Goal: Task Accomplishment & Management: Manage account settings

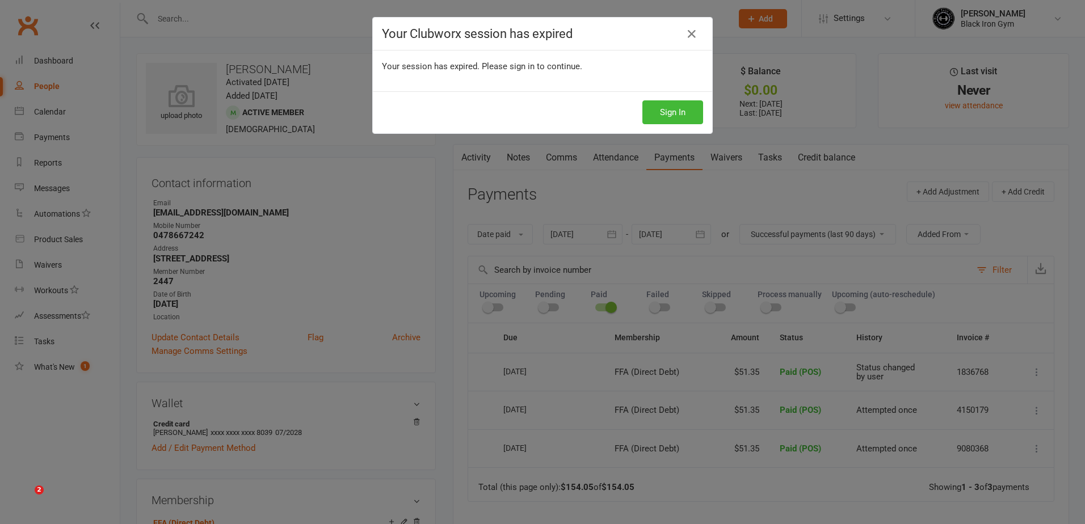
select select "5"
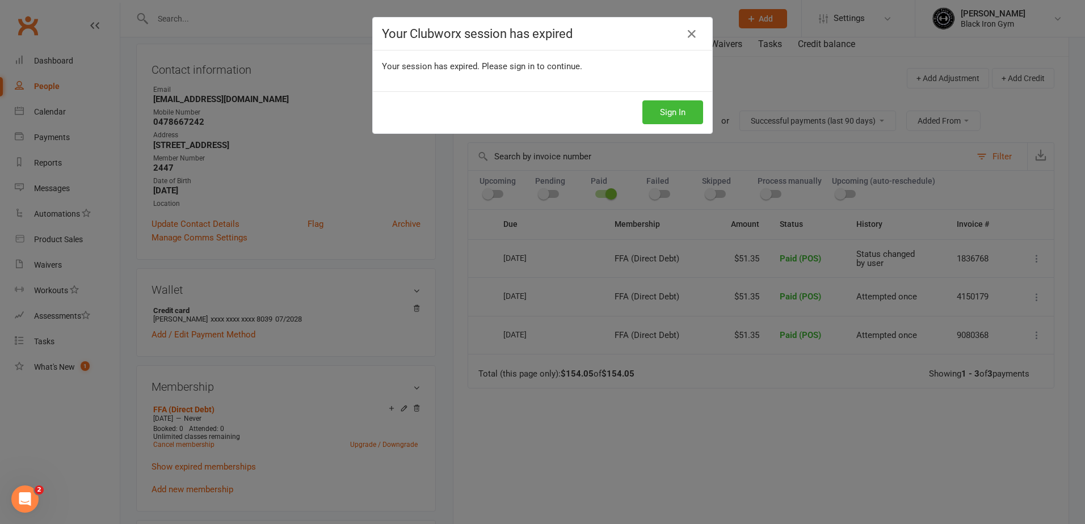
click at [686, 38] on icon at bounding box center [692, 34] width 14 height 14
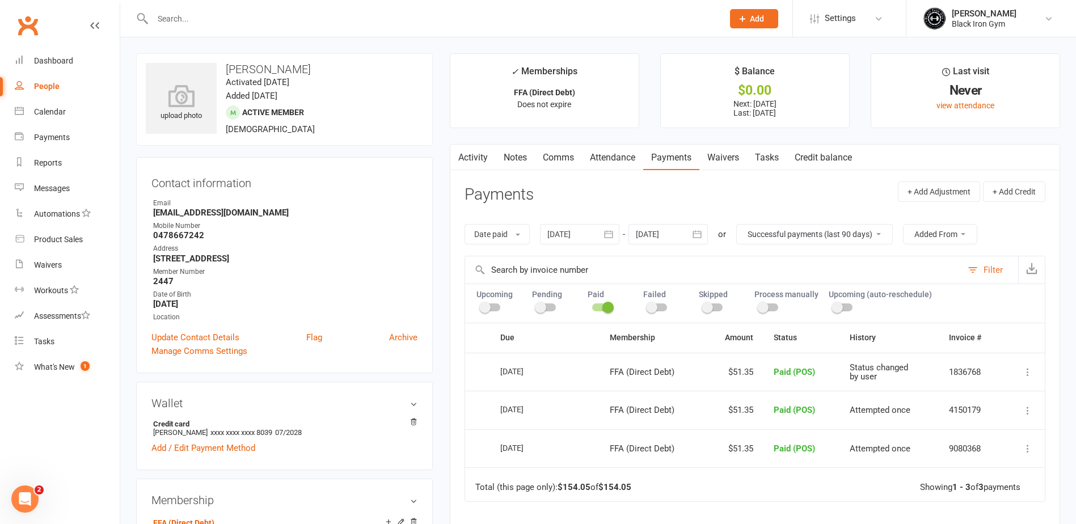
click at [260, 19] on input "text" at bounding box center [432, 19] width 566 height 16
type input "t"
type input "Thomas"
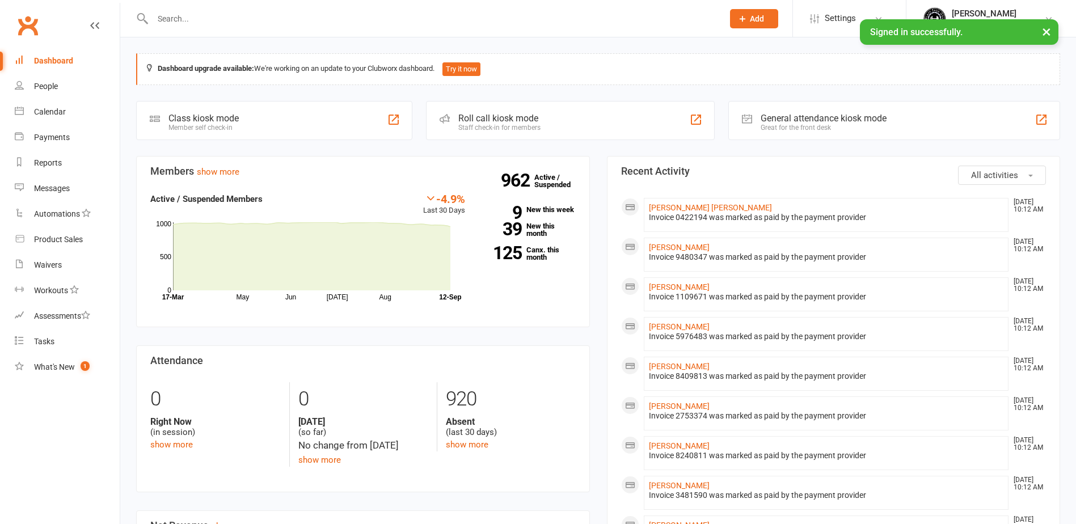
click at [241, 27] on div at bounding box center [425, 18] width 579 height 37
click at [238, 22] on input "text" at bounding box center [432, 19] width 566 height 16
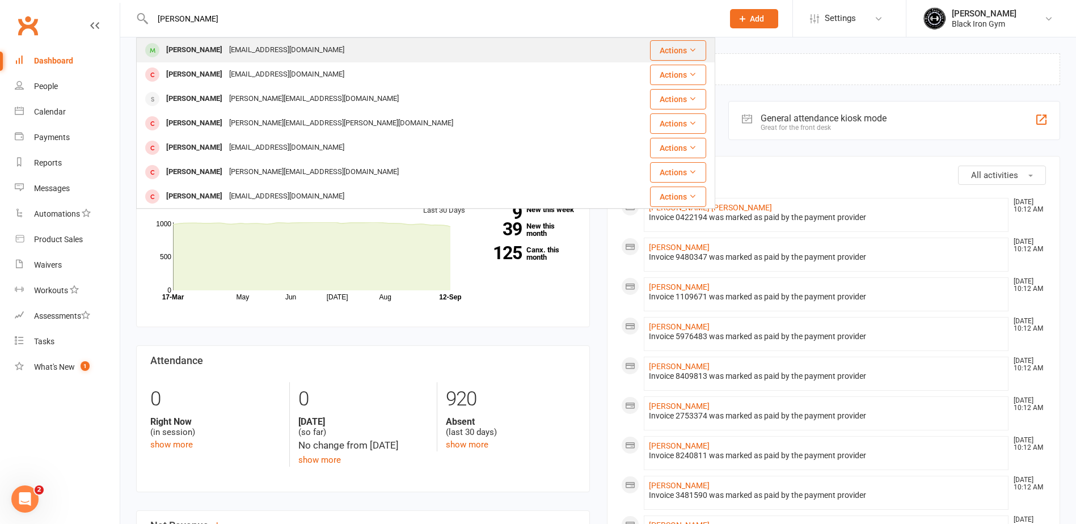
type input "[PERSON_NAME]"
click at [248, 46] on div "[EMAIL_ADDRESS][DOMAIN_NAME]" at bounding box center [287, 50] width 122 height 16
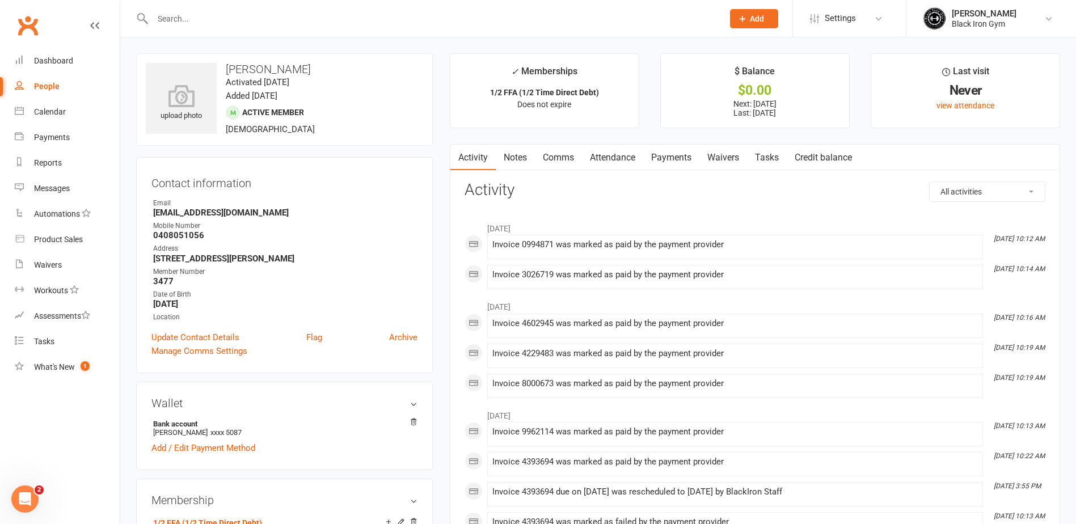
click at [661, 164] on link "Payments" at bounding box center [671, 158] width 56 height 26
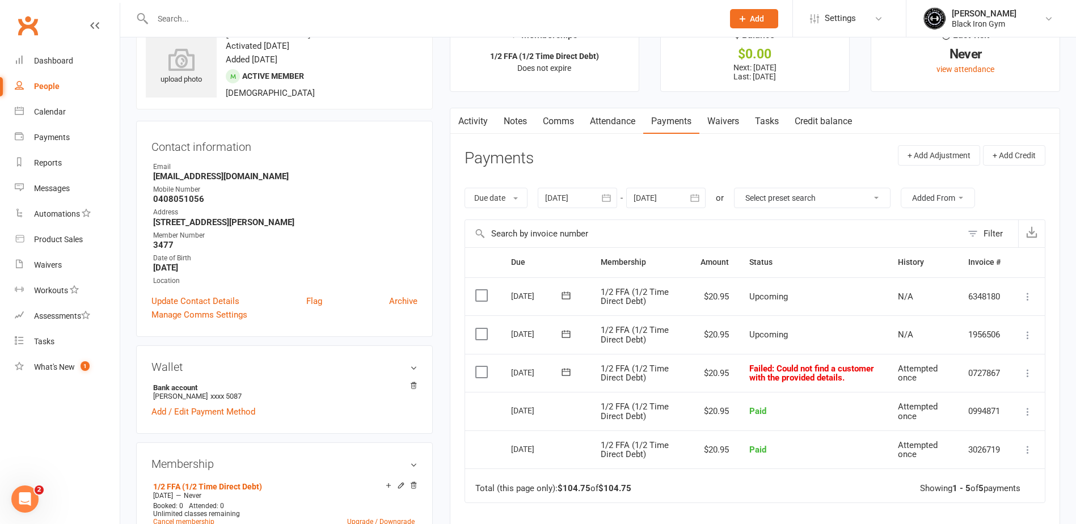
scroll to position [57, 0]
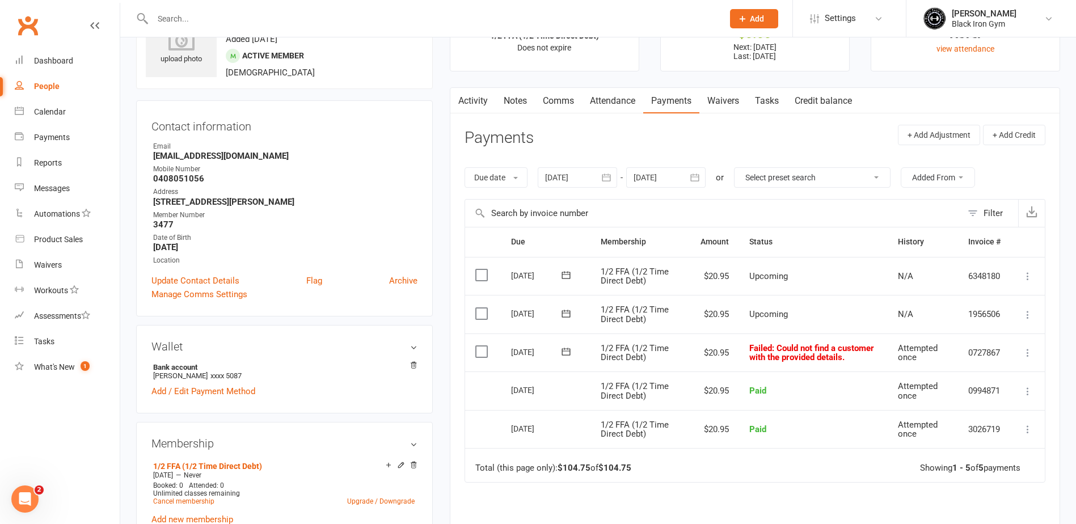
click at [567, 355] on icon at bounding box center [566, 351] width 9 height 7
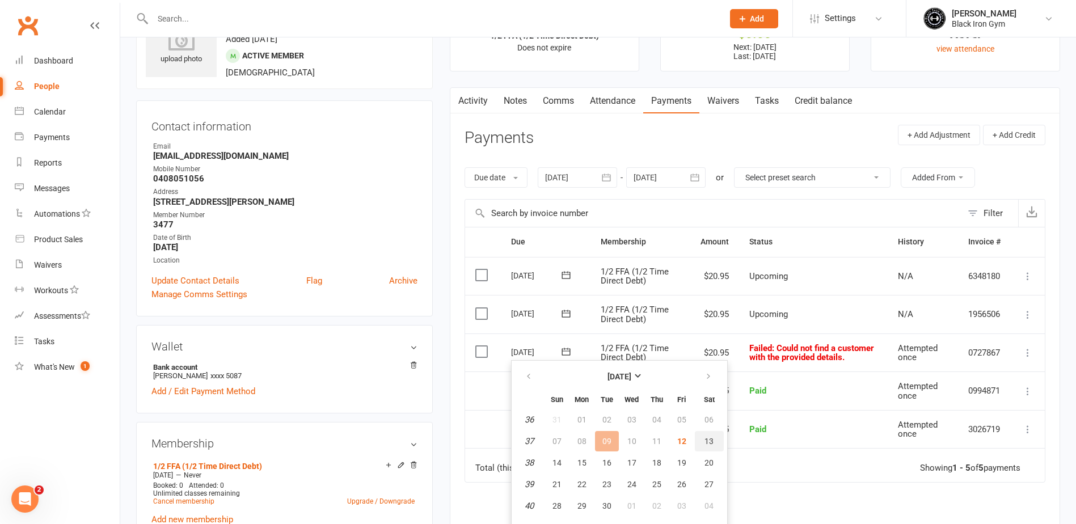
click at [712, 439] on span "13" at bounding box center [709, 441] width 9 height 9
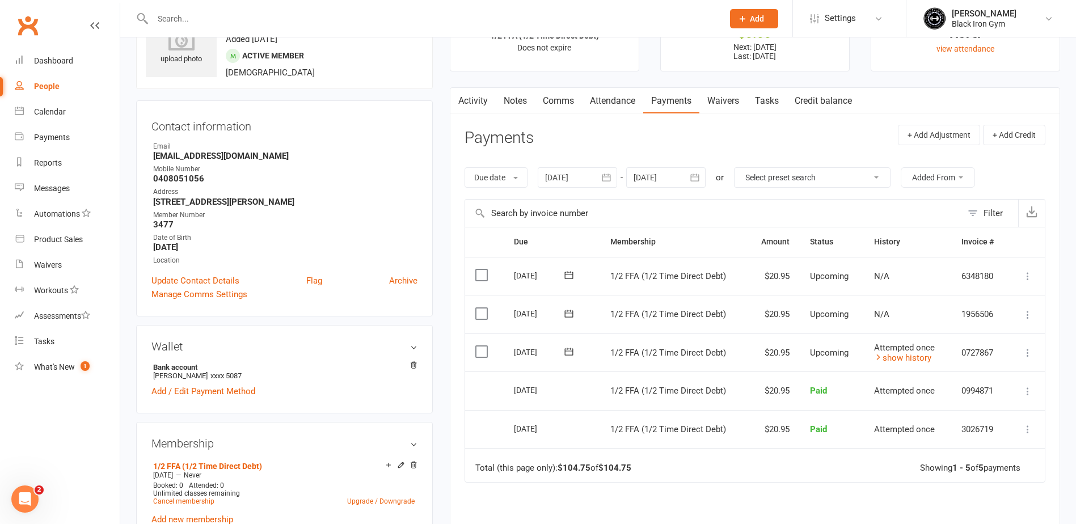
click at [232, 18] on input "text" at bounding box center [432, 19] width 566 height 16
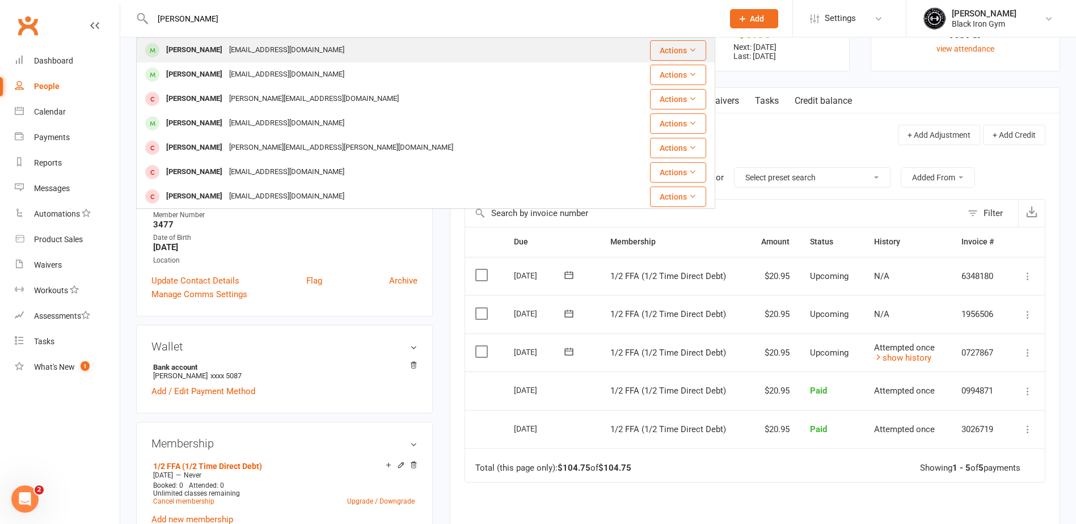
type input "[PERSON_NAME]"
click at [227, 51] on div "[EMAIL_ADDRESS][DOMAIN_NAME]" at bounding box center [287, 50] width 122 height 16
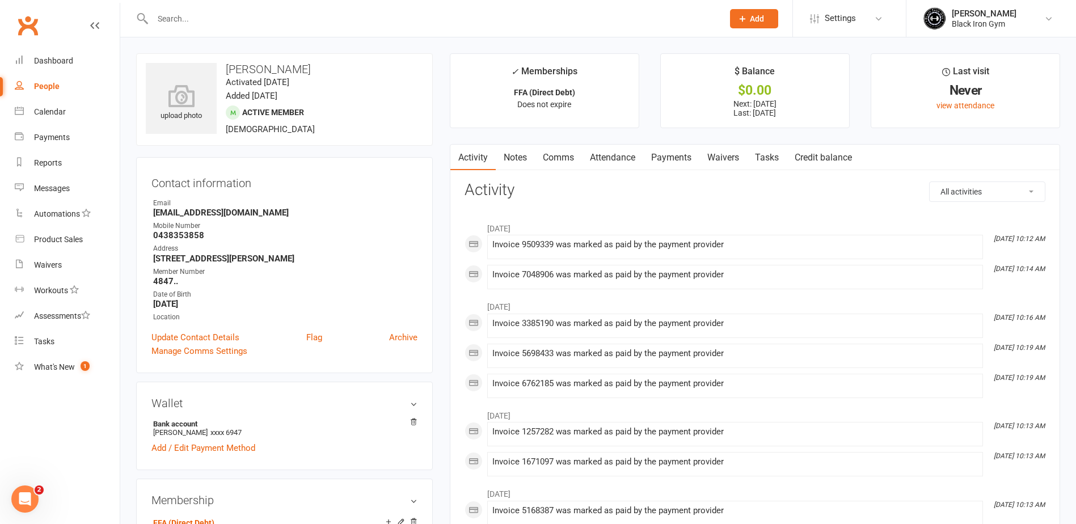
click at [673, 165] on link "Payments" at bounding box center [671, 158] width 56 height 26
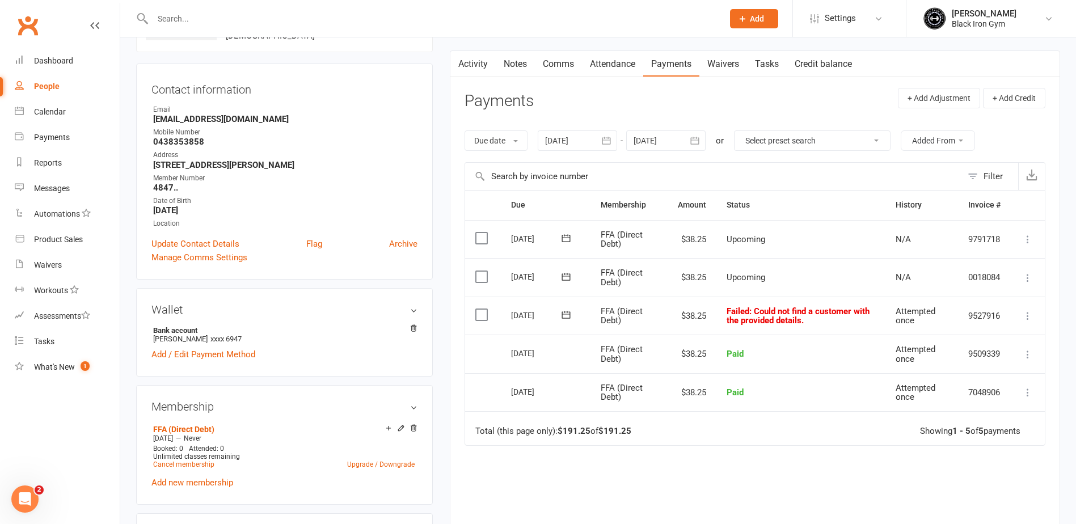
scroll to position [113, 0]
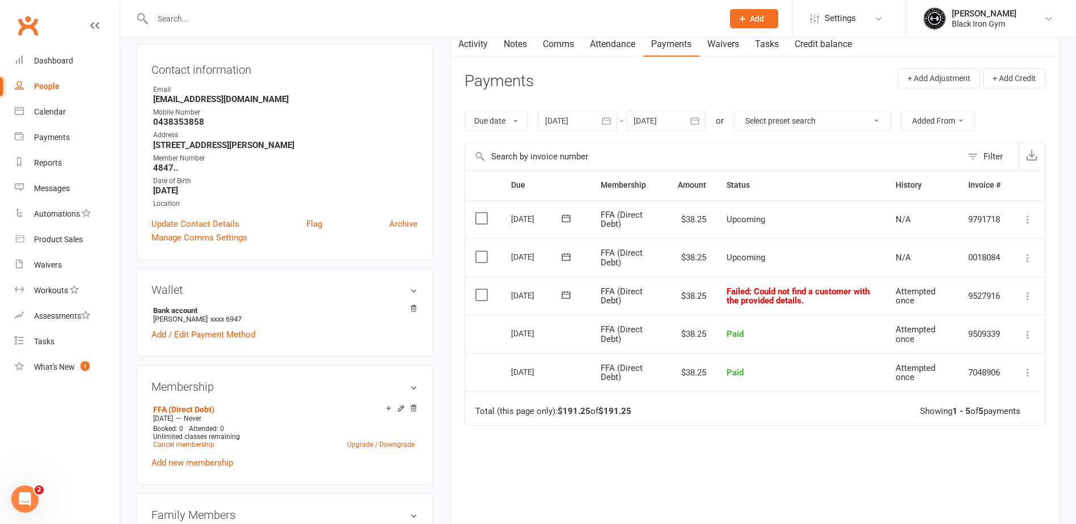
click at [562, 297] on icon at bounding box center [566, 294] width 11 height 11
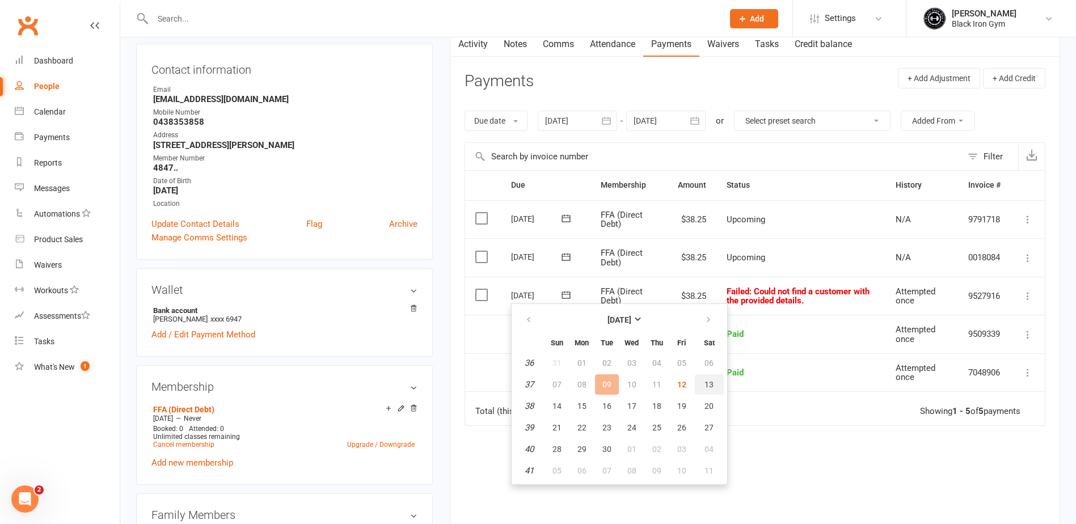
click at [712, 380] on span "13" at bounding box center [709, 384] width 9 height 9
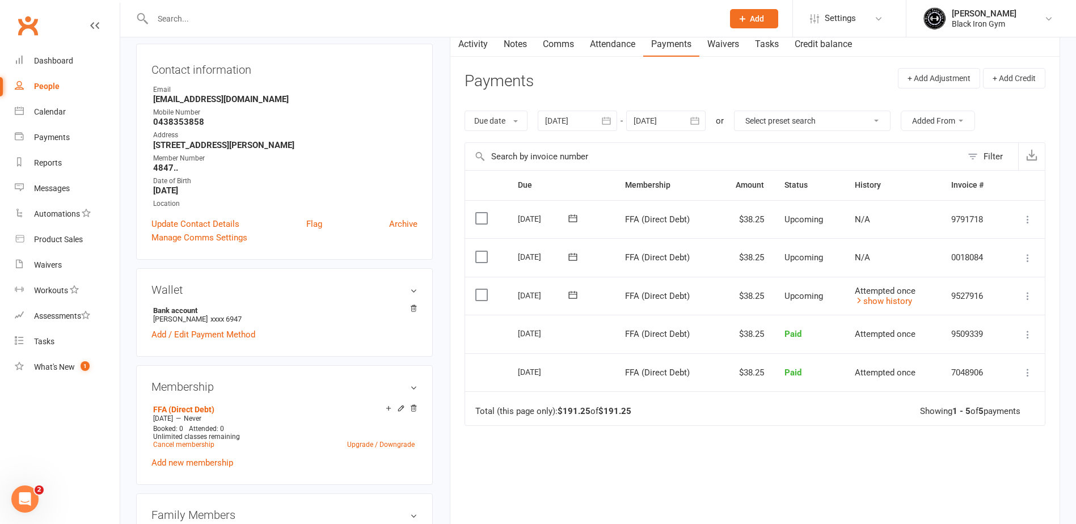
click at [214, 15] on input "text" at bounding box center [432, 19] width 566 height 16
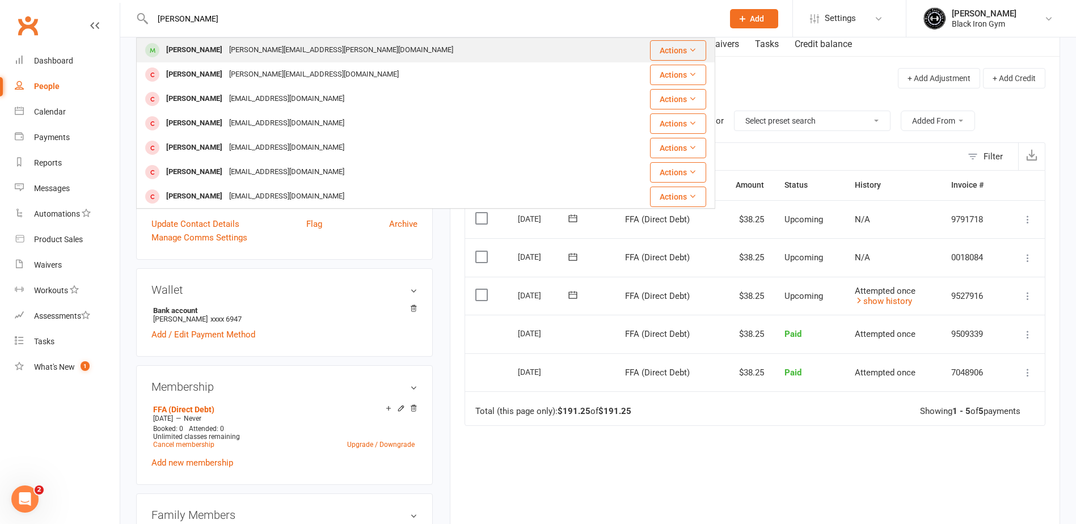
type input "[PERSON_NAME]"
click at [226, 44] on div "[PERSON_NAME][EMAIL_ADDRESS][PERSON_NAME][DOMAIN_NAME]" at bounding box center [341, 50] width 231 height 16
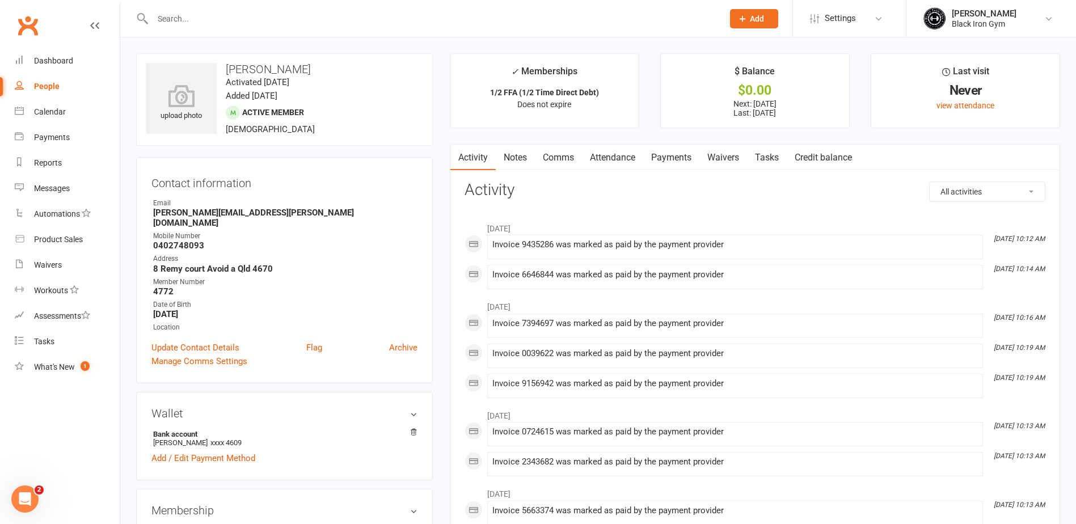
click at [679, 158] on link "Payments" at bounding box center [671, 158] width 56 height 26
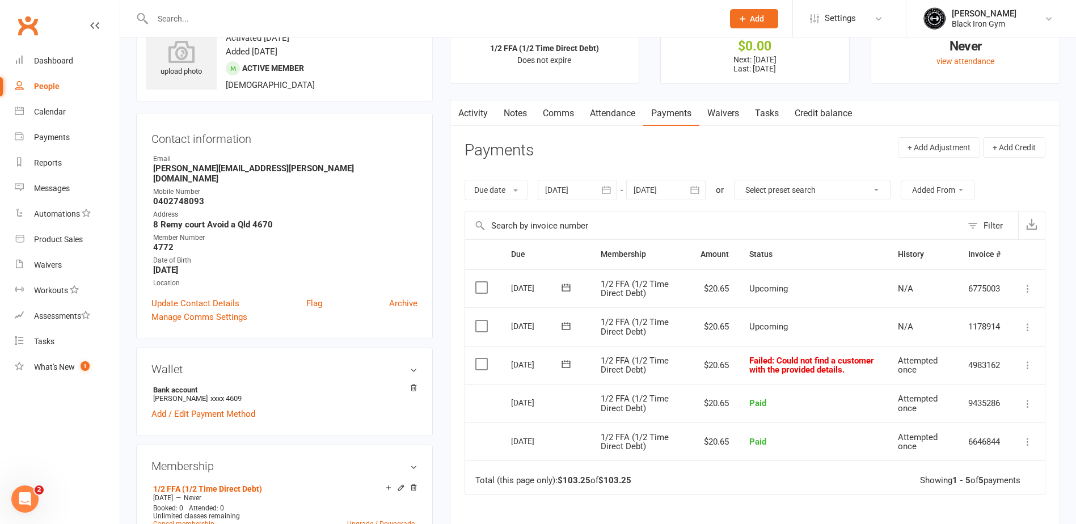
scroll to position [113, 0]
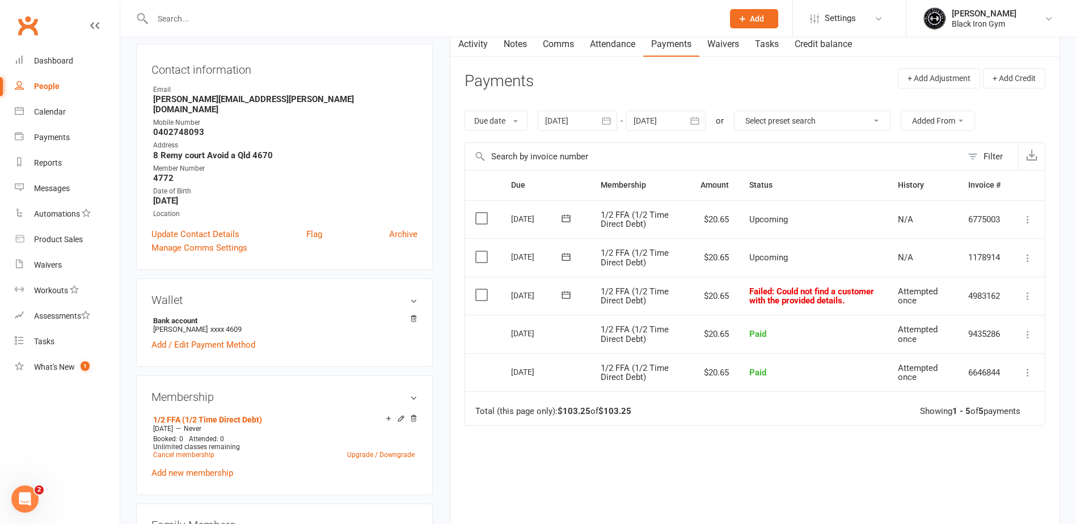
click at [569, 293] on icon at bounding box center [566, 294] width 11 height 11
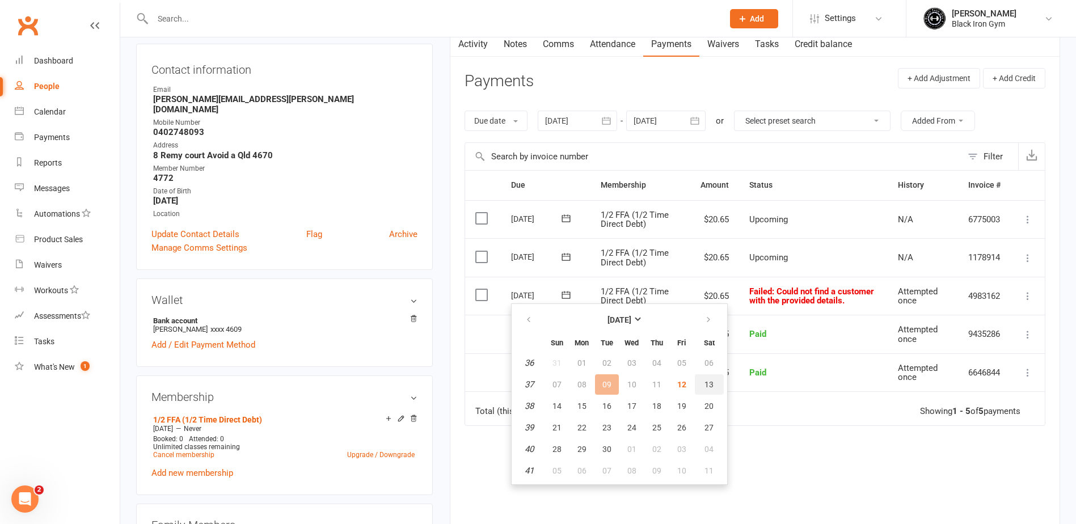
click at [713, 381] on span "13" at bounding box center [709, 384] width 9 height 9
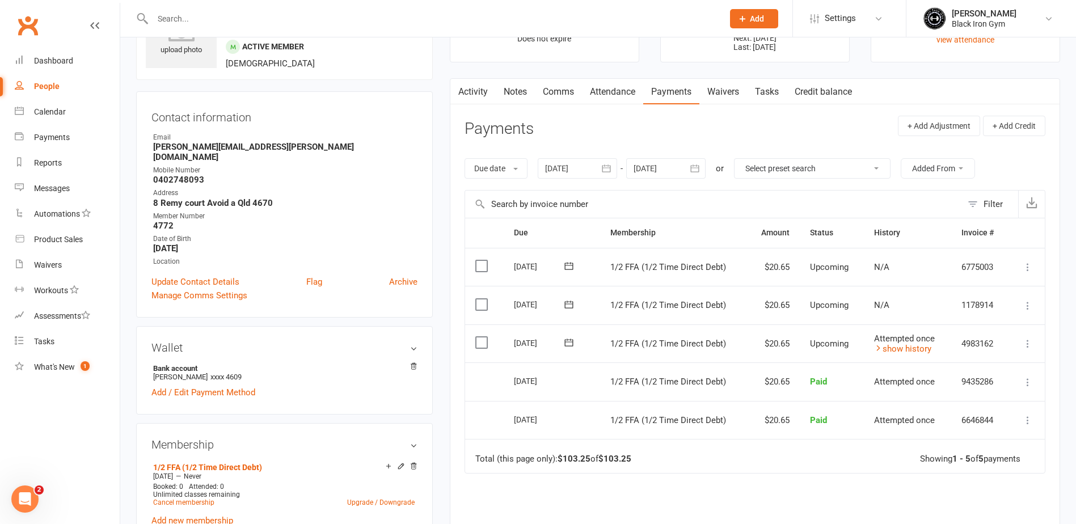
scroll to position [0, 0]
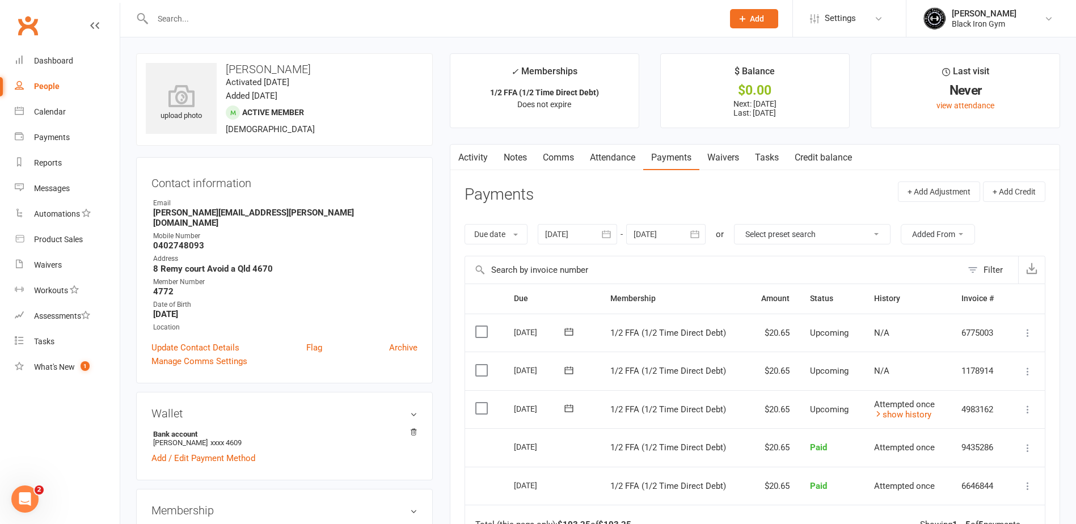
click at [281, 23] on input "text" at bounding box center [432, 19] width 566 height 16
click at [239, 18] on input "text" at bounding box center [432, 19] width 566 height 16
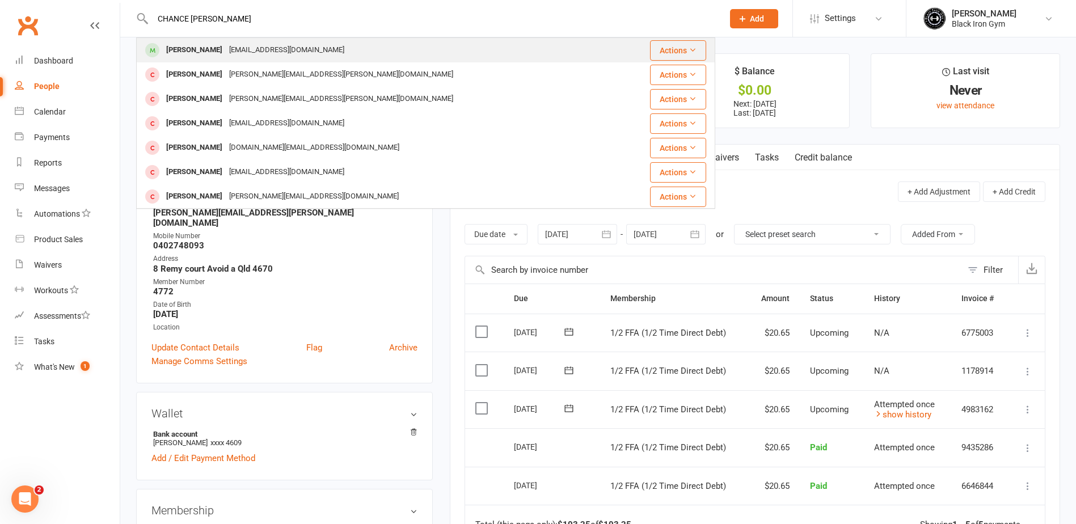
type input "CHANCE [PERSON_NAME]"
click at [219, 49] on div "[PERSON_NAME]" at bounding box center [194, 50] width 63 height 16
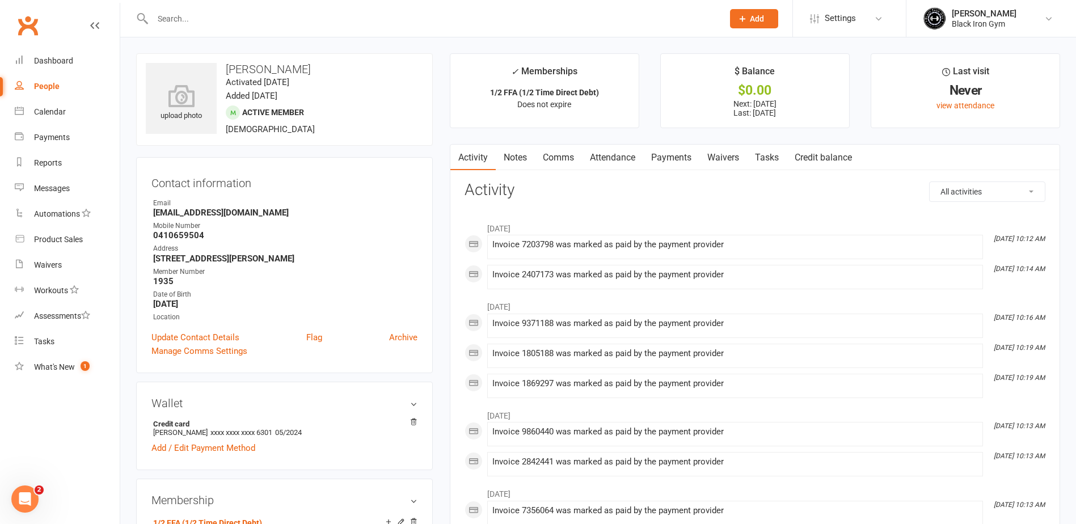
scroll to position [57, 0]
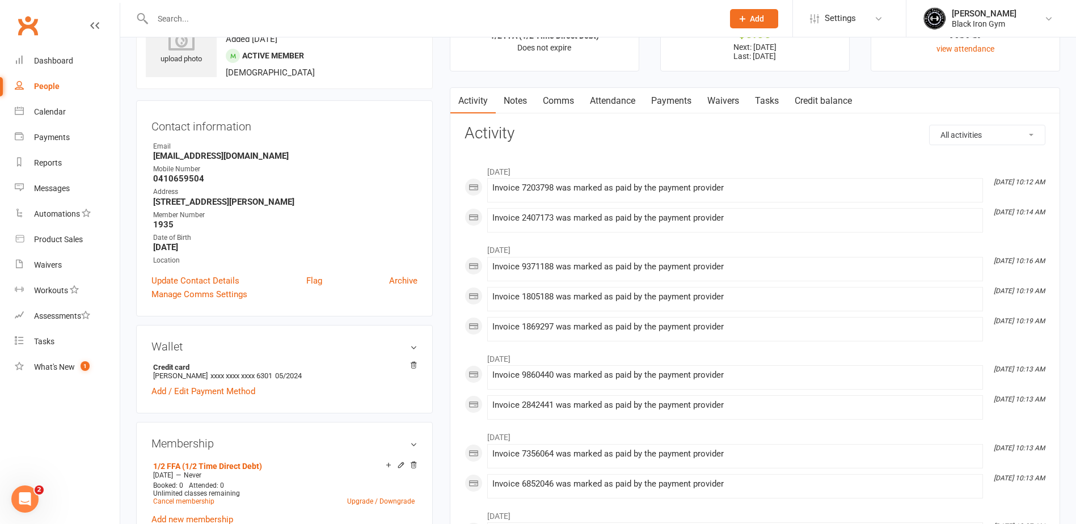
click at [661, 98] on link "Payments" at bounding box center [671, 101] width 56 height 26
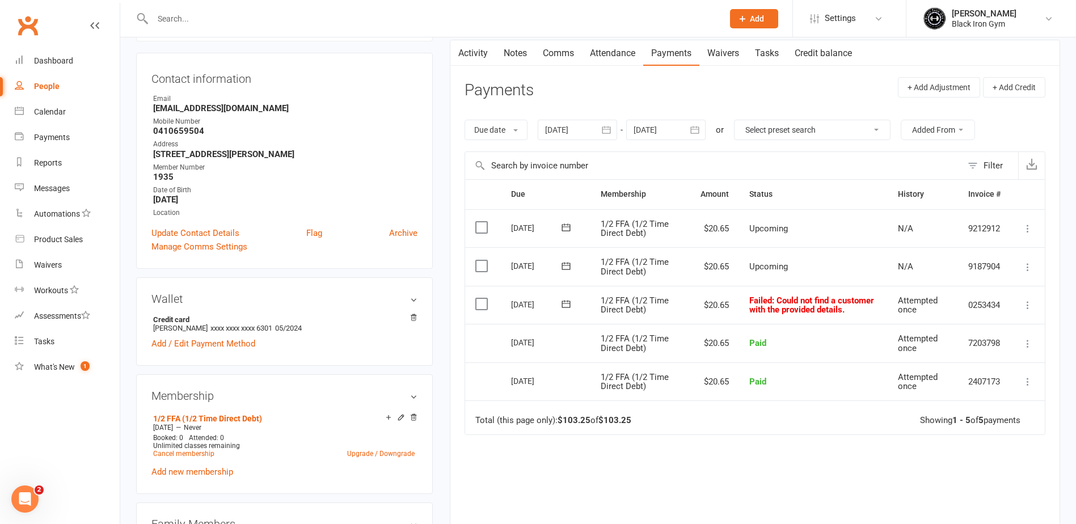
scroll to position [170, 0]
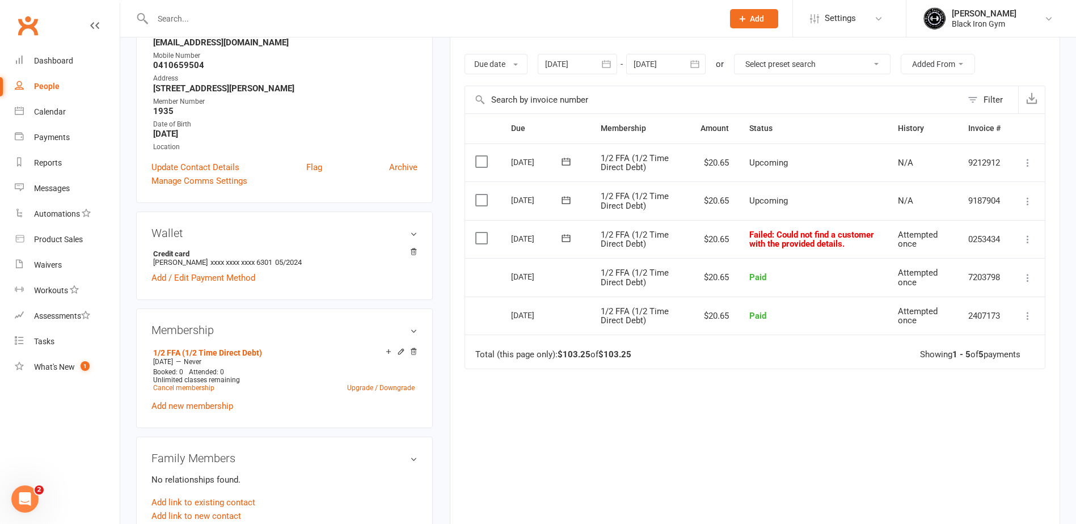
click at [570, 240] on icon at bounding box center [566, 238] width 9 height 7
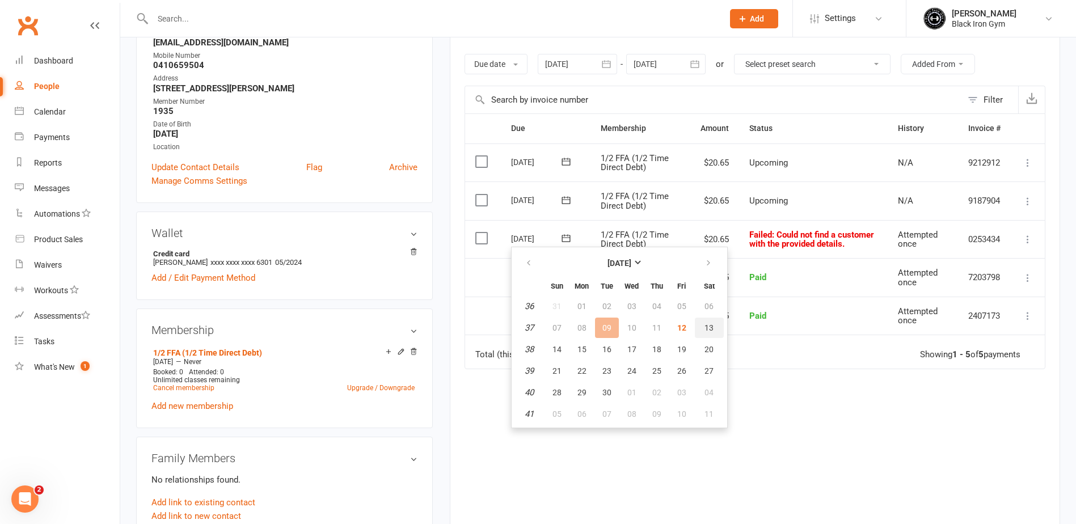
click at [708, 325] on span "13" at bounding box center [709, 327] width 9 height 9
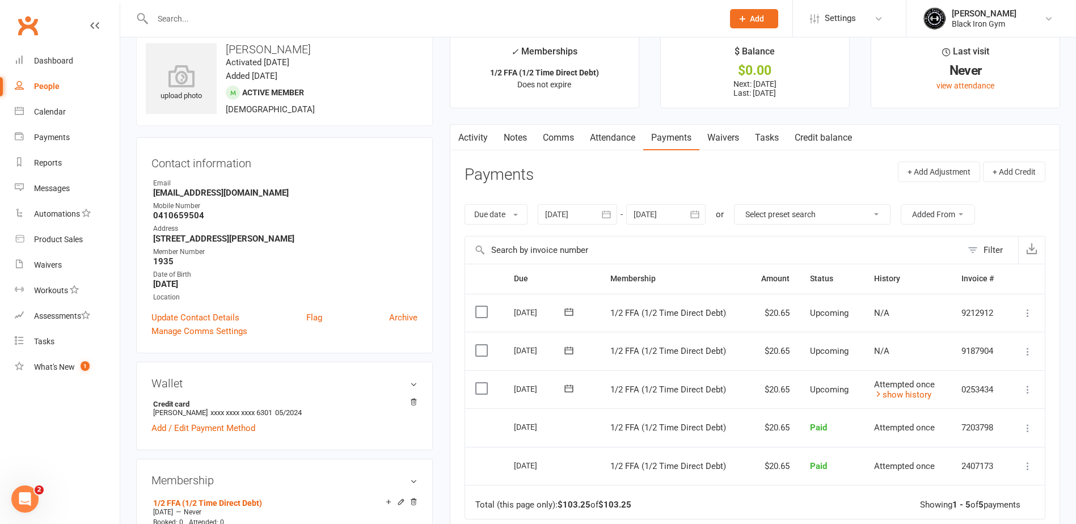
scroll to position [0, 0]
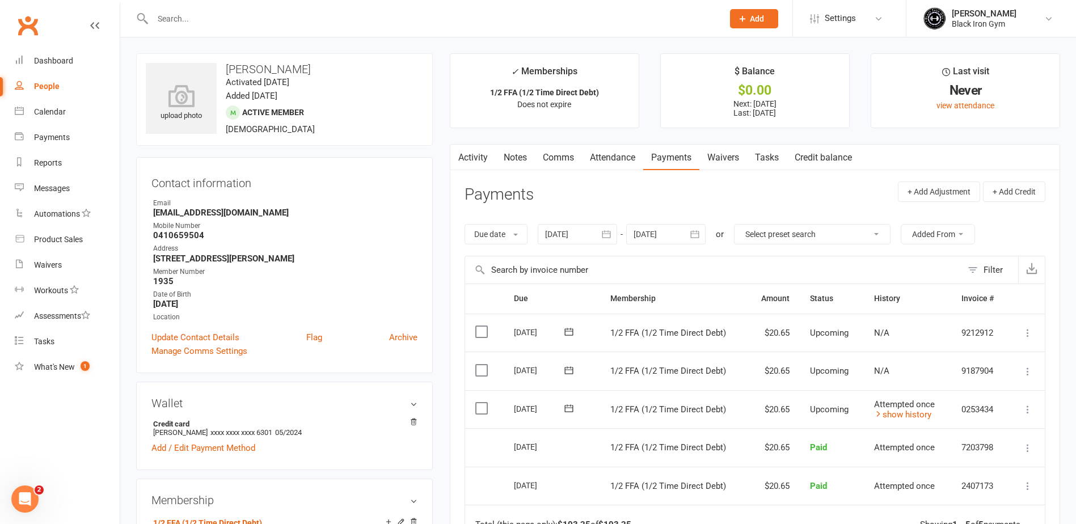
click at [290, 20] on input "text" at bounding box center [432, 19] width 566 height 16
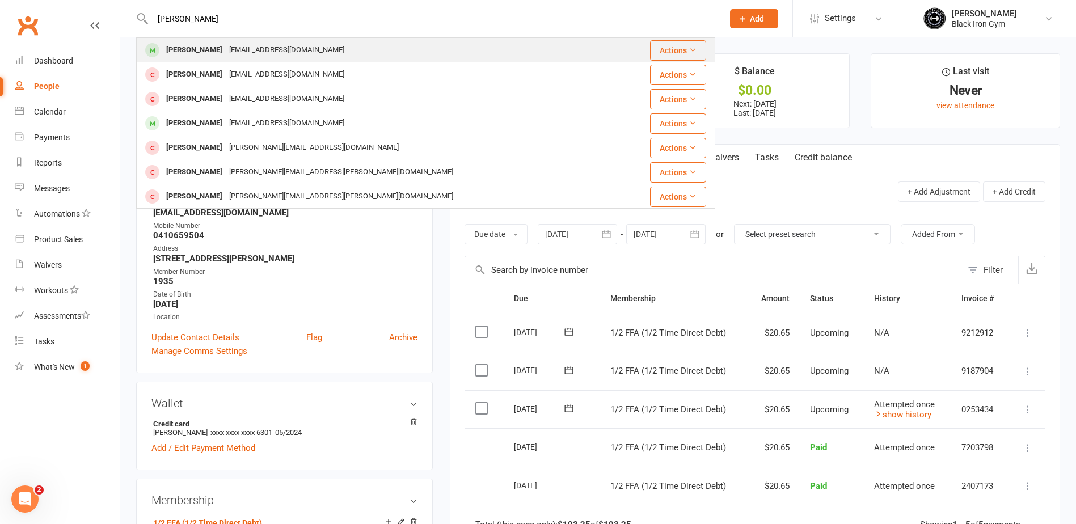
type input "[PERSON_NAME]"
click at [287, 49] on div "[EMAIL_ADDRESS][DOMAIN_NAME]" at bounding box center [287, 50] width 122 height 16
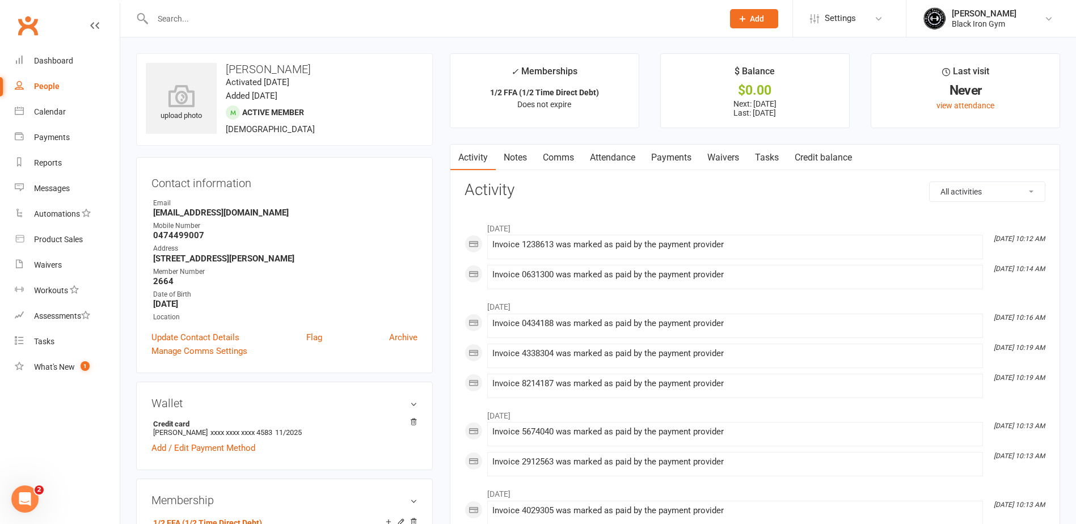
click at [662, 162] on link "Payments" at bounding box center [671, 158] width 56 height 26
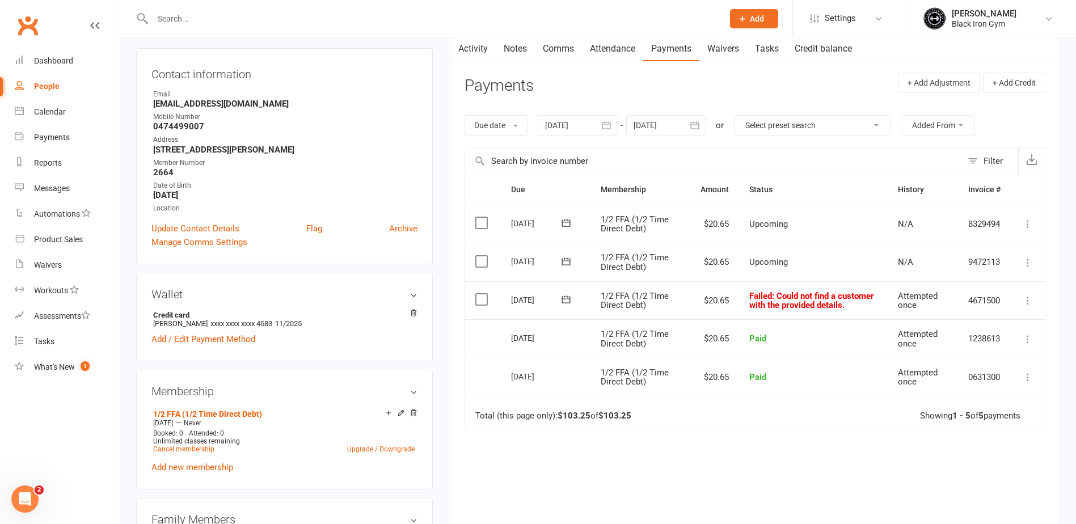
scroll to position [113, 0]
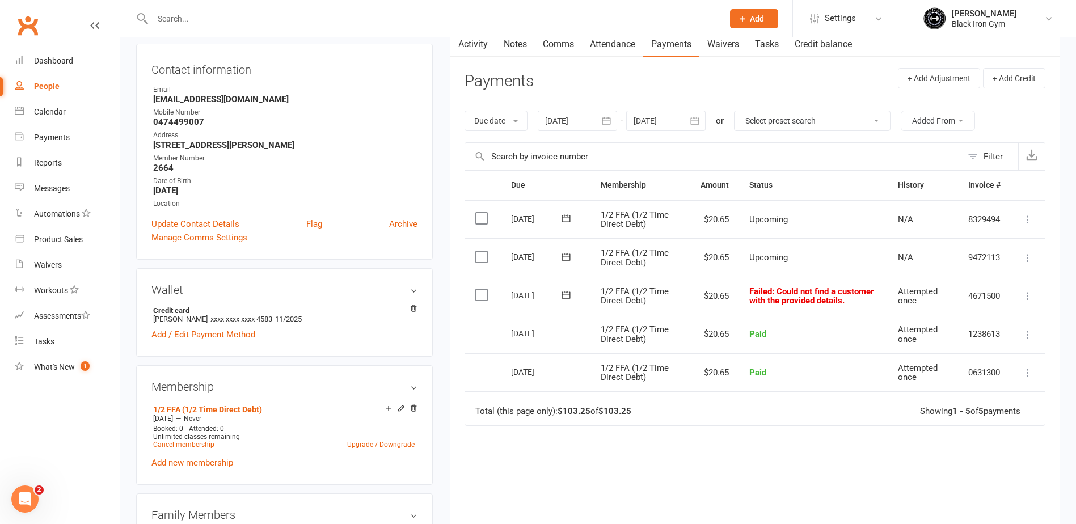
click at [565, 296] on icon at bounding box center [566, 294] width 11 height 11
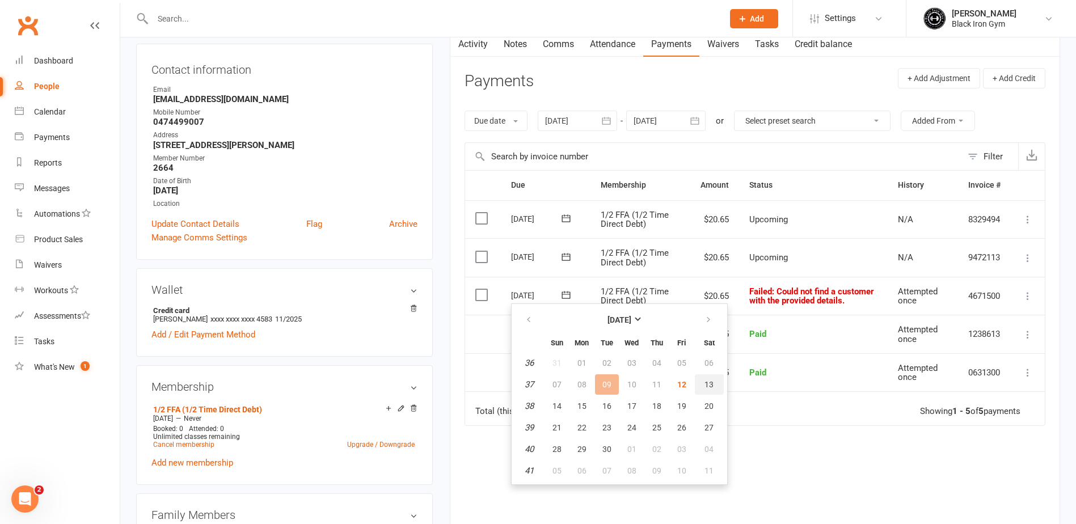
click at [716, 386] on button "13" at bounding box center [709, 384] width 29 height 20
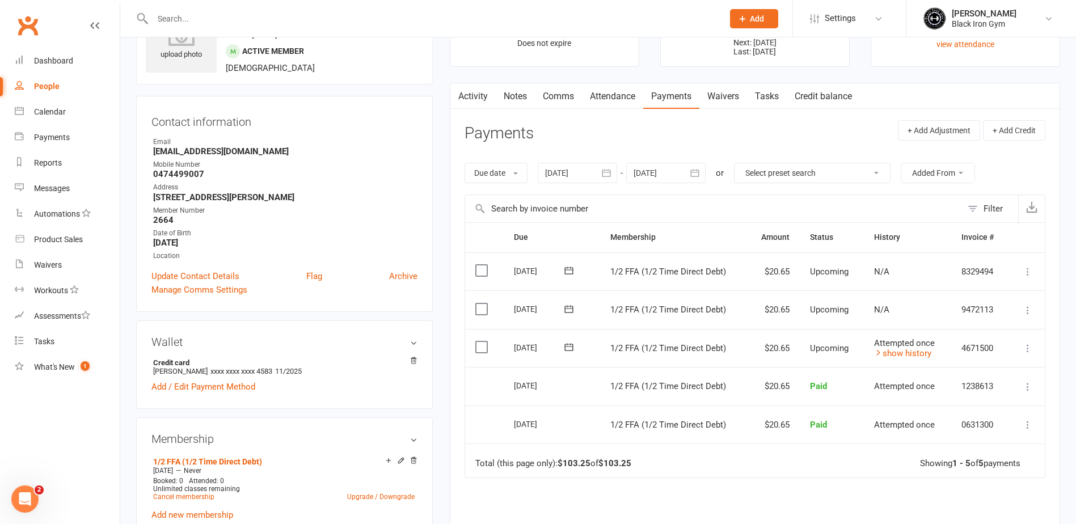
scroll to position [0, 0]
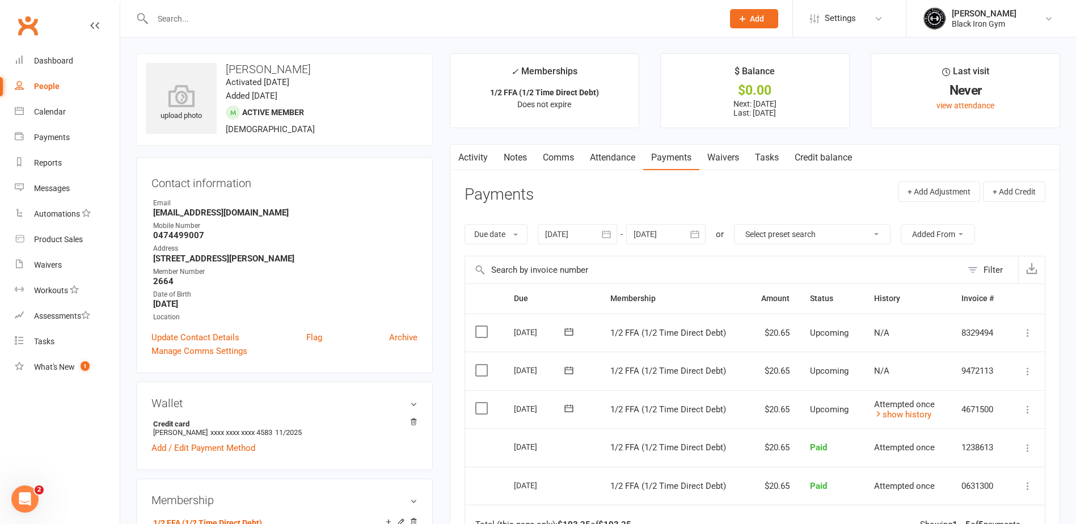
click at [239, 27] on div at bounding box center [425, 18] width 579 height 37
click at [252, 21] on input "text" at bounding box center [432, 19] width 566 height 16
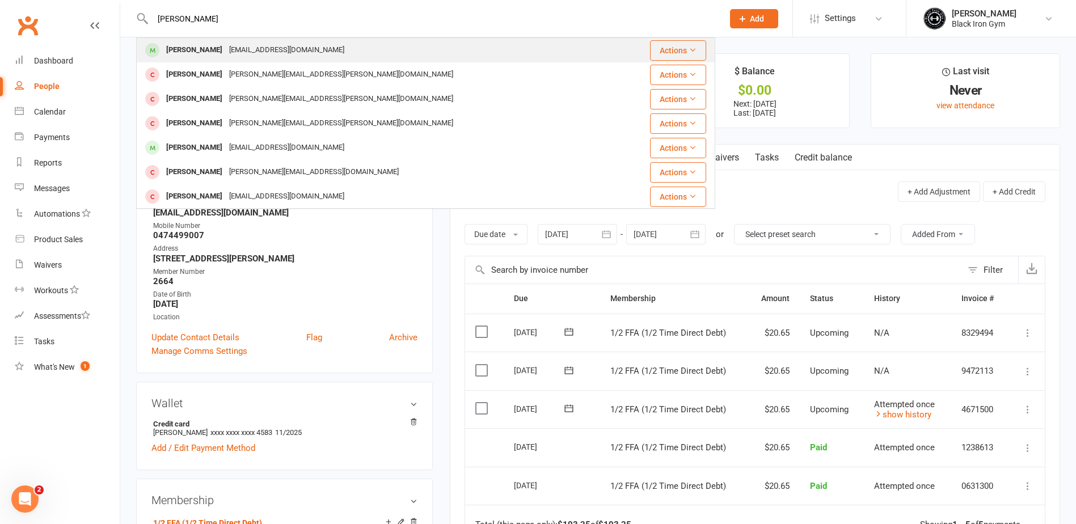
type input "[PERSON_NAME]"
click at [254, 48] on div "[EMAIL_ADDRESS][DOMAIN_NAME]" at bounding box center [287, 50] width 122 height 16
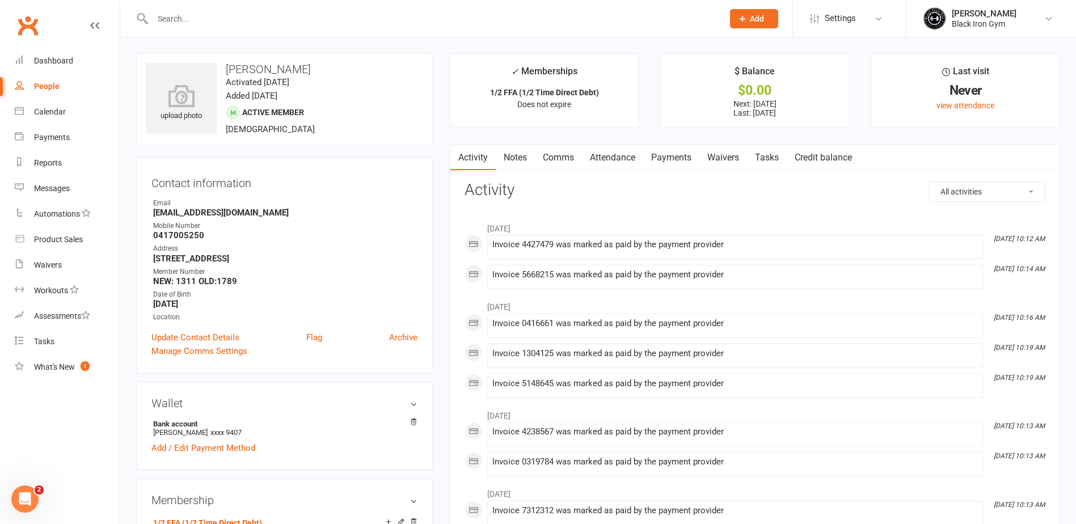
click at [679, 155] on link "Payments" at bounding box center [671, 158] width 56 height 26
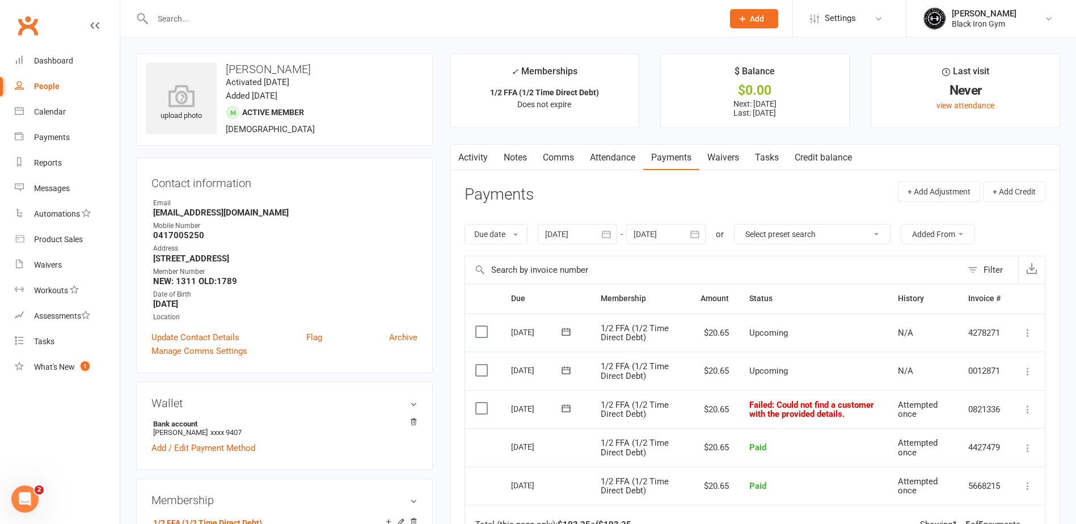
click at [567, 407] on icon at bounding box center [566, 408] width 11 height 11
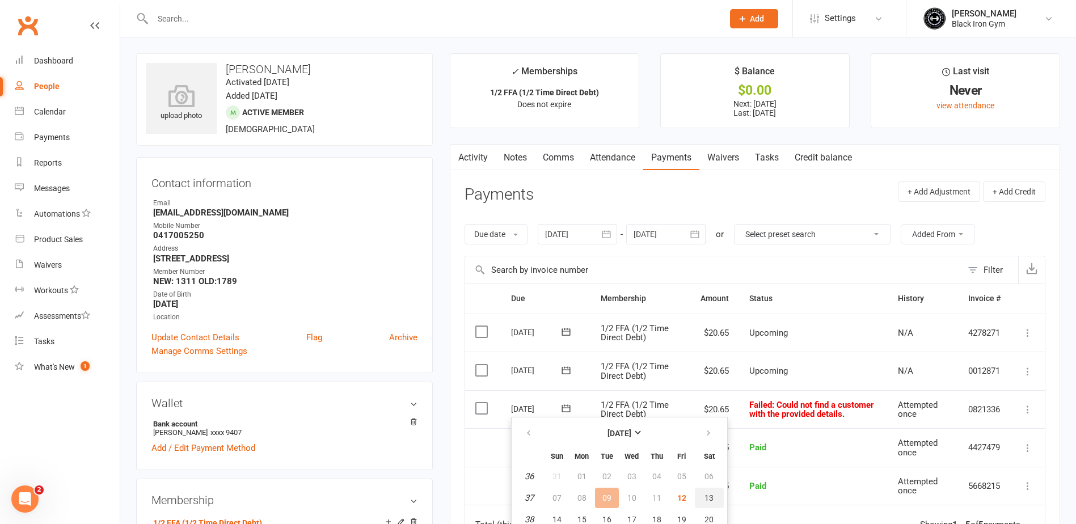
click at [711, 503] on button "13" at bounding box center [709, 498] width 29 height 20
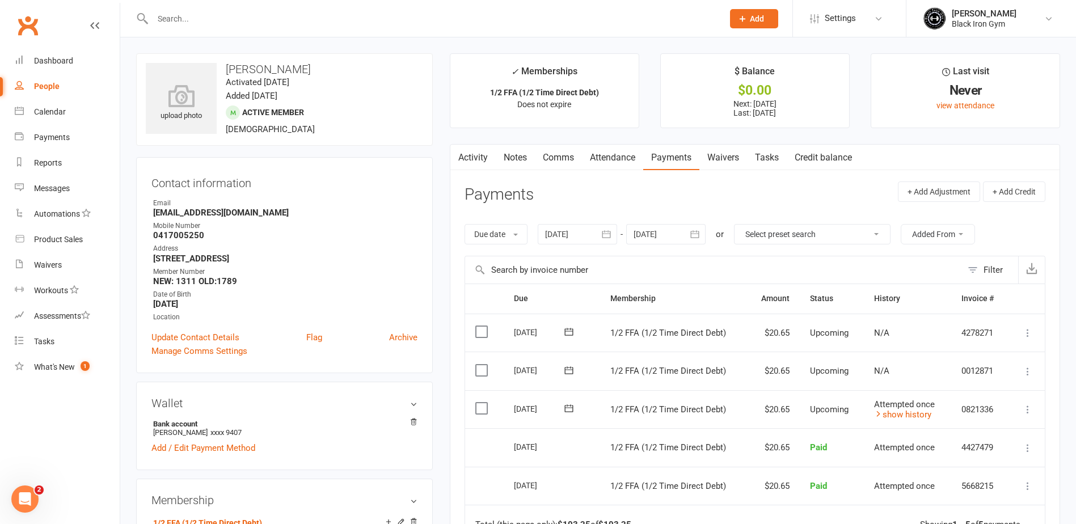
click at [251, 9] on div at bounding box center [425, 18] width 579 height 37
click at [249, 33] on div at bounding box center [425, 18] width 579 height 37
click at [254, 22] on input "text" at bounding box center [432, 19] width 566 height 16
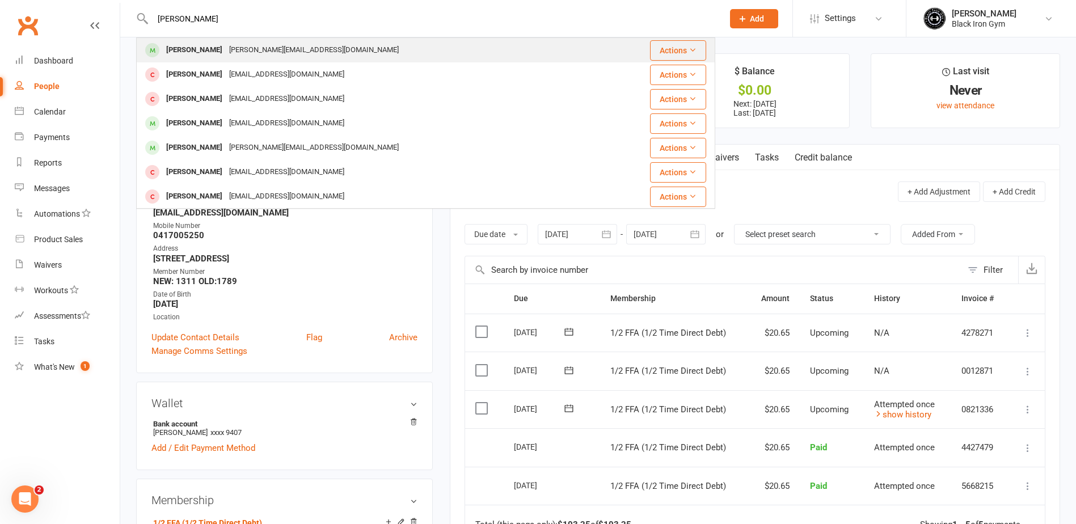
type input "[PERSON_NAME]"
click at [256, 52] on div "[PERSON_NAME][EMAIL_ADDRESS][DOMAIN_NAME]" at bounding box center [314, 50] width 176 height 16
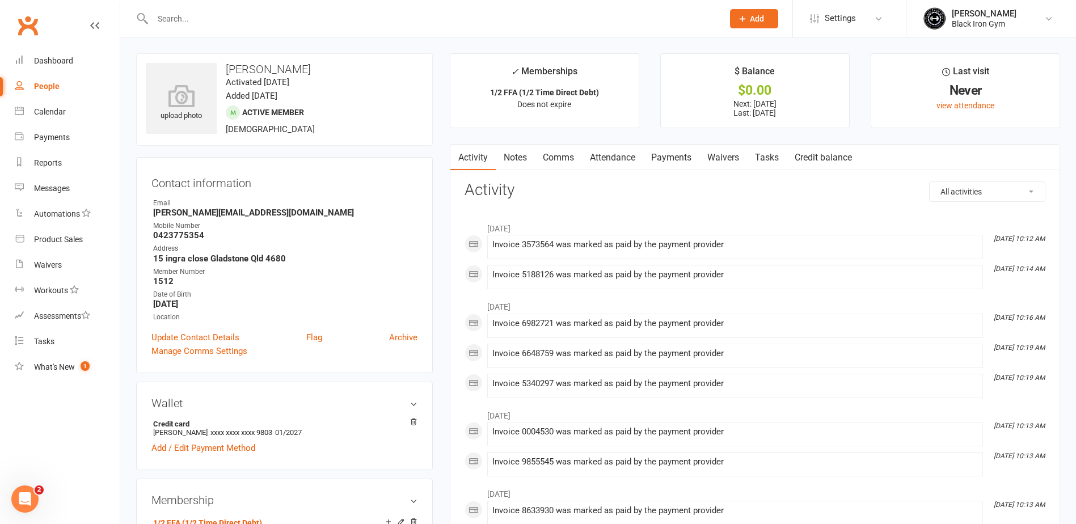
click at [670, 163] on link "Payments" at bounding box center [671, 158] width 56 height 26
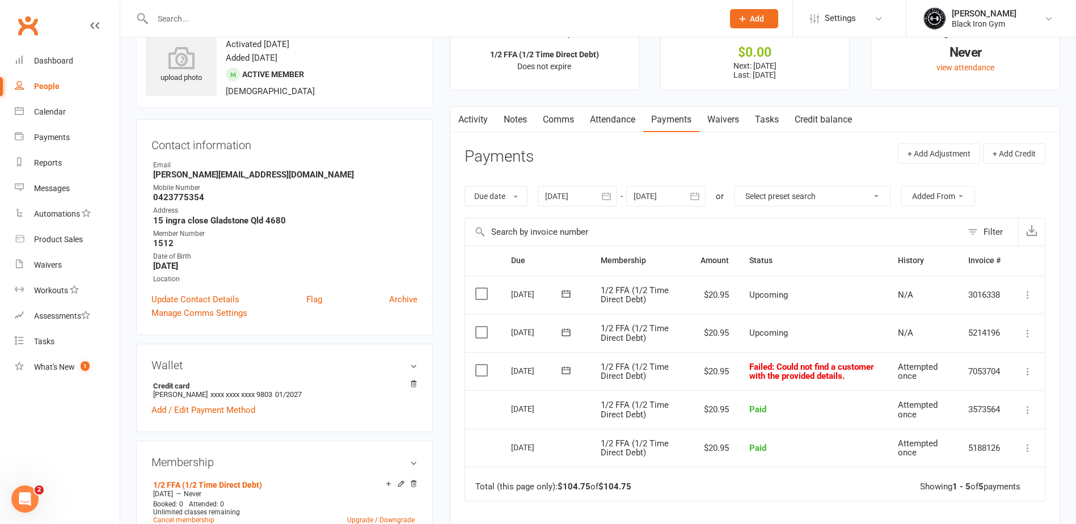
scroll to position [57, 0]
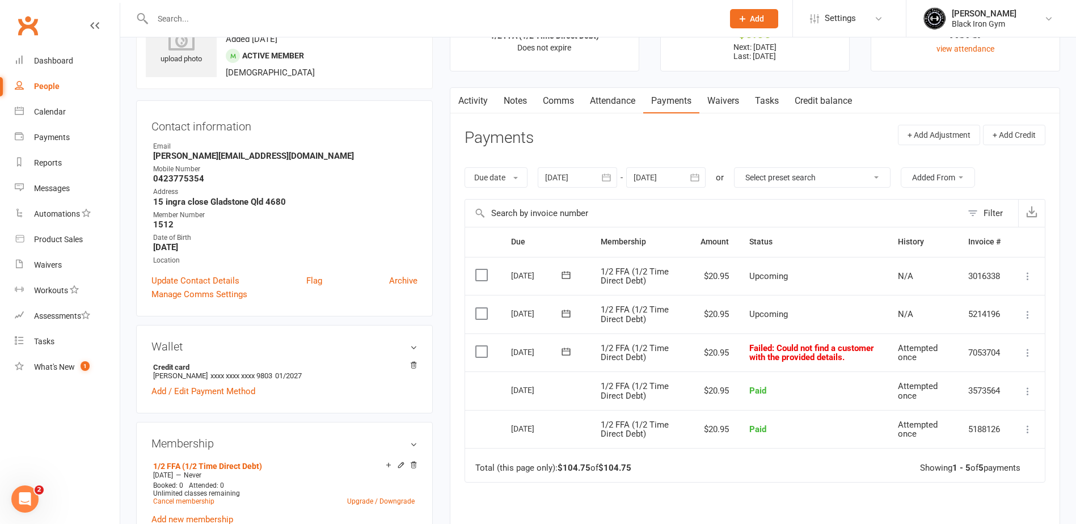
click at [566, 352] on icon at bounding box center [566, 351] width 11 height 11
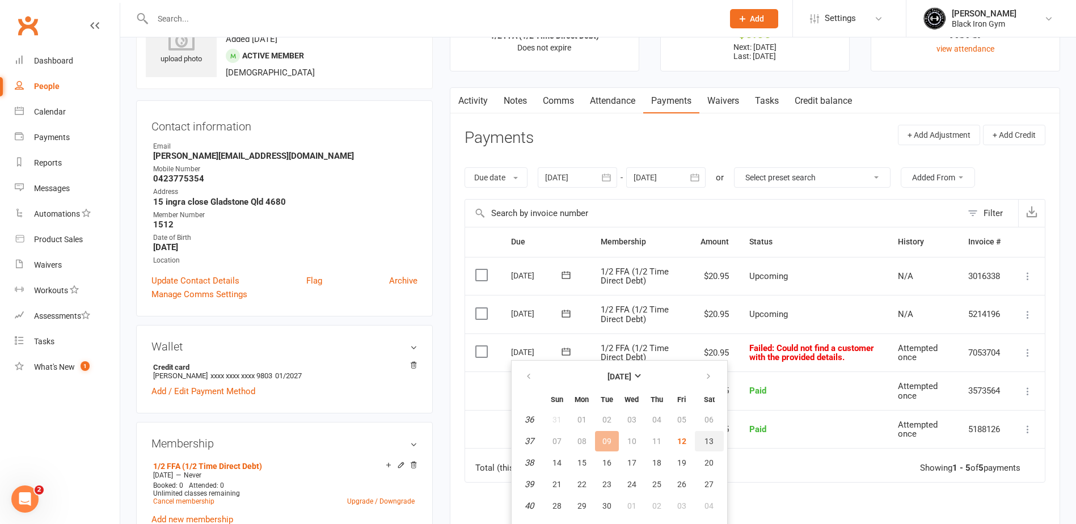
click at [710, 437] on span "13" at bounding box center [709, 441] width 9 height 9
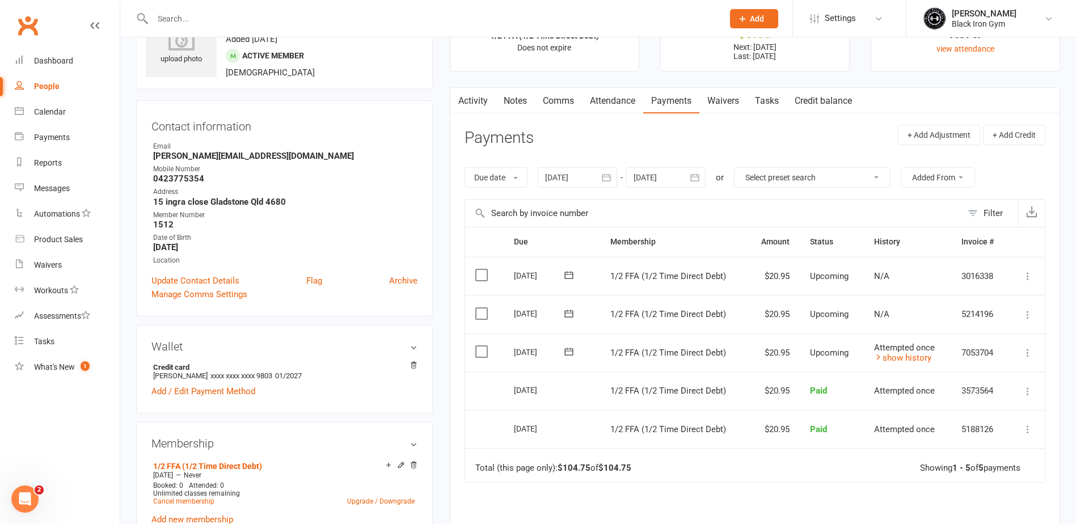
click at [189, 2] on div at bounding box center [425, 18] width 579 height 37
click at [189, 14] on input "text" at bounding box center [432, 19] width 566 height 16
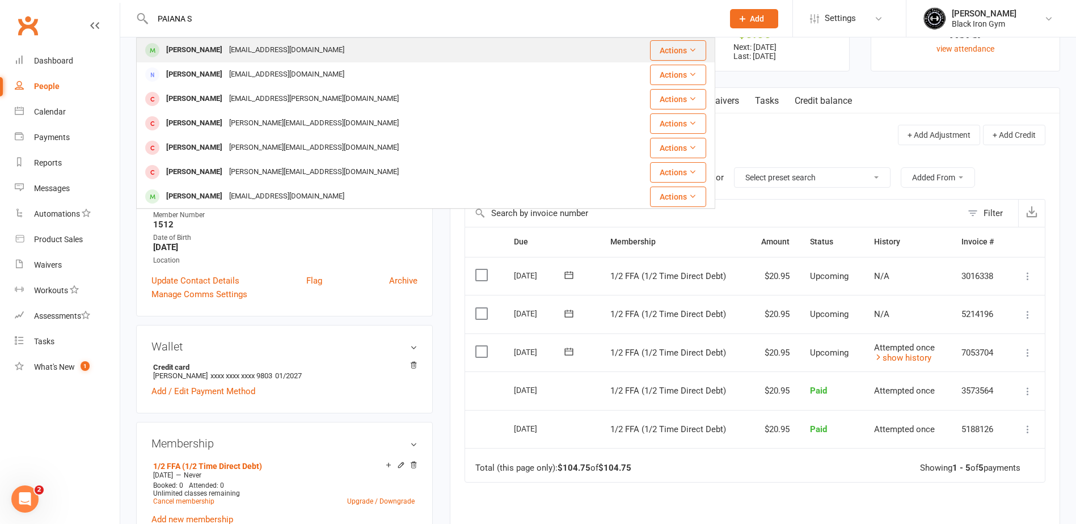
type input "PAIANA S"
click at [198, 53] on div "[PERSON_NAME]" at bounding box center [194, 50] width 63 height 16
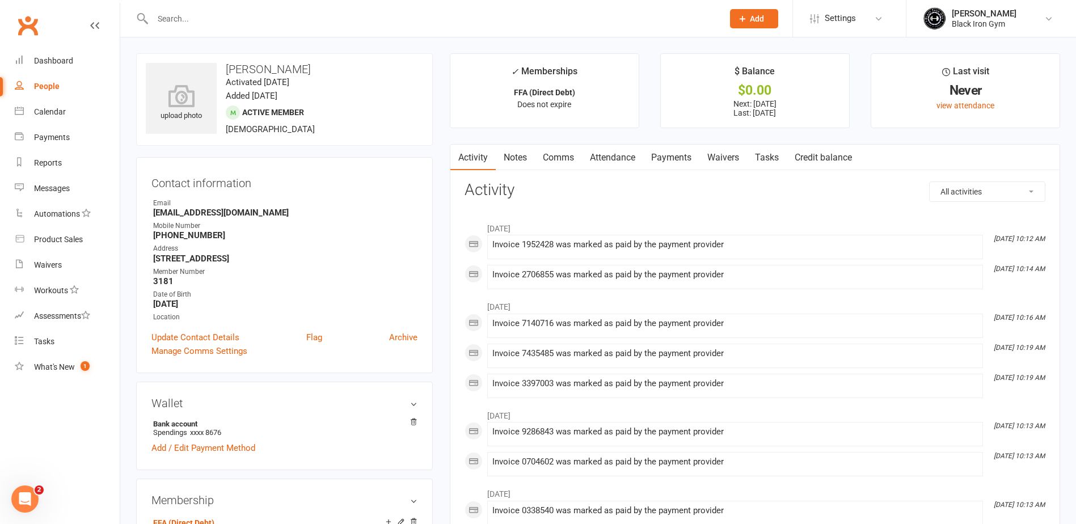
click at [242, 28] on div at bounding box center [425, 18] width 579 height 37
click at [249, 24] on input "text" at bounding box center [432, 19] width 566 height 16
click at [690, 167] on link "Payments" at bounding box center [671, 158] width 56 height 26
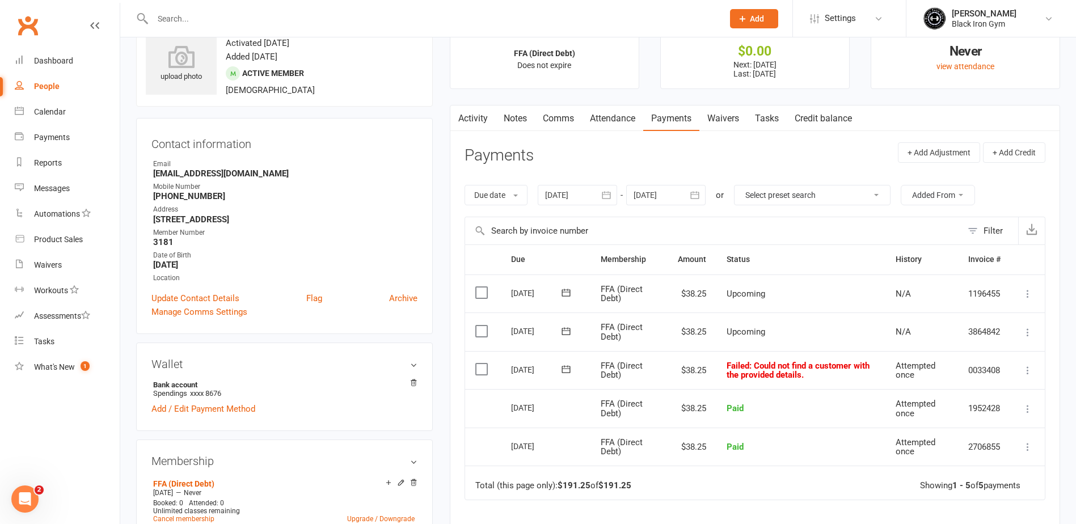
scroll to position [57, 0]
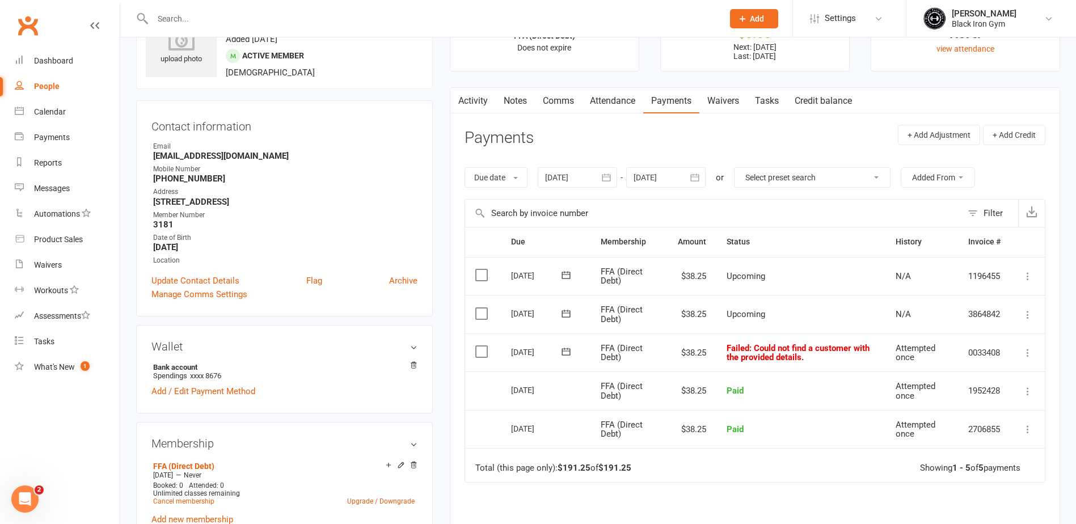
click at [567, 355] on icon at bounding box center [566, 351] width 11 height 11
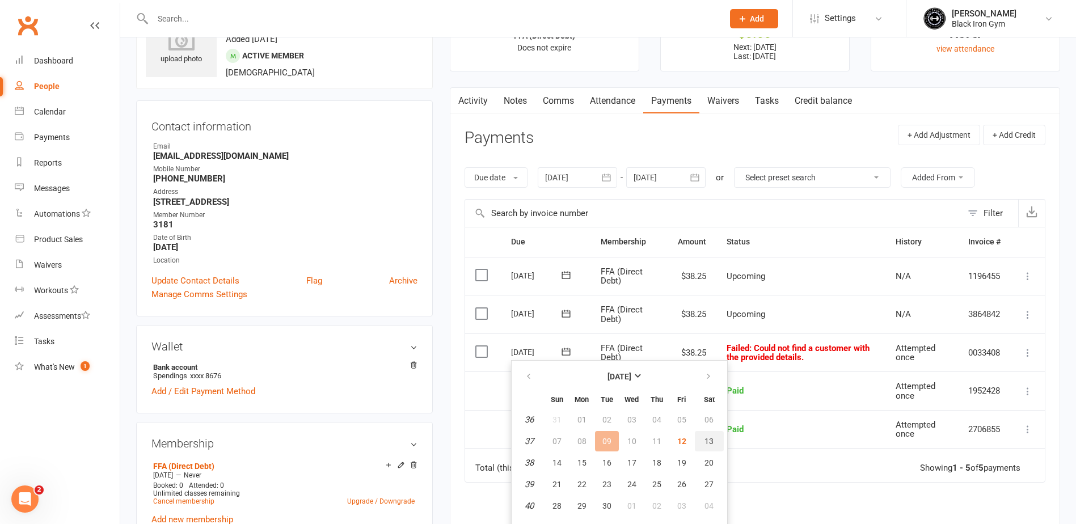
click at [711, 437] on span "13" at bounding box center [709, 441] width 9 height 9
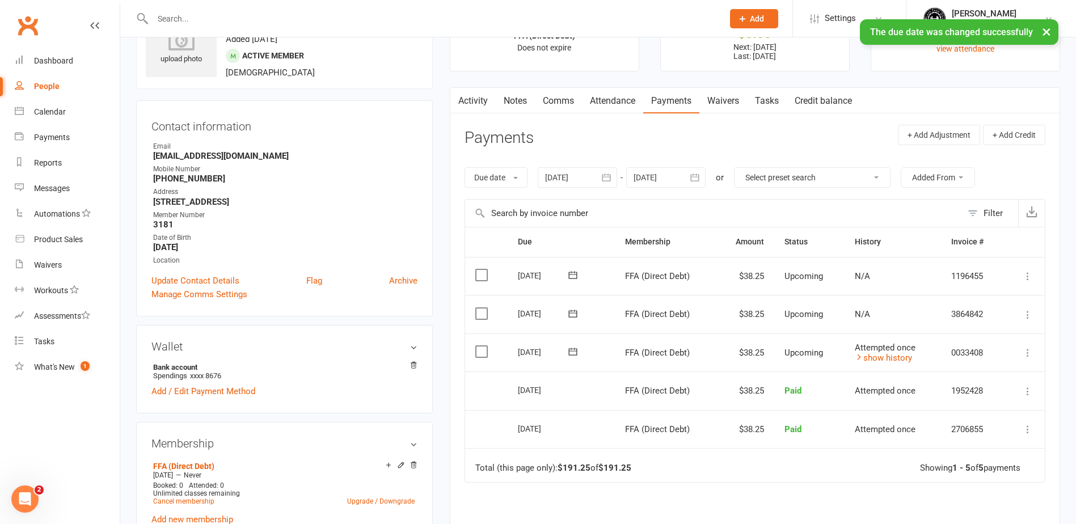
scroll to position [0, 0]
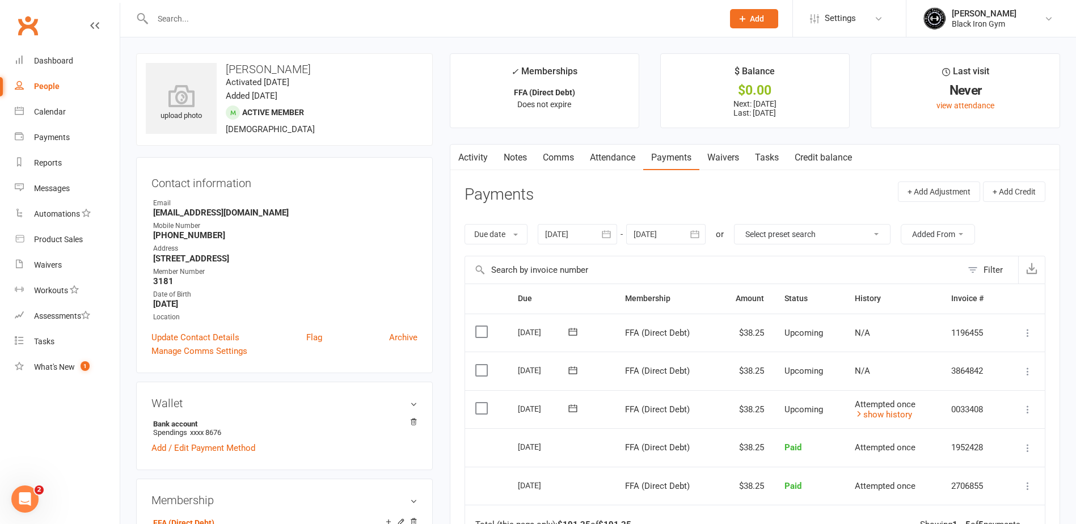
click at [326, 23] on input "text" at bounding box center [432, 19] width 566 height 16
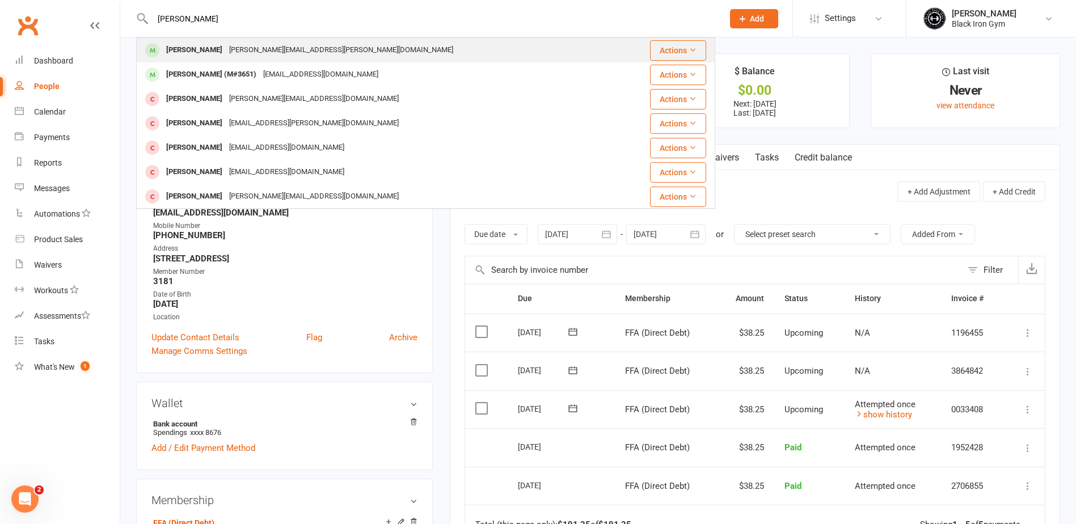
type input "[PERSON_NAME]"
click at [318, 48] on div "[PERSON_NAME] [PERSON_NAME][EMAIL_ADDRESS][PERSON_NAME][DOMAIN_NAME]" at bounding box center [383, 50] width 492 height 23
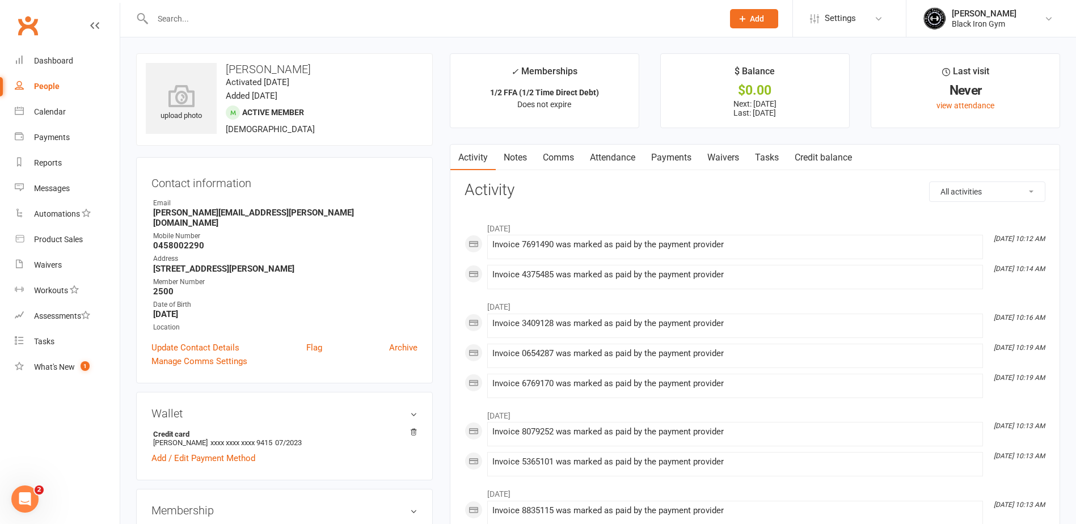
click at [694, 160] on link "Payments" at bounding box center [671, 158] width 56 height 26
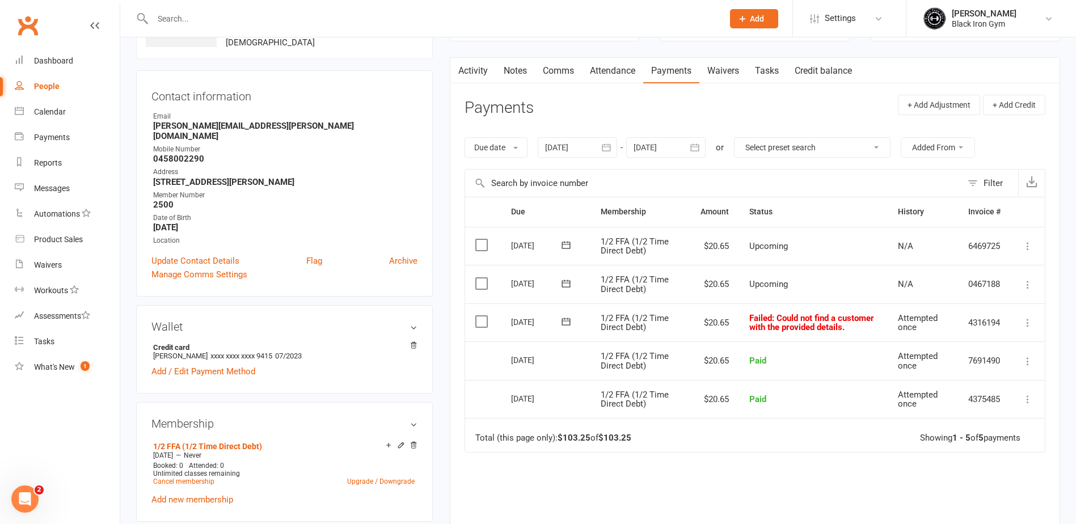
scroll to position [113, 0]
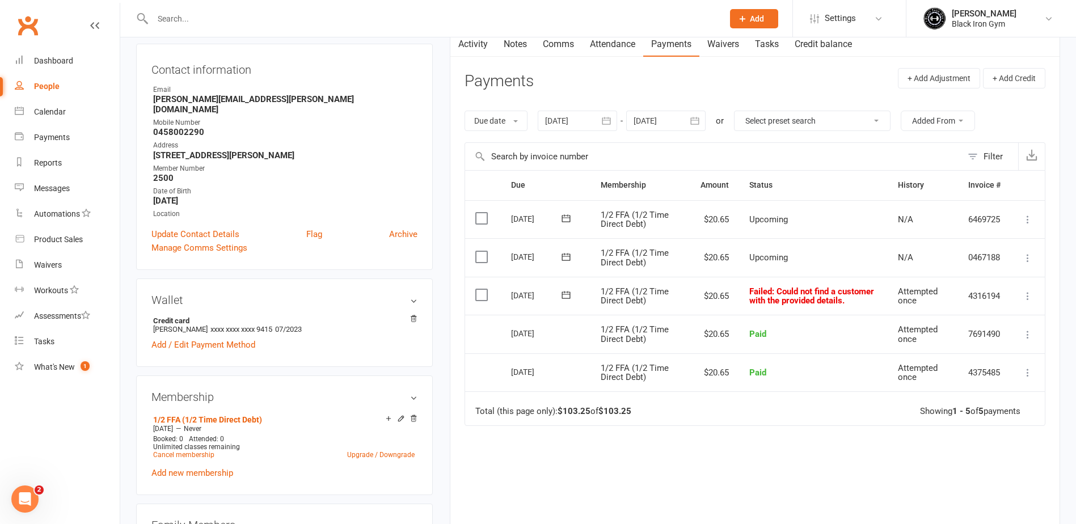
click at [570, 294] on icon at bounding box center [566, 295] width 9 height 7
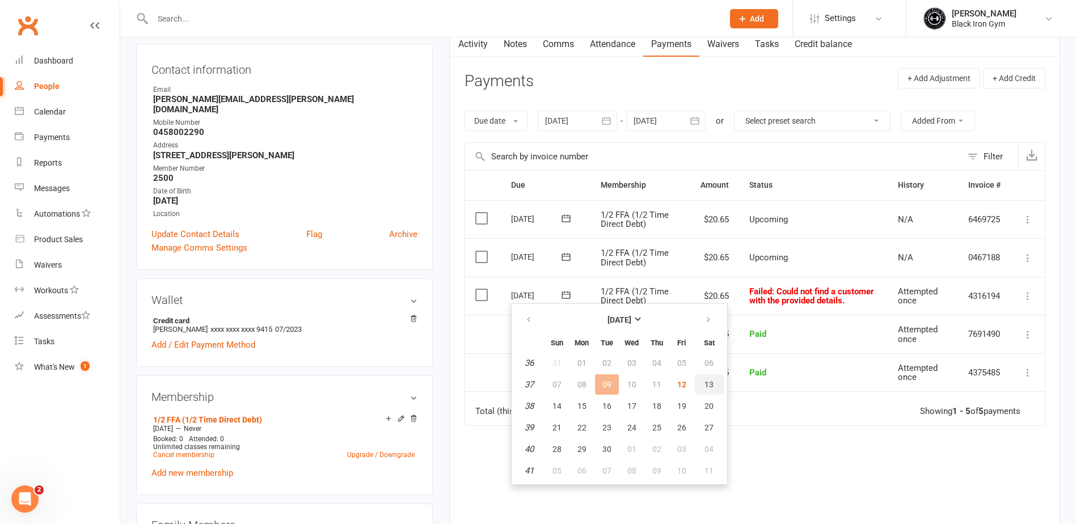
click at [718, 387] on button "13" at bounding box center [709, 384] width 29 height 20
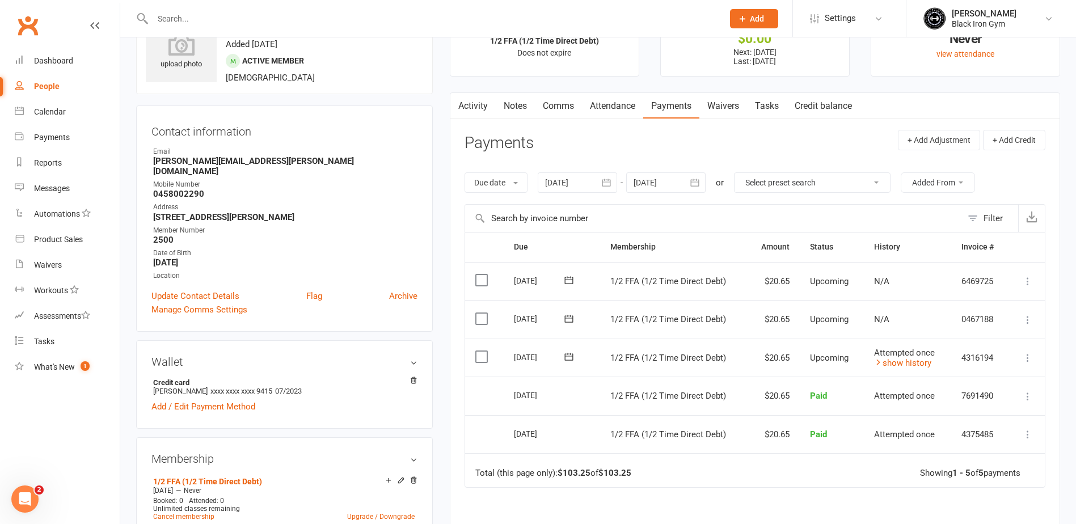
scroll to position [0, 0]
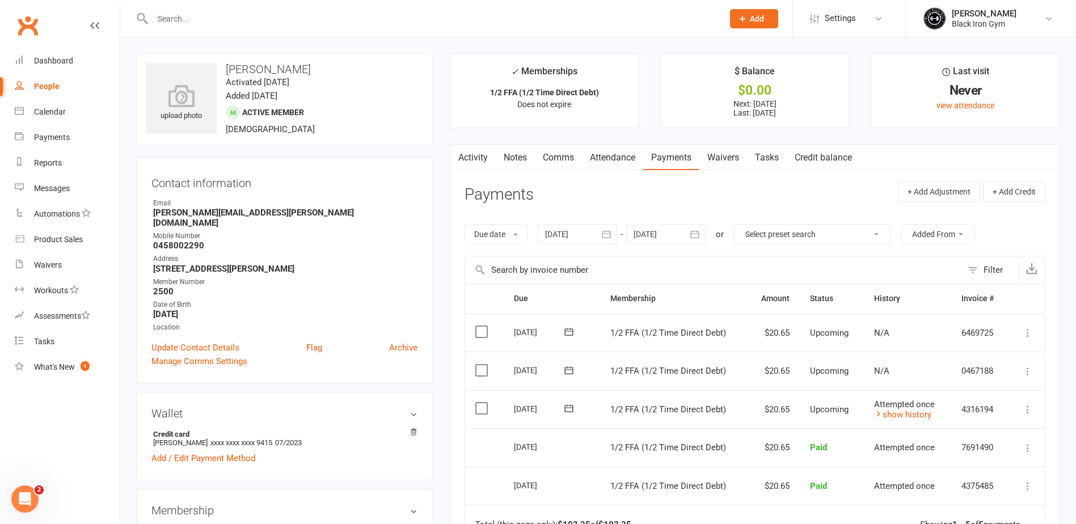
click at [221, 11] on input "text" at bounding box center [432, 19] width 566 height 16
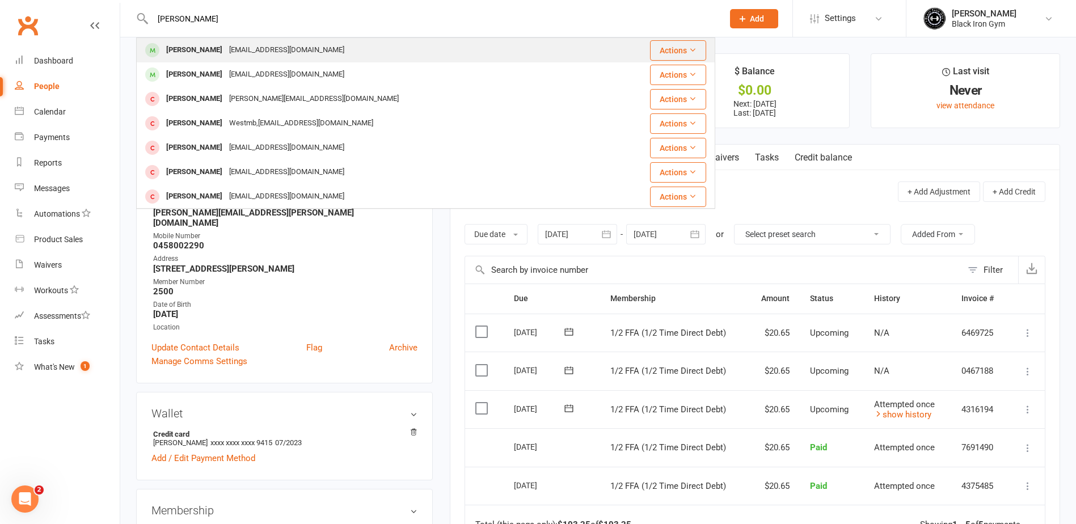
type input "[PERSON_NAME]"
click at [226, 47] on div "[EMAIL_ADDRESS][DOMAIN_NAME]" at bounding box center [287, 50] width 122 height 16
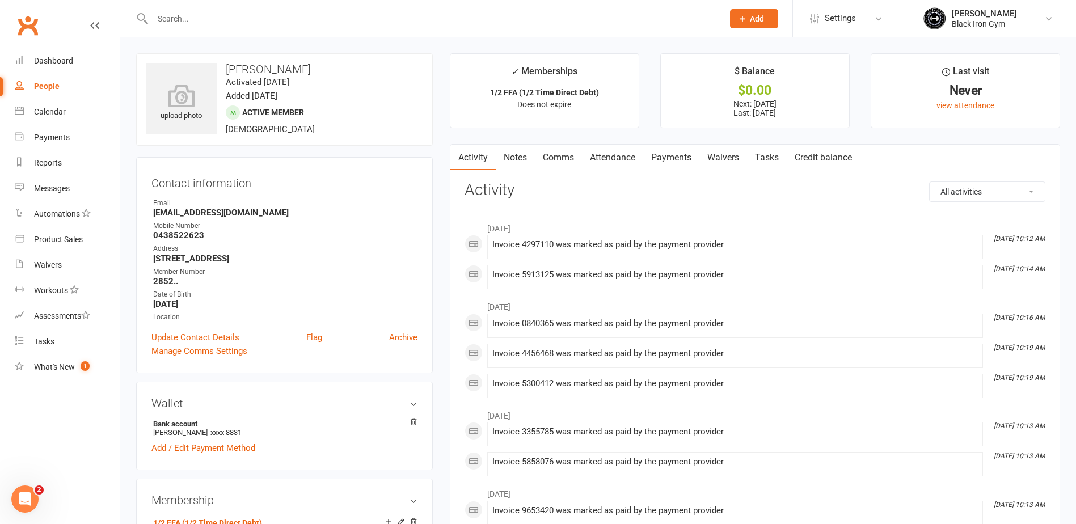
click at [692, 165] on link "Payments" at bounding box center [671, 158] width 56 height 26
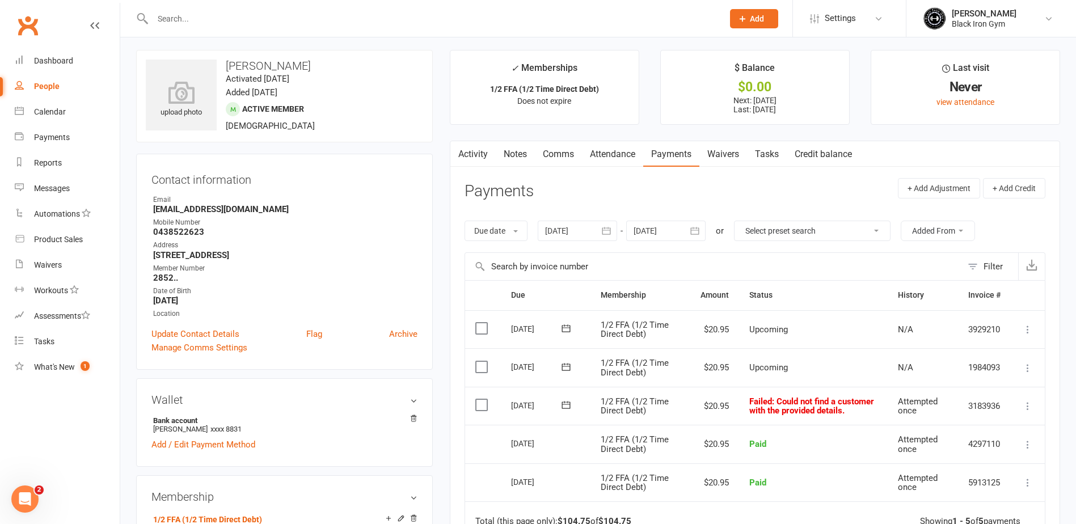
scroll to position [57, 0]
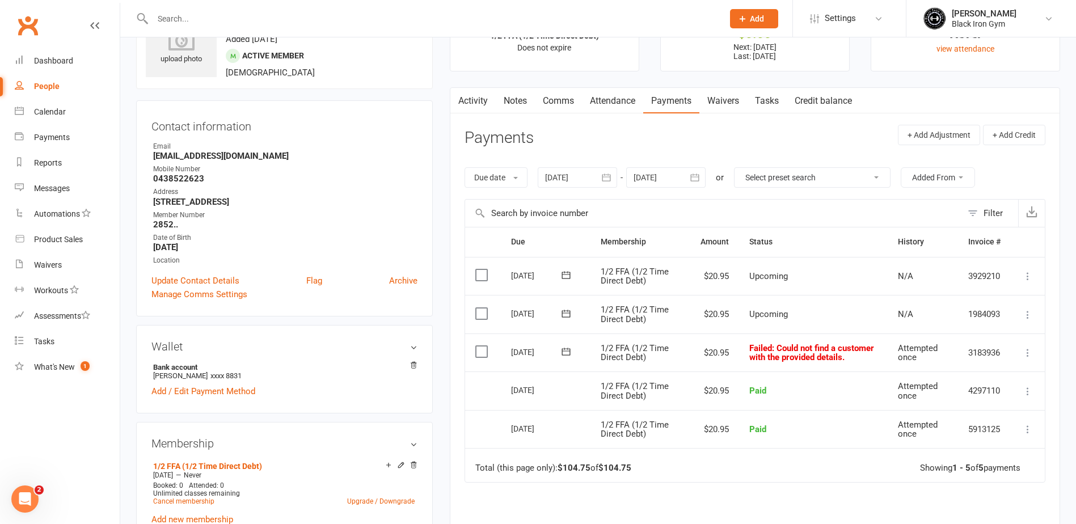
click at [571, 354] on icon at bounding box center [566, 351] width 11 height 11
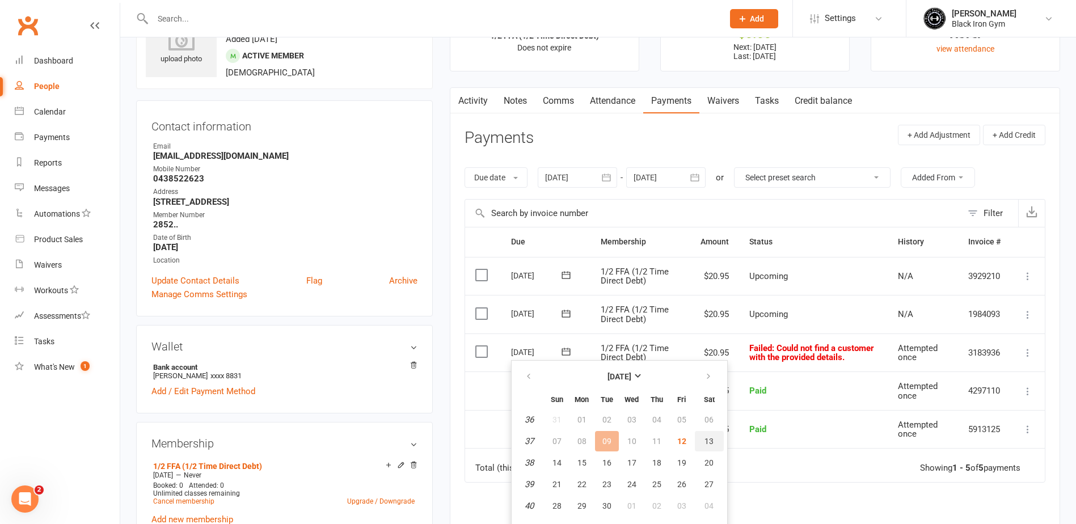
click at [711, 440] on span "13" at bounding box center [709, 441] width 9 height 9
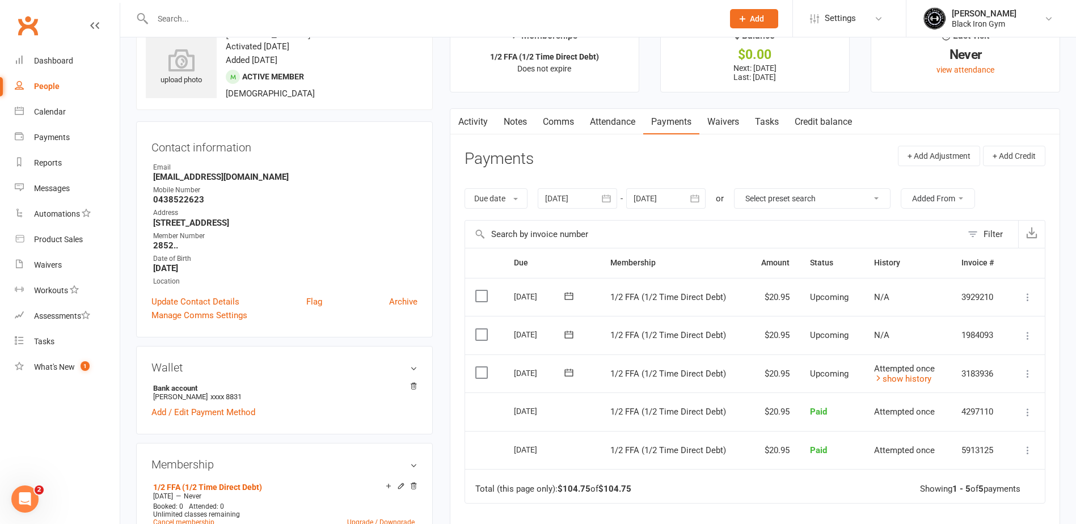
scroll to position [0, 0]
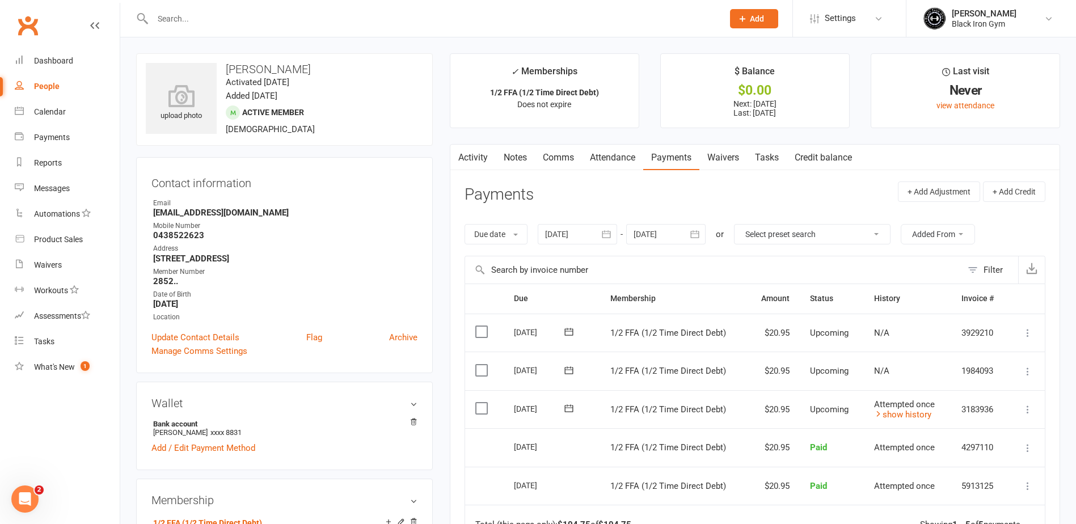
click at [256, 27] on div at bounding box center [425, 18] width 579 height 37
click at [246, 19] on input "text" at bounding box center [432, 19] width 566 height 16
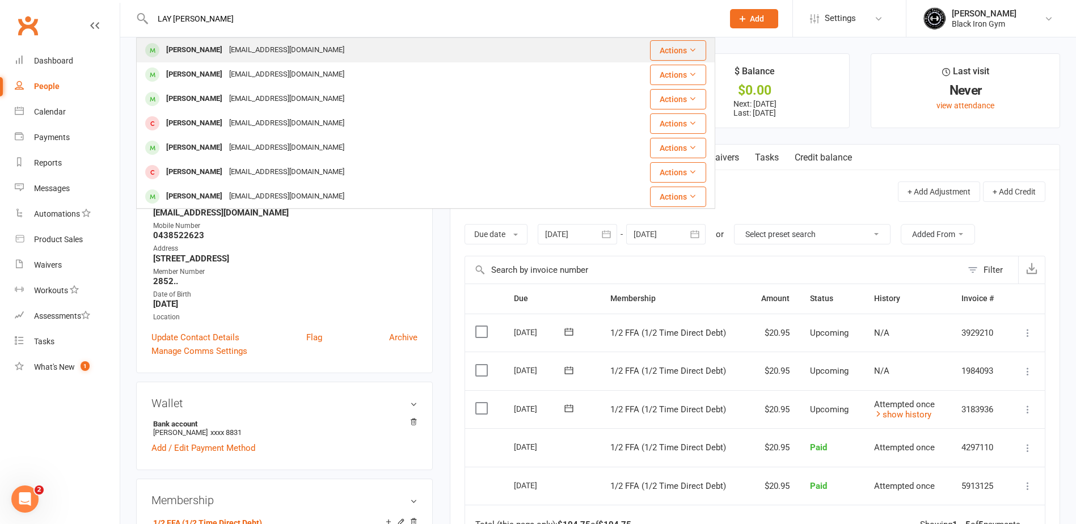
type input "LAY [PERSON_NAME]"
click at [242, 51] on div "[EMAIL_ADDRESS][DOMAIN_NAME]" at bounding box center [287, 50] width 122 height 16
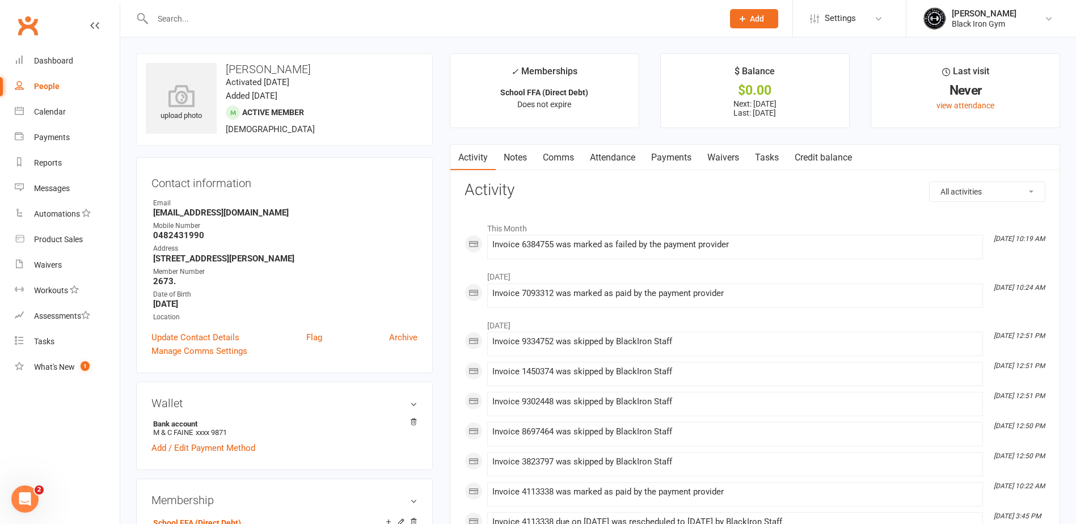
click at [237, 24] on input "text" at bounding box center [432, 19] width 566 height 16
click at [666, 161] on link "Payments" at bounding box center [671, 158] width 56 height 26
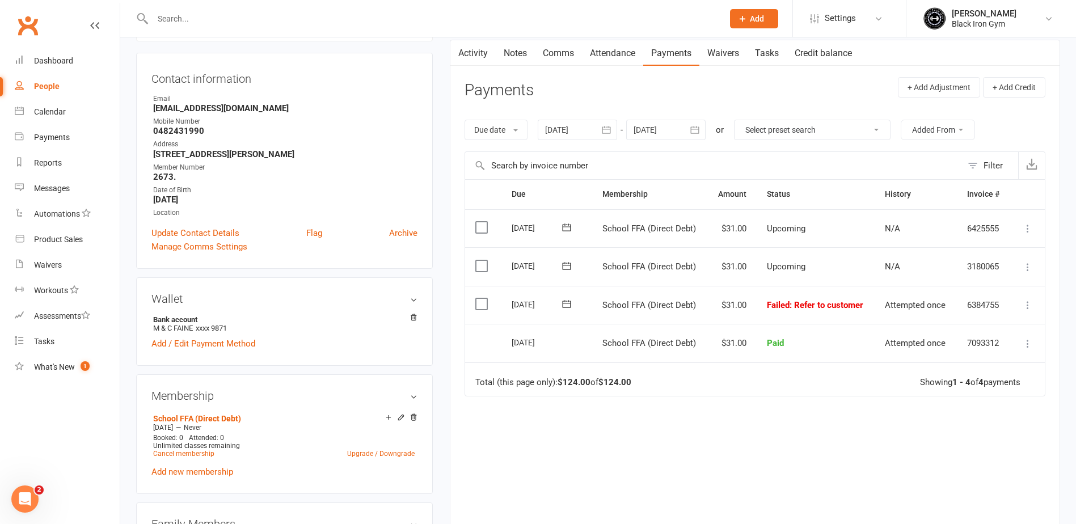
scroll to position [113, 0]
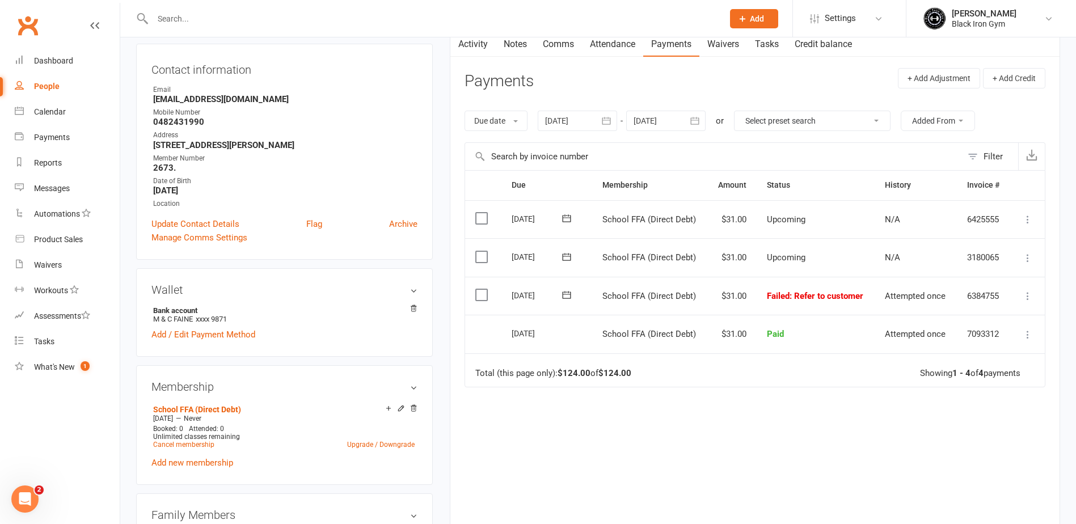
click at [571, 299] on icon at bounding box center [566, 294] width 11 height 11
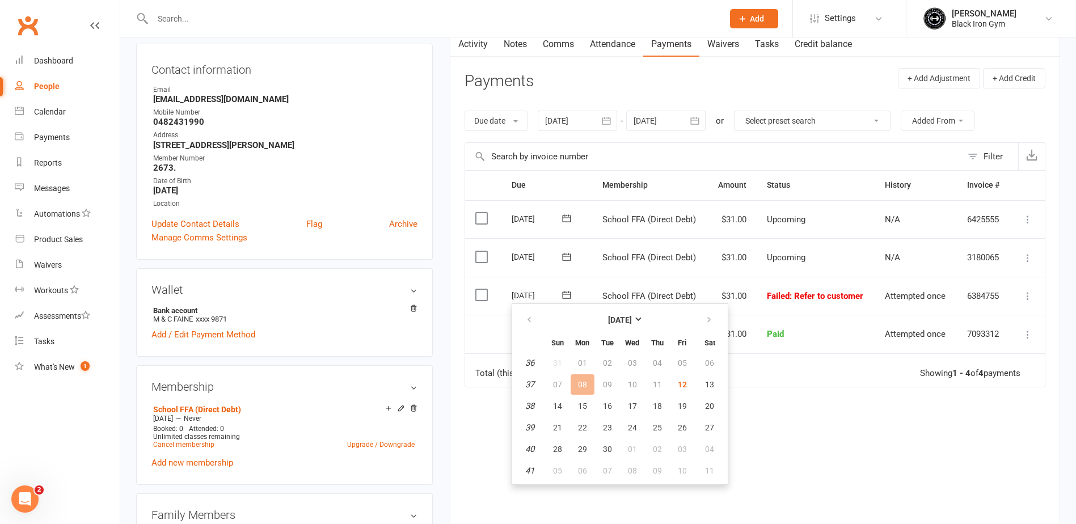
click at [571, 299] on icon at bounding box center [566, 294] width 11 height 11
click at [852, 437] on div "Due Contact Membership Amount Status History Invoice # Select this [DATE] [PERS…" at bounding box center [755, 352] width 581 height 364
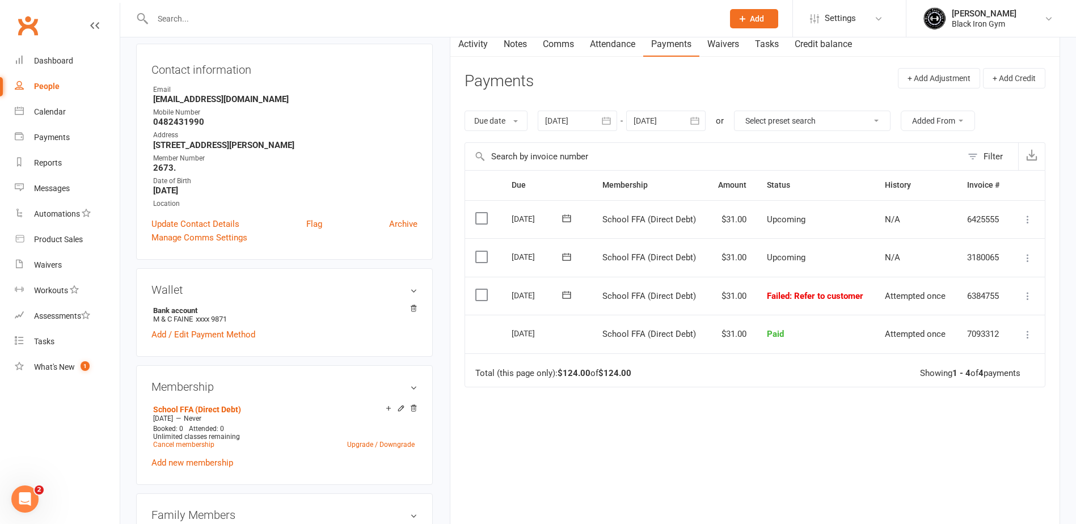
click at [563, 295] on icon at bounding box center [566, 295] width 9 height 7
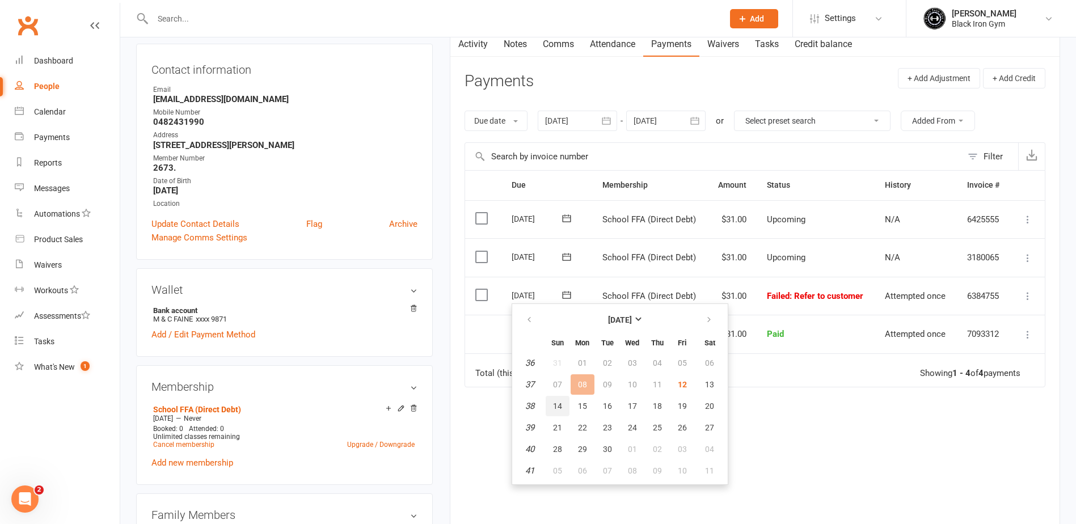
click at [563, 404] on button "14" at bounding box center [558, 406] width 24 height 20
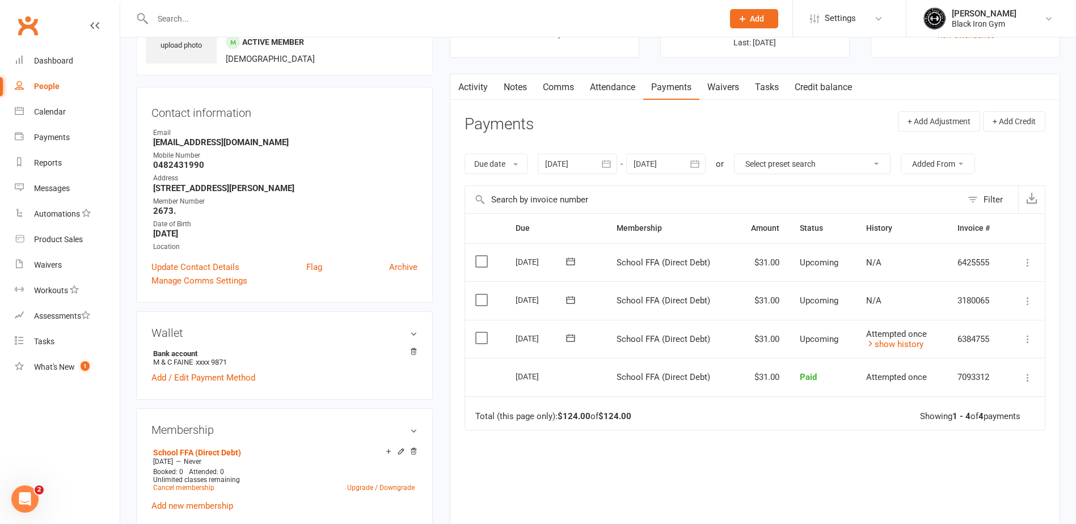
scroll to position [0, 0]
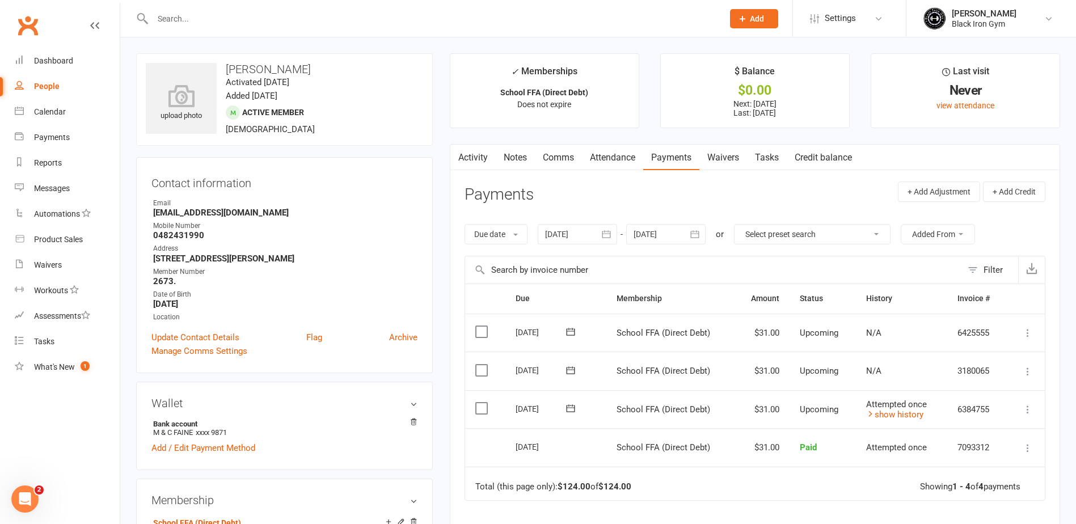
click at [291, 26] on input "text" at bounding box center [432, 19] width 566 height 16
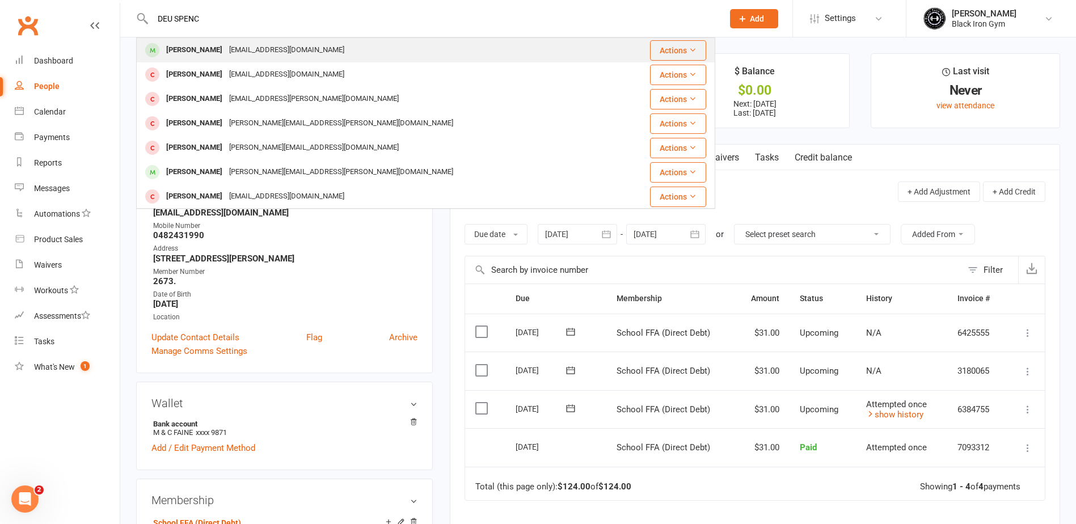
type input "DEU SPENC"
click at [299, 48] on div "[EMAIL_ADDRESS][DOMAIN_NAME]" at bounding box center [287, 50] width 122 height 16
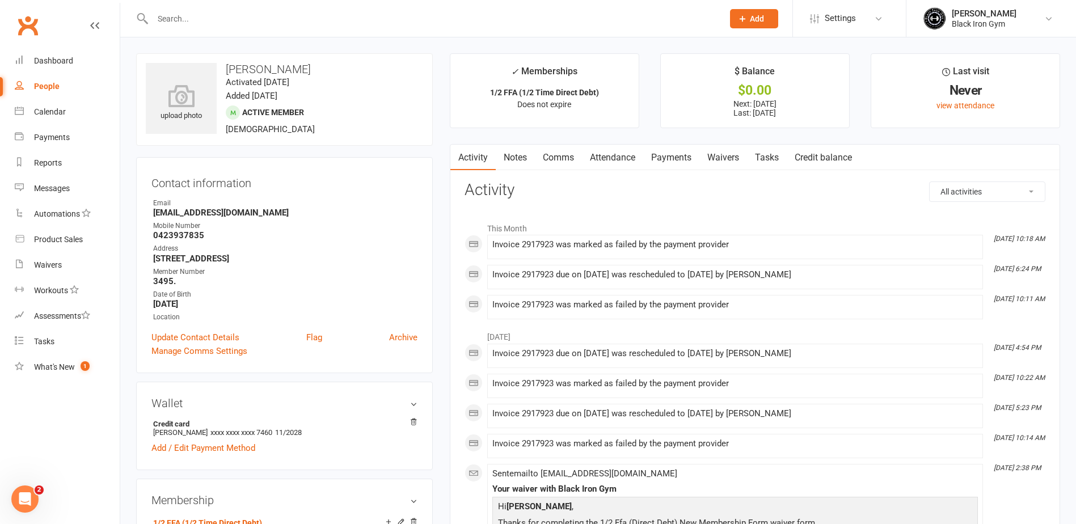
click at [658, 162] on link "Payments" at bounding box center [671, 158] width 56 height 26
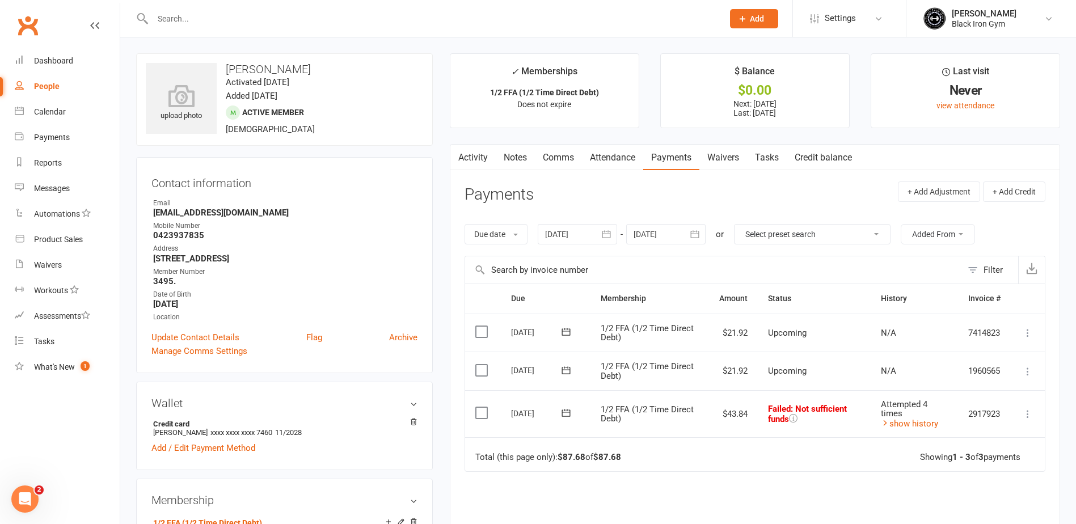
click at [566, 413] on icon at bounding box center [566, 412] width 11 height 11
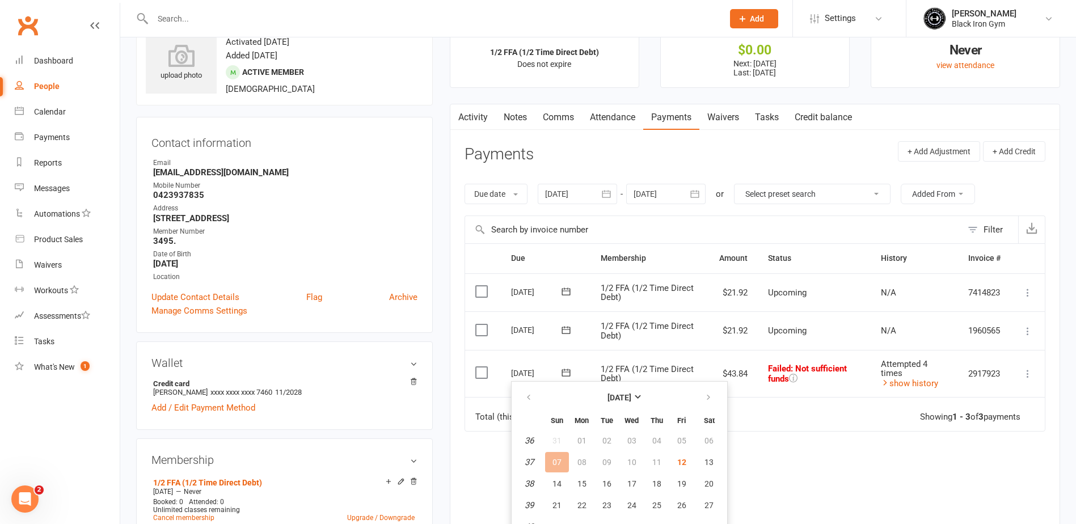
scroll to position [113, 0]
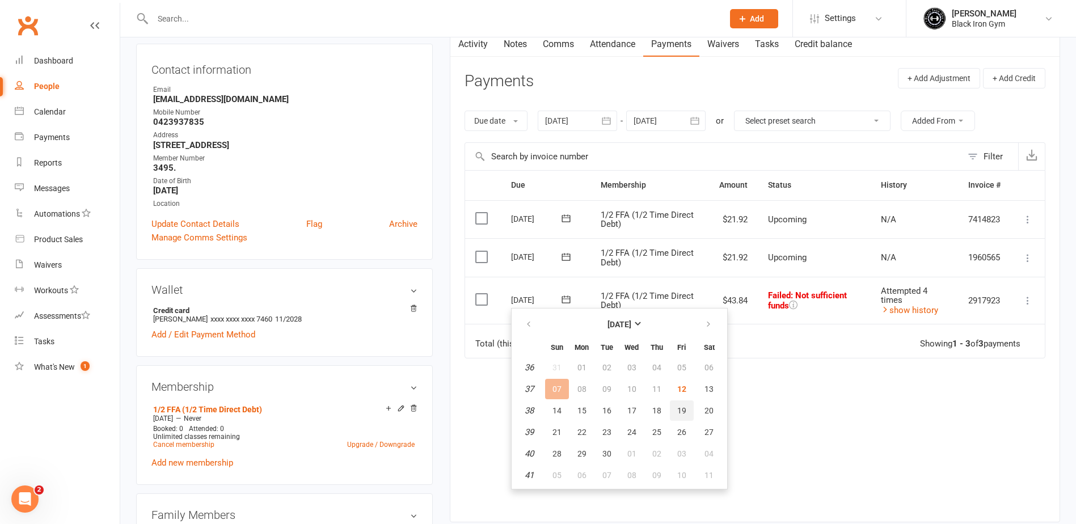
click at [682, 410] on span "19" at bounding box center [681, 410] width 9 height 9
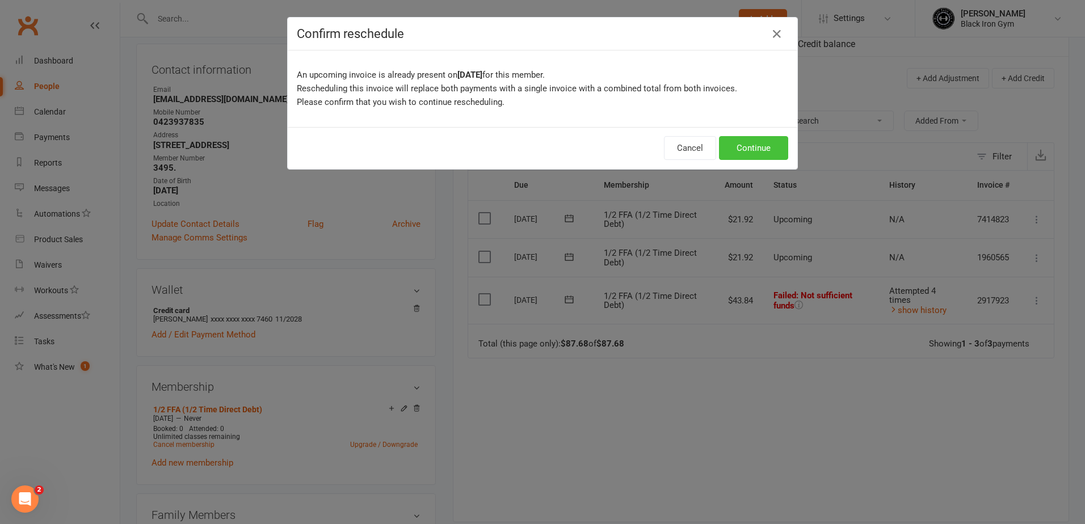
click at [759, 157] on button "Continue" at bounding box center [753, 148] width 69 height 24
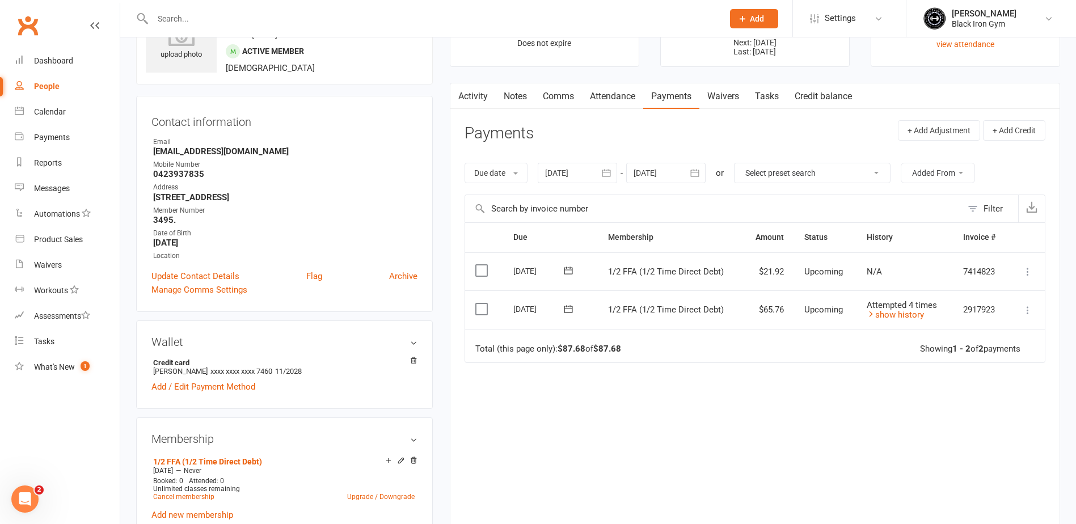
scroll to position [0, 0]
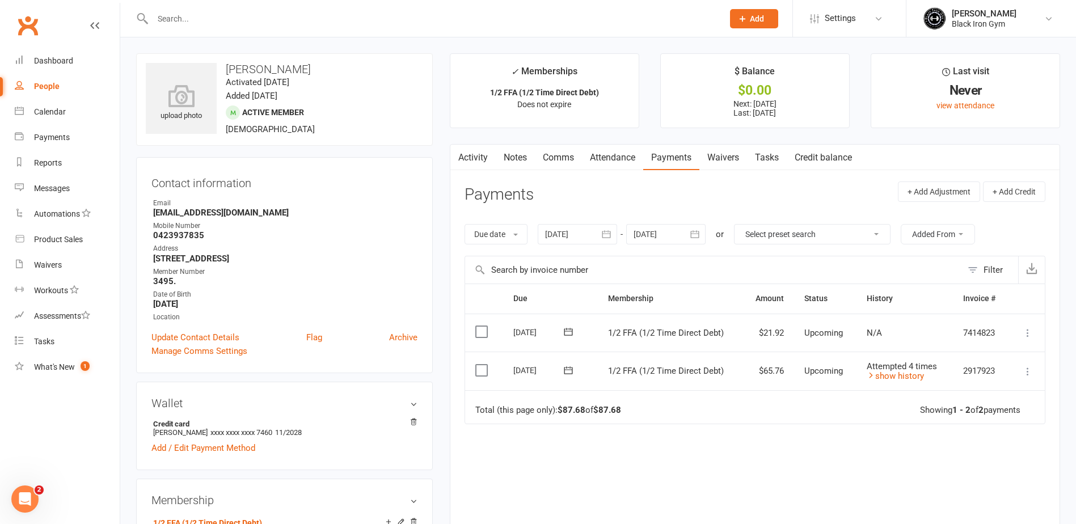
click at [518, 155] on link "Notes" at bounding box center [515, 158] width 39 height 26
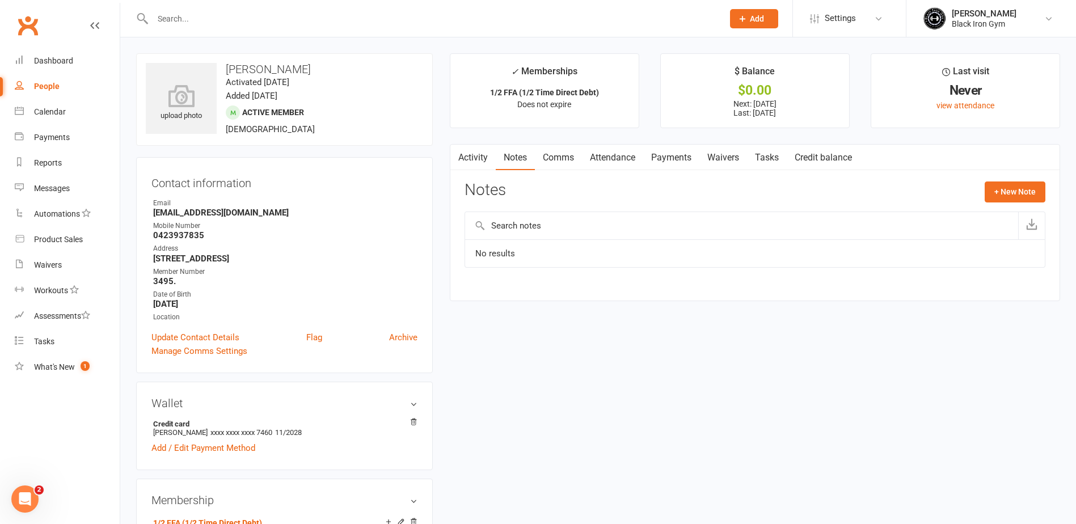
click at [602, 255] on td "No results" at bounding box center [755, 253] width 580 height 28
click at [607, 231] on input "text" at bounding box center [741, 225] width 553 height 27
click at [1020, 188] on button "+ New Note" at bounding box center [1015, 192] width 61 height 20
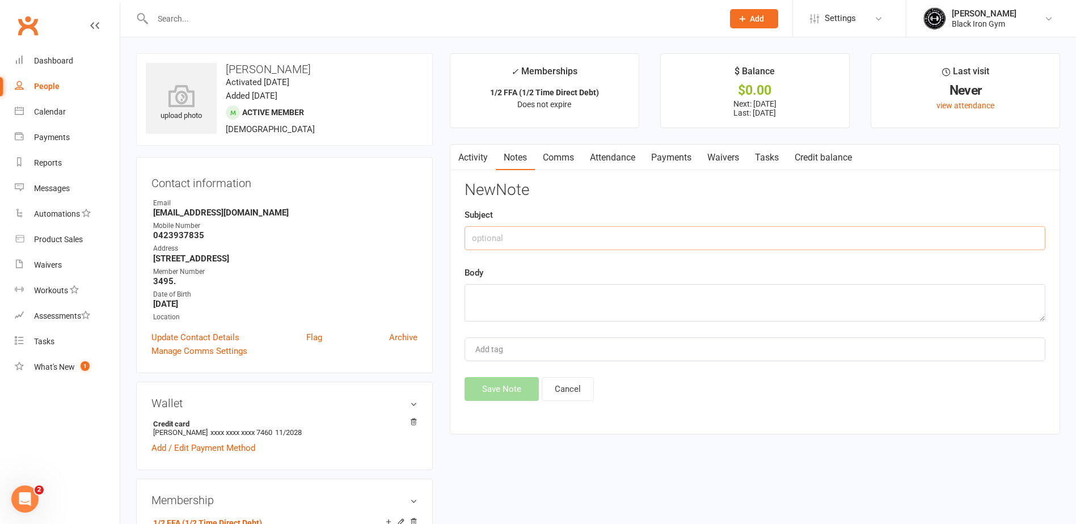
click at [613, 232] on input "text" at bounding box center [755, 238] width 581 height 24
drag, startPoint x: 655, startPoint y: 236, endPoint x: 439, endPoint y: 230, distance: 216.2
click at [442, 230] on main "✓ Memberships 1/2 FFA (1/2 Time Direct Debt) Does not expire $ Balance $0.00 Ne…" at bounding box center [755, 249] width 628 height 393
type input "FAILED PAYEMTN - 4TH ATTEMPT"
click at [468, 293] on textarea at bounding box center [755, 302] width 581 height 37
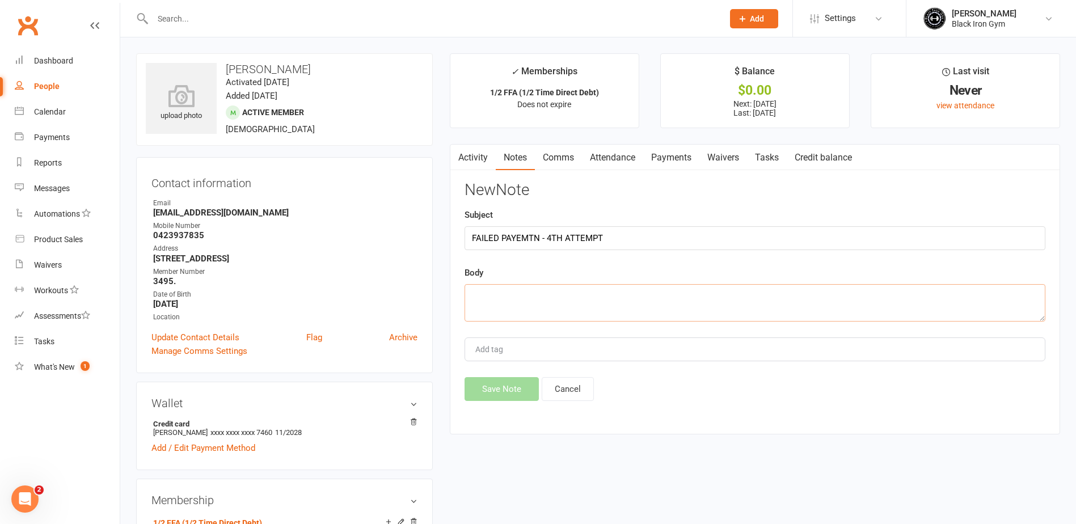
paste textarea "FAILED PAYEMTN - 4TH ATTEMPT"
click at [536, 292] on textarea "FAILED PAYEMTN - 4TH ATTEMPT" at bounding box center [755, 302] width 581 height 37
click at [619, 290] on textarea "FAILED PAYMENT - 4TH ATTEMPT" at bounding box center [755, 302] width 581 height 37
click at [628, 298] on textarea "FAILED PAYMENT - 4TH ATTEMPT" at bounding box center [755, 302] width 581 height 37
click at [470, 299] on textarea "FAILED PAYMENT - 4TH ATTEMPT. LMTCB regarding failed payments." at bounding box center [755, 302] width 581 height 37
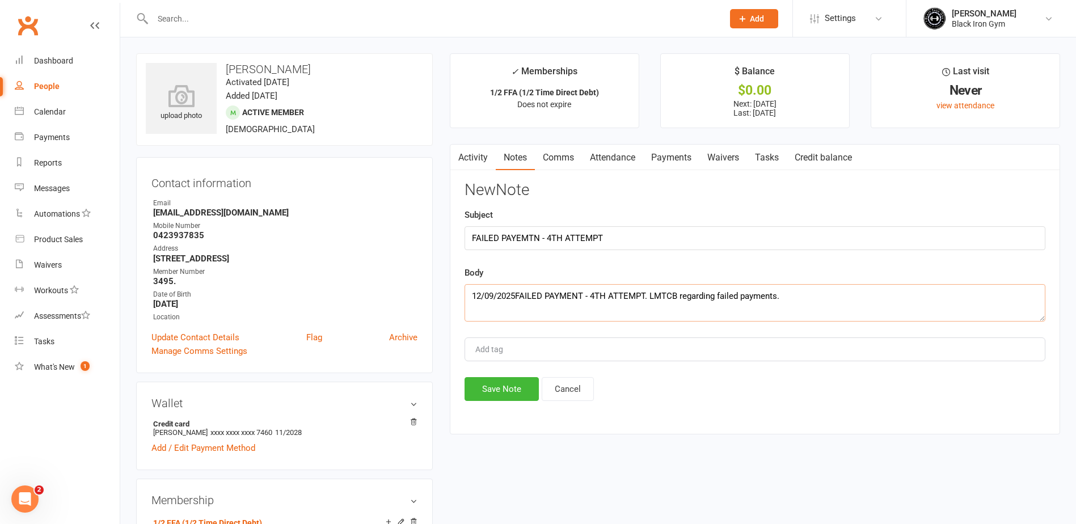
click at [519, 298] on textarea "12/09/2025FAILED PAYMENT - 4TH ATTEMPT. LMTCB regarding failed payments." at bounding box center [755, 302] width 581 height 37
type textarea "[DATE] - FAILED PAYMENT - 4TH ATTEMPT. LMTCB regarding failed payments."
click at [516, 386] on button "Save Note" at bounding box center [502, 389] width 74 height 24
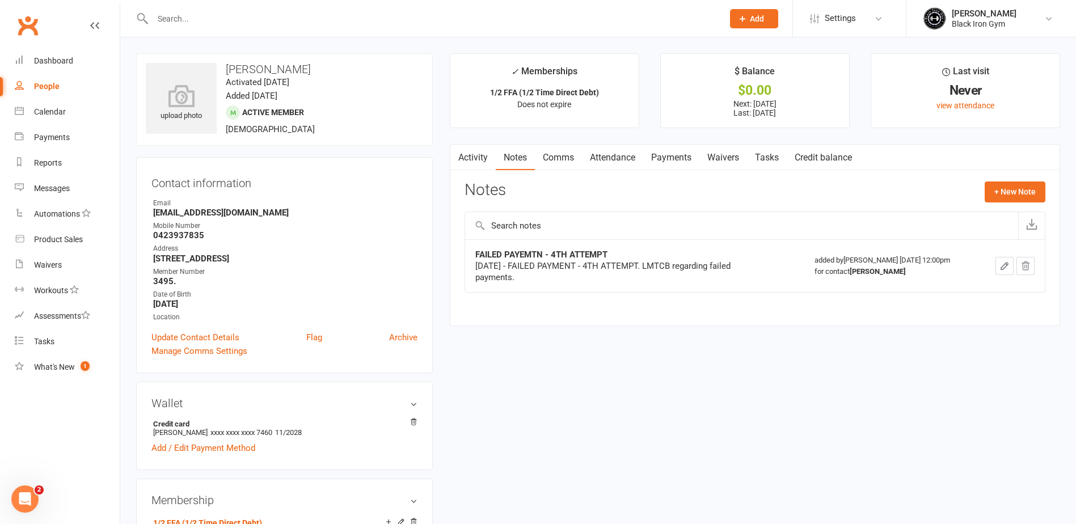
click at [243, 36] on div at bounding box center [425, 18] width 579 height 37
click at [251, 22] on input "text" at bounding box center [432, 19] width 566 height 16
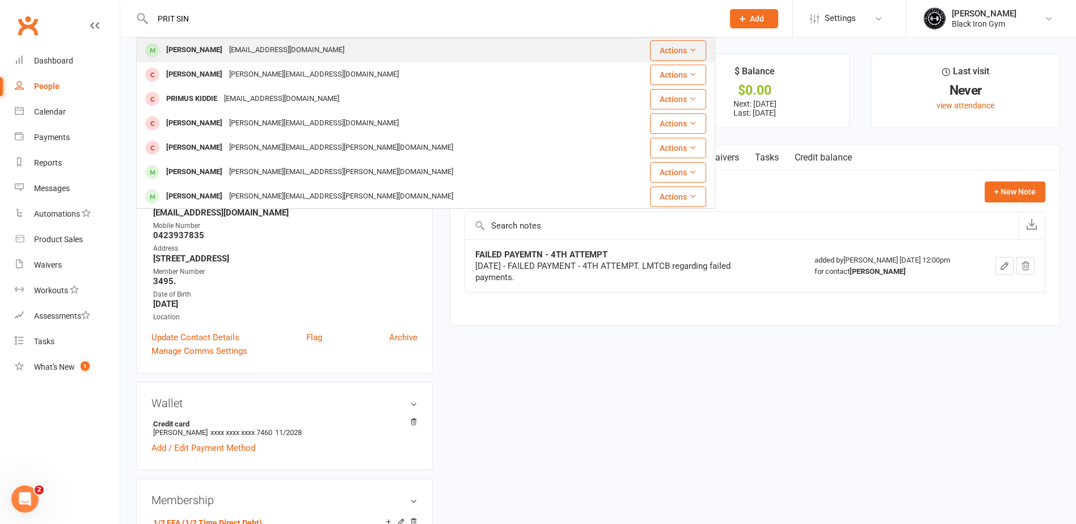
type input "PRIT SIN"
click at [205, 50] on div "[PERSON_NAME]" at bounding box center [194, 50] width 63 height 16
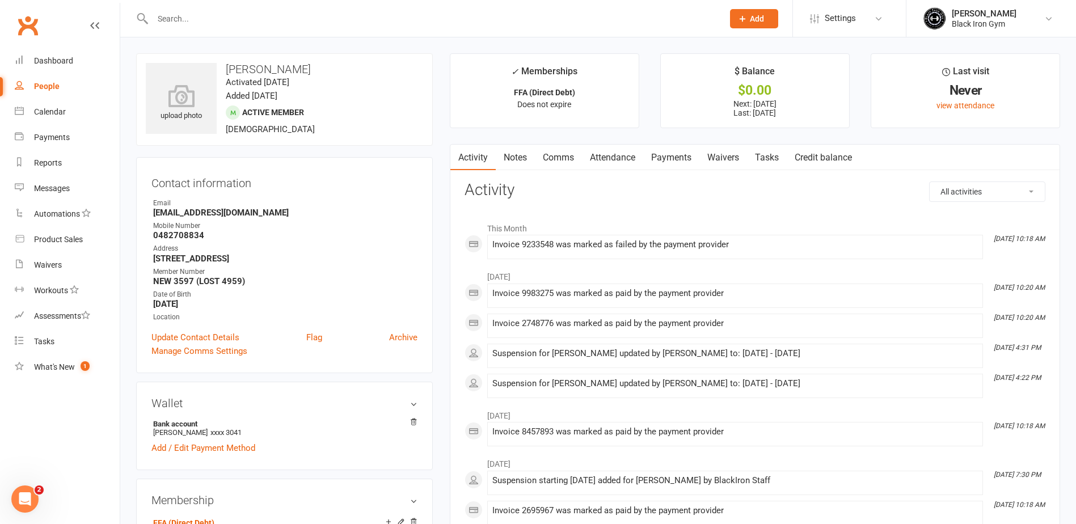
click at [672, 160] on link "Payments" at bounding box center [671, 158] width 56 height 26
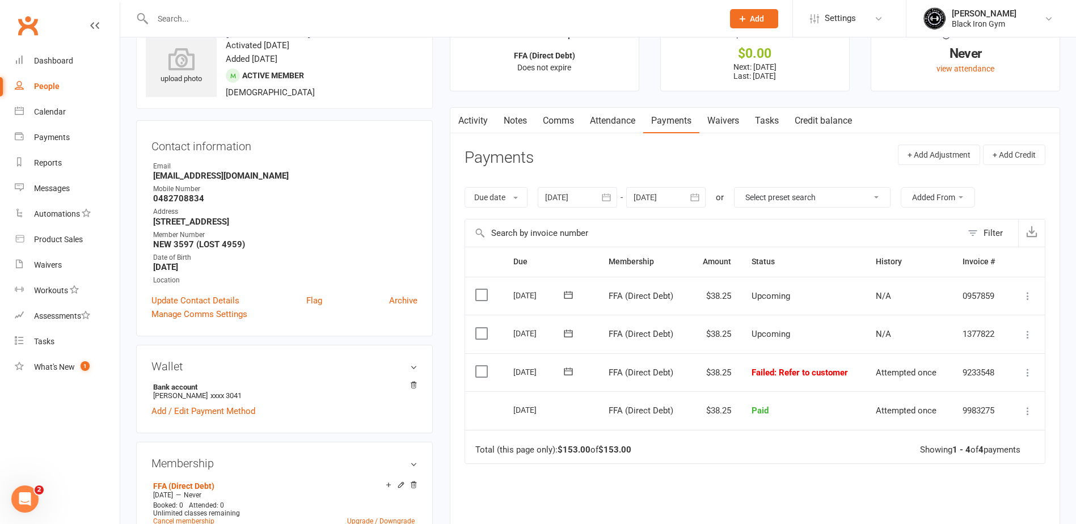
scroll to position [57, 0]
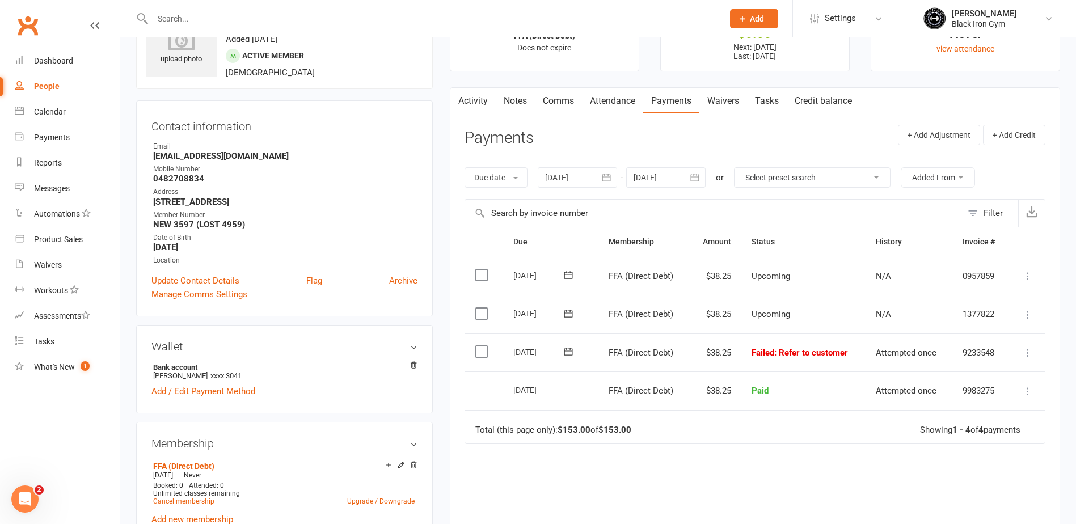
click at [569, 350] on icon at bounding box center [568, 351] width 11 height 11
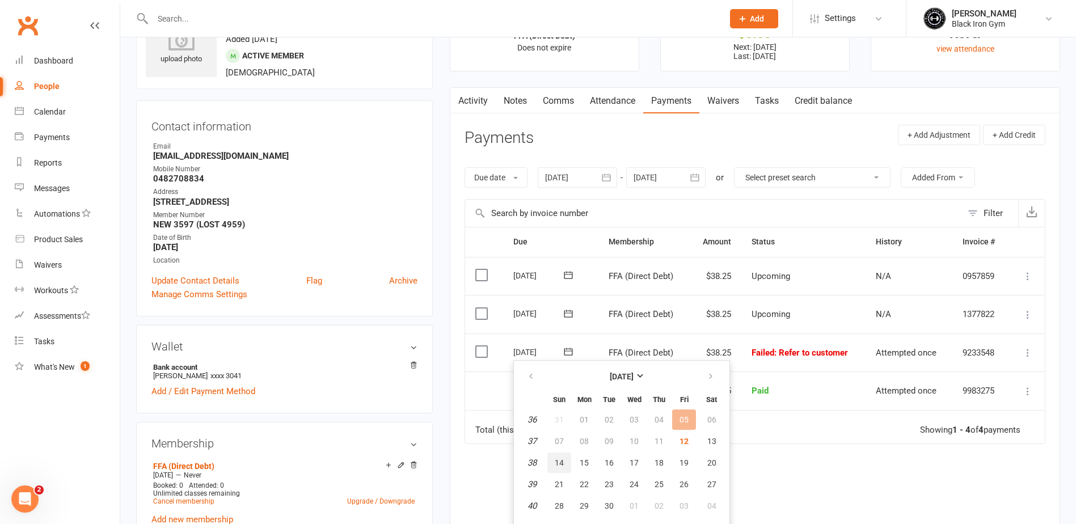
click at [561, 460] on span "14" at bounding box center [559, 462] width 9 height 9
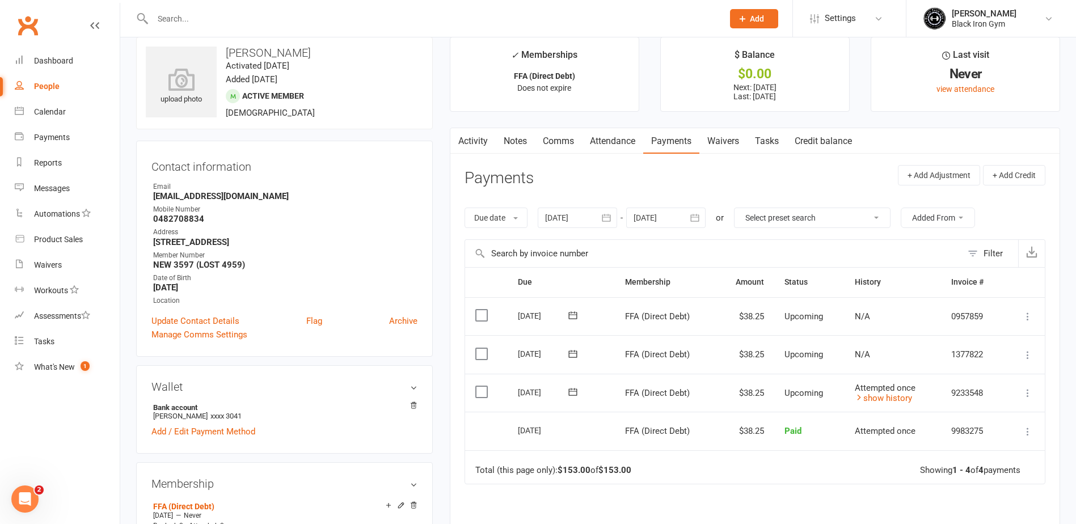
scroll to position [0, 0]
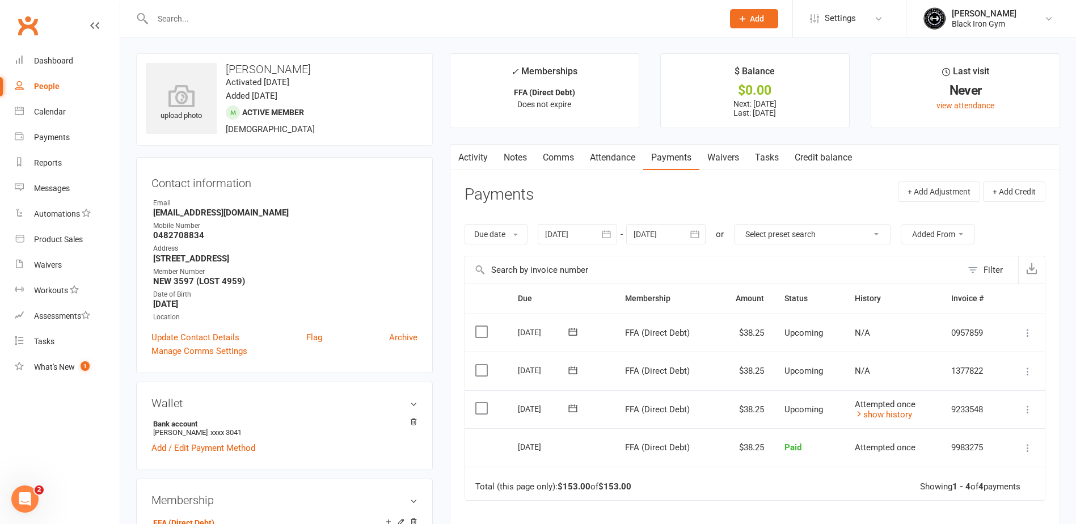
click at [249, 24] on input "text" at bounding box center [432, 19] width 566 height 16
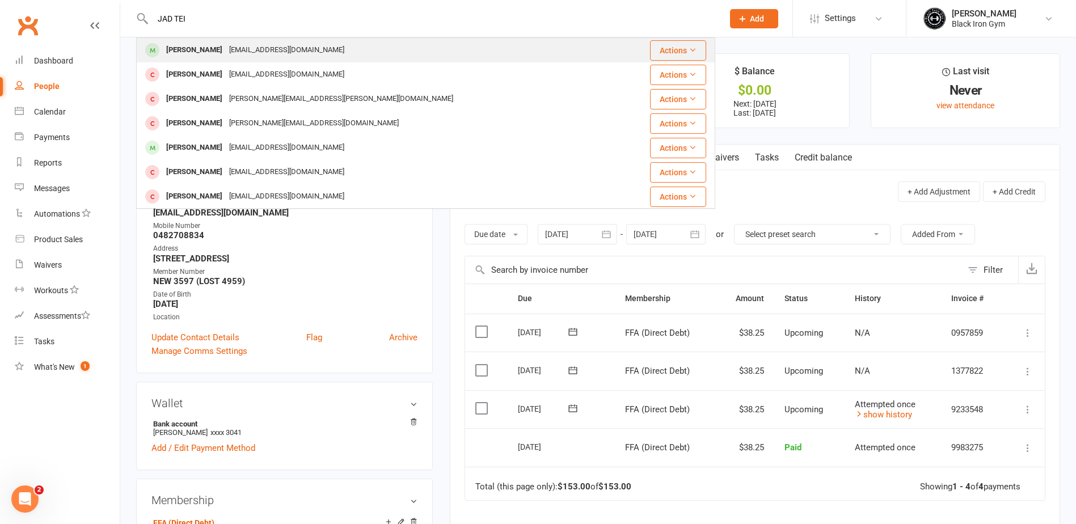
type input "JAD TEI"
click at [269, 55] on div "[EMAIL_ADDRESS][DOMAIN_NAME]" at bounding box center [287, 50] width 122 height 16
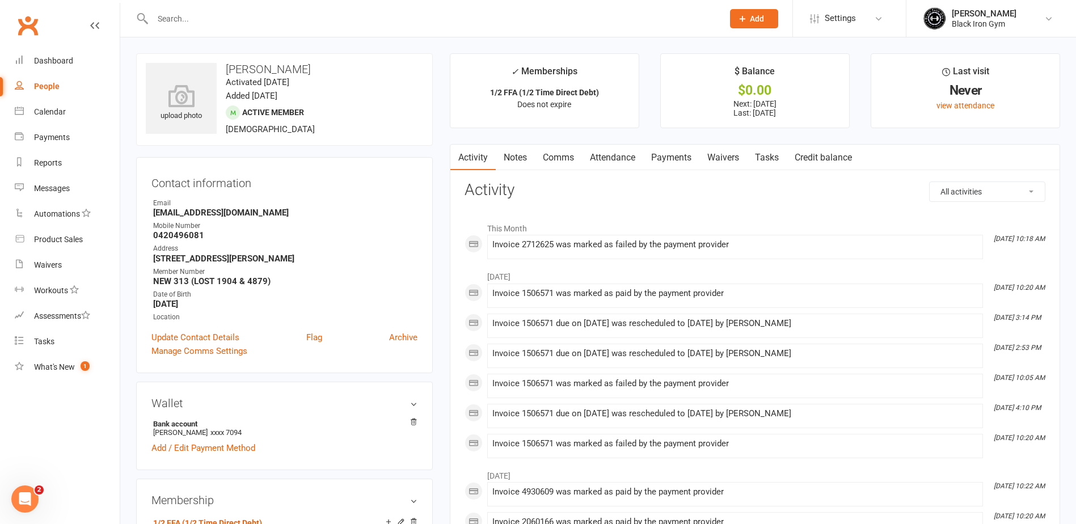
click at [674, 159] on link "Payments" at bounding box center [671, 158] width 56 height 26
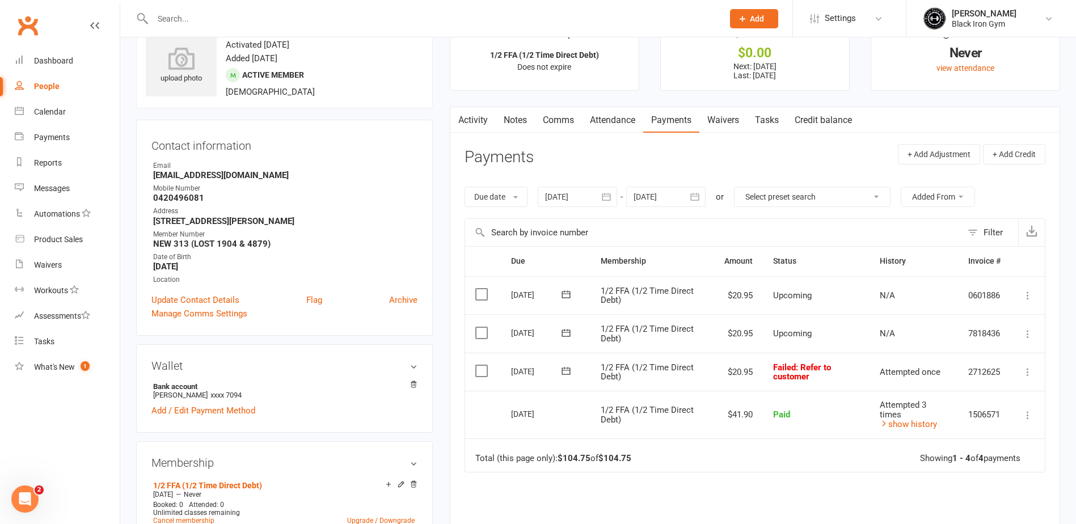
scroll to position [57, 0]
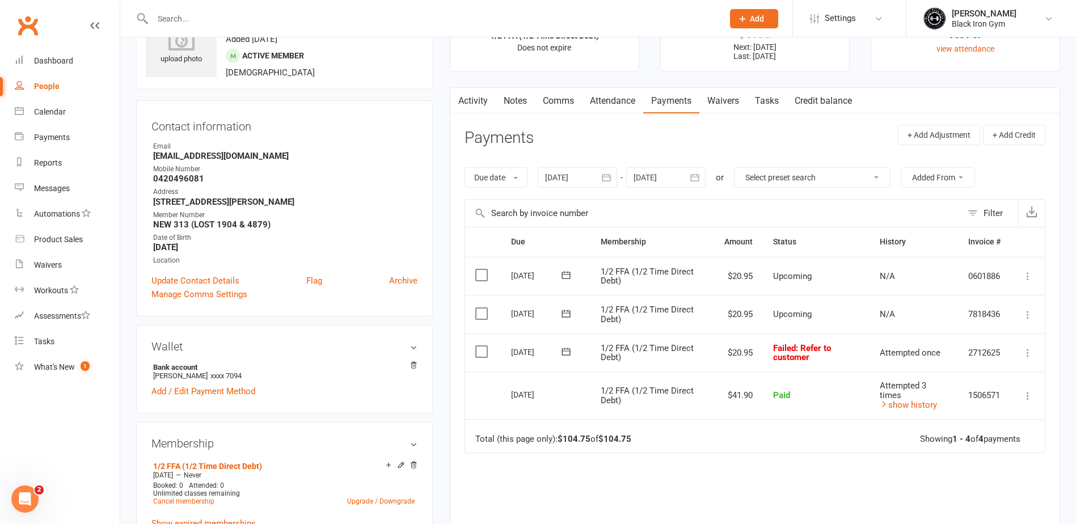
click at [570, 349] on icon at bounding box center [566, 351] width 9 height 7
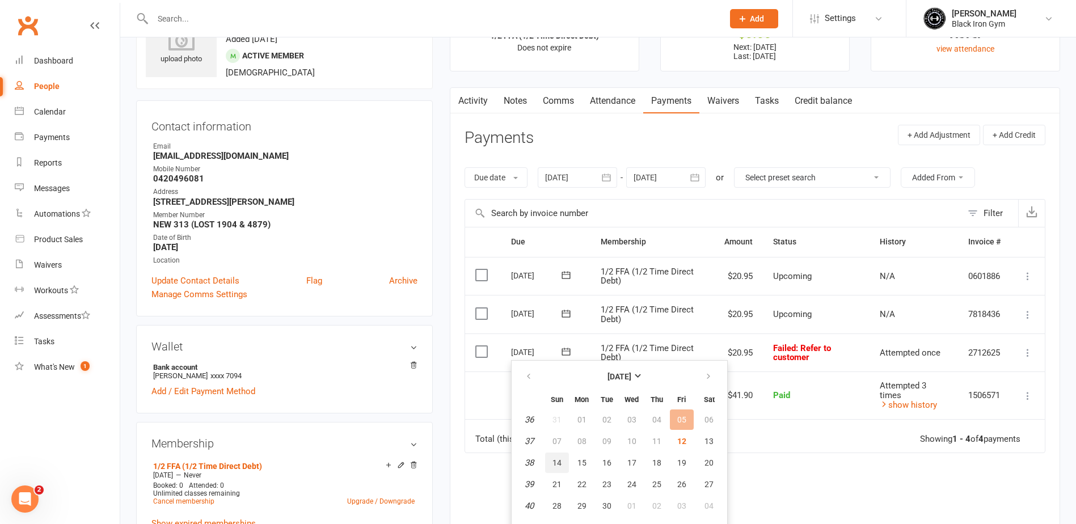
click at [564, 469] on button "14" at bounding box center [557, 463] width 24 height 20
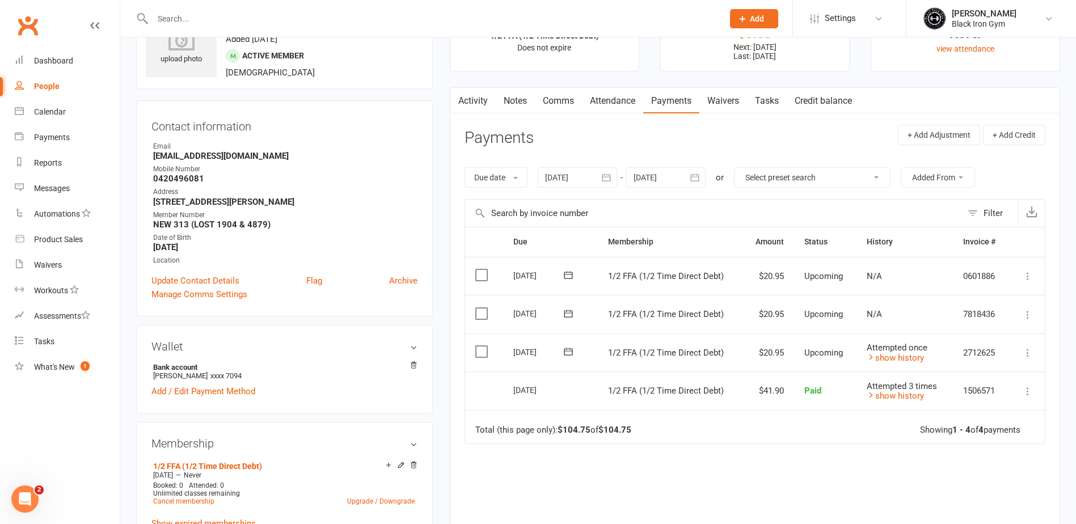
scroll to position [0, 0]
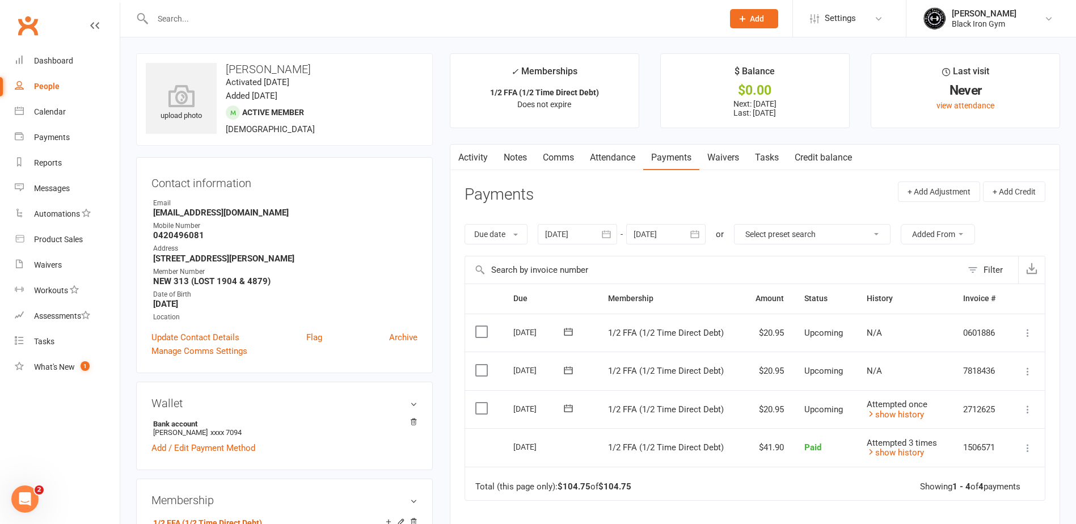
click at [283, 27] on div at bounding box center [425, 18] width 579 height 37
click at [293, 23] on input "text" at bounding box center [432, 19] width 566 height 16
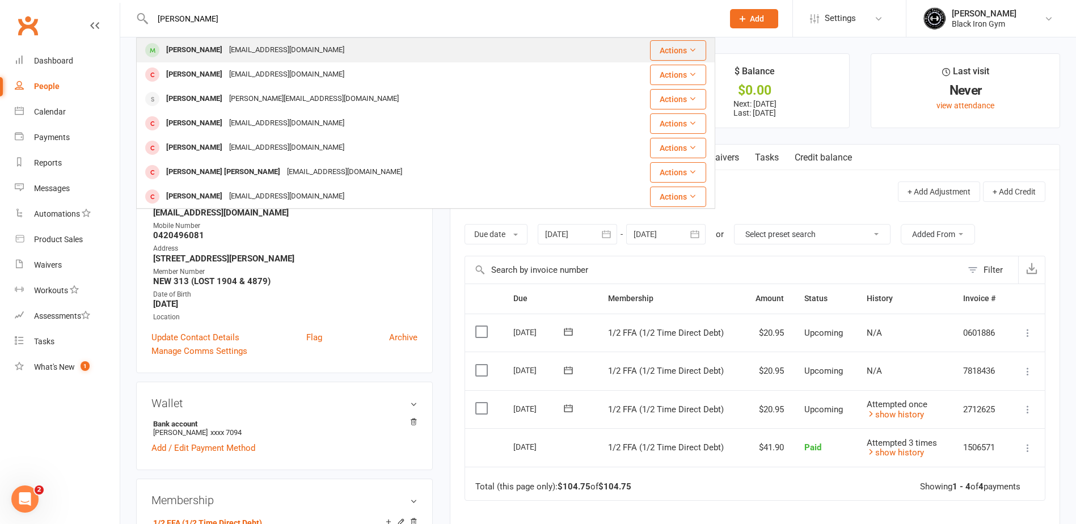
type input "[PERSON_NAME]"
click at [288, 48] on div "[EMAIL_ADDRESS][DOMAIN_NAME]" at bounding box center [287, 50] width 122 height 16
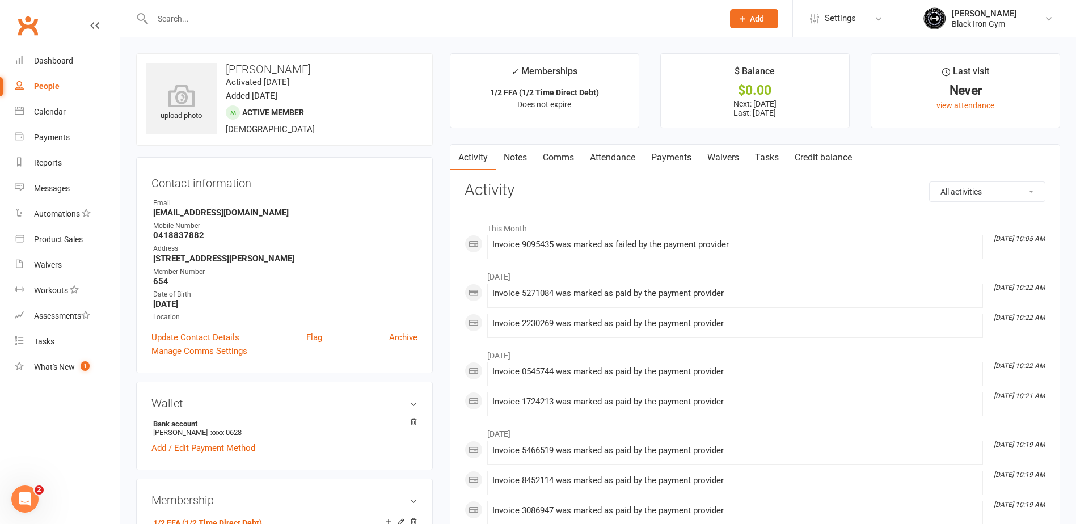
click at [677, 166] on link "Payments" at bounding box center [671, 158] width 56 height 26
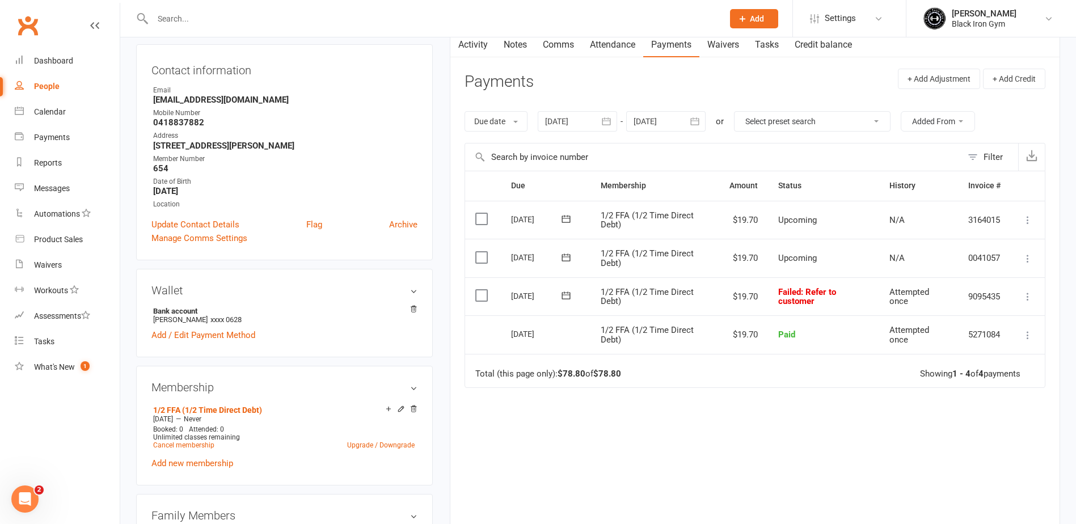
scroll to position [113, 0]
click at [566, 298] on icon at bounding box center [566, 295] width 9 height 7
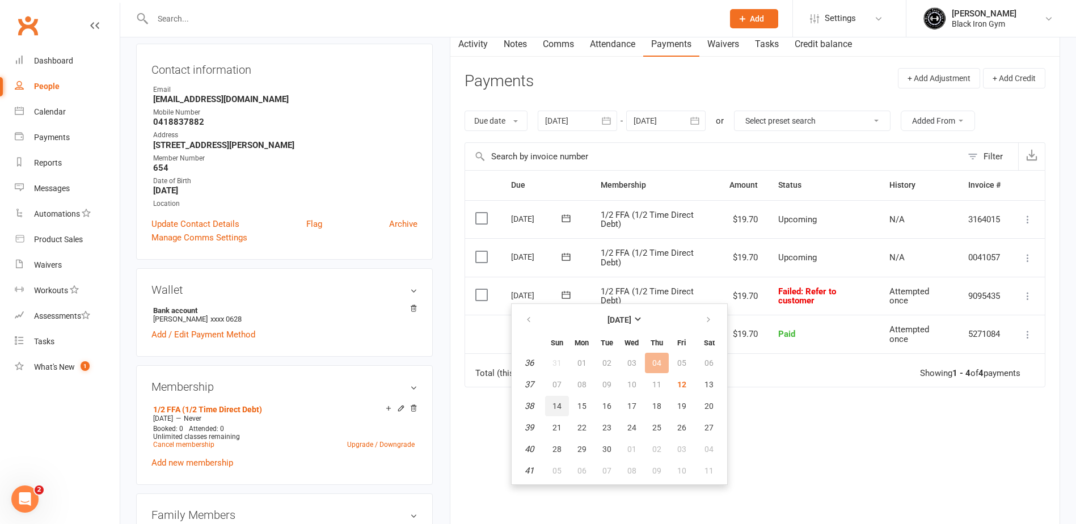
click at [555, 411] on button "14" at bounding box center [557, 406] width 24 height 20
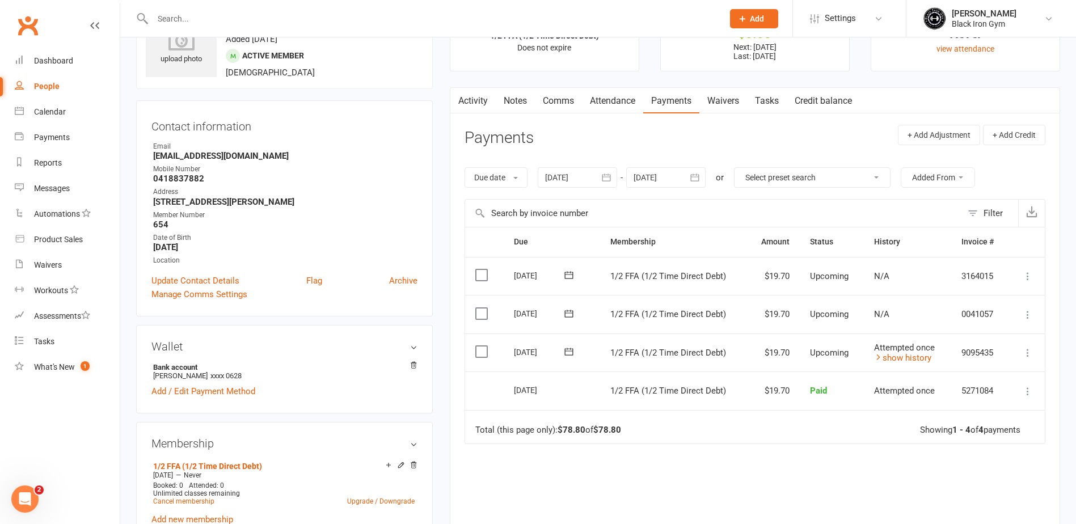
scroll to position [0, 0]
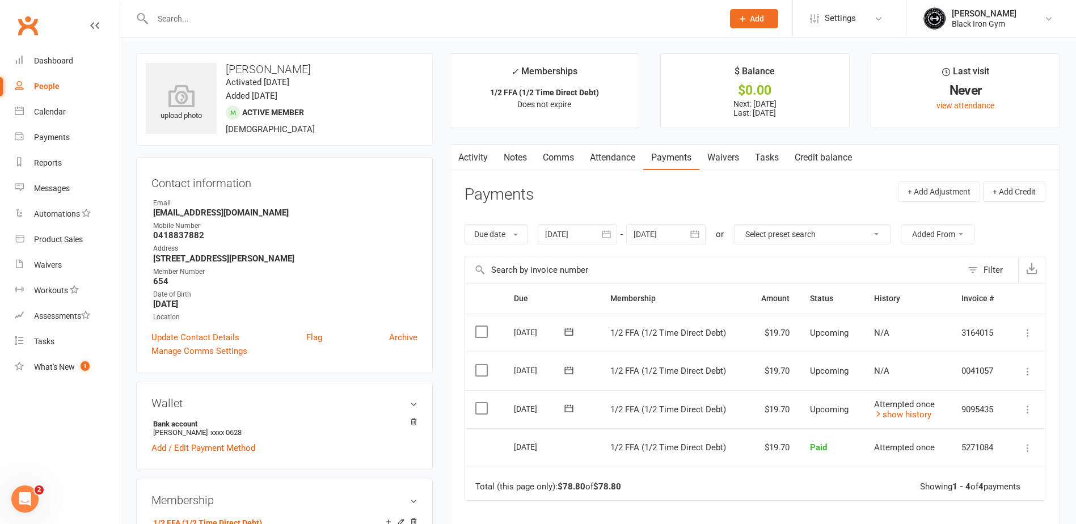
click at [272, 18] on input "text" at bounding box center [432, 19] width 566 height 16
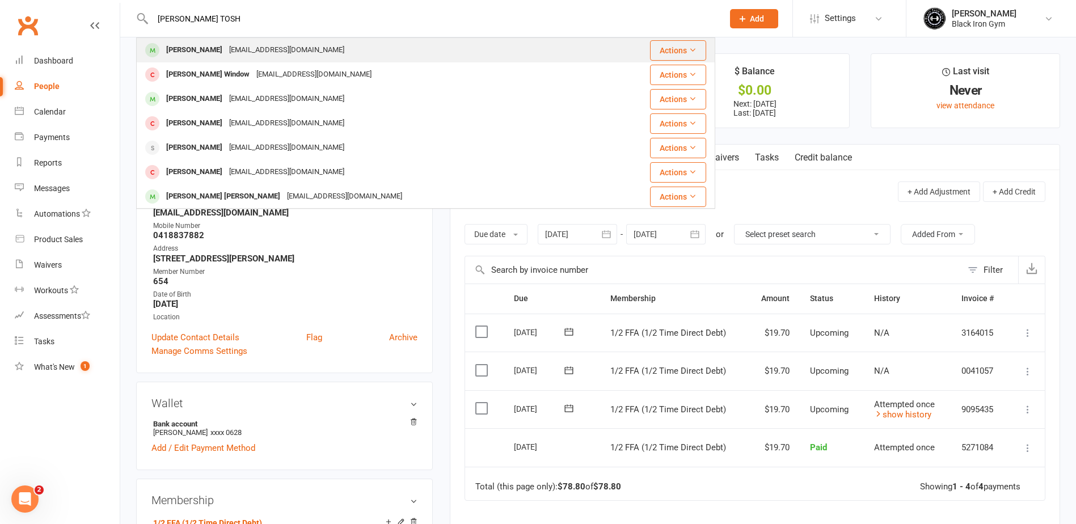
type input "[PERSON_NAME] TOSH"
click at [315, 50] on div "[PERSON_NAME] [EMAIL_ADDRESS][DOMAIN_NAME]" at bounding box center [370, 50] width 466 height 23
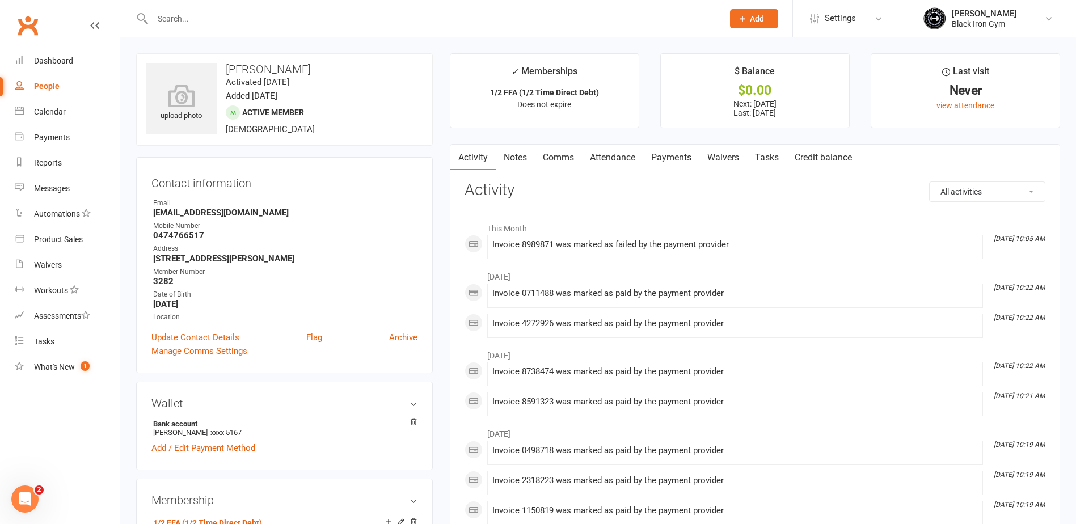
click at [187, 15] on input "text" at bounding box center [432, 19] width 566 height 16
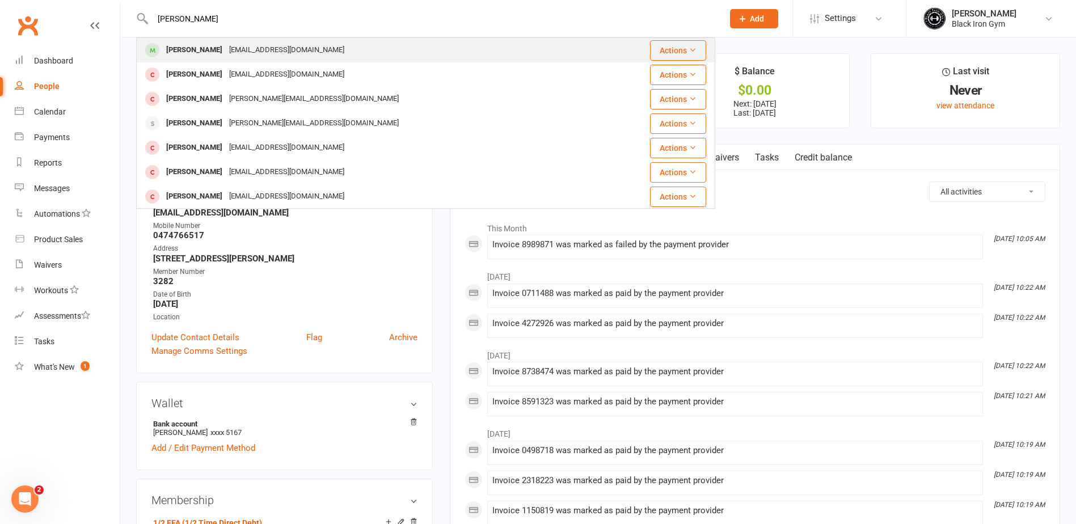
type input "[PERSON_NAME]"
click at [226, 43] on div "[EMAIL_ADDRESS][DOMAIN_NAME]" at bounding box center [287, 50] width 122 height 16
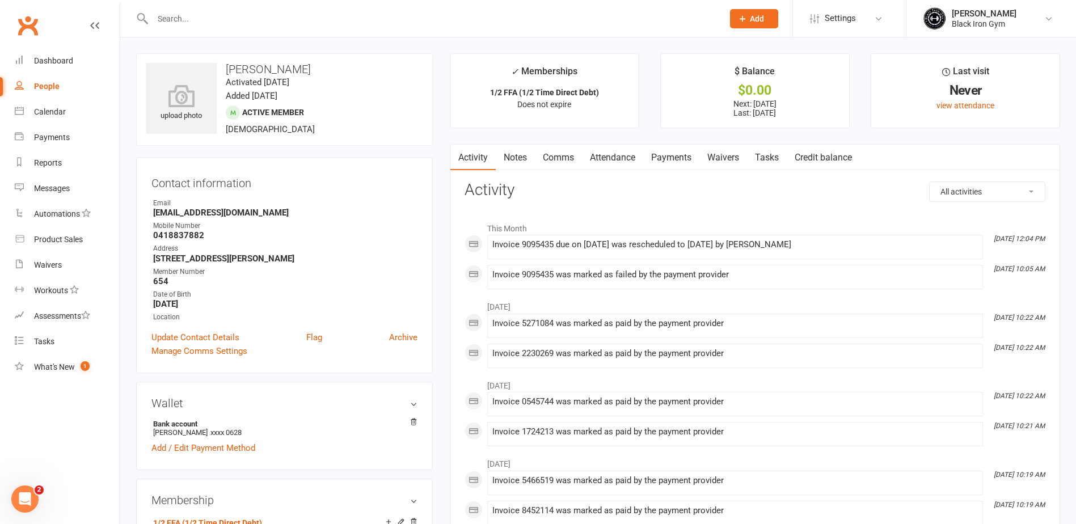
click at [659, 149] on link "Payments" at bounding box center [671, 158] width 56 height 26
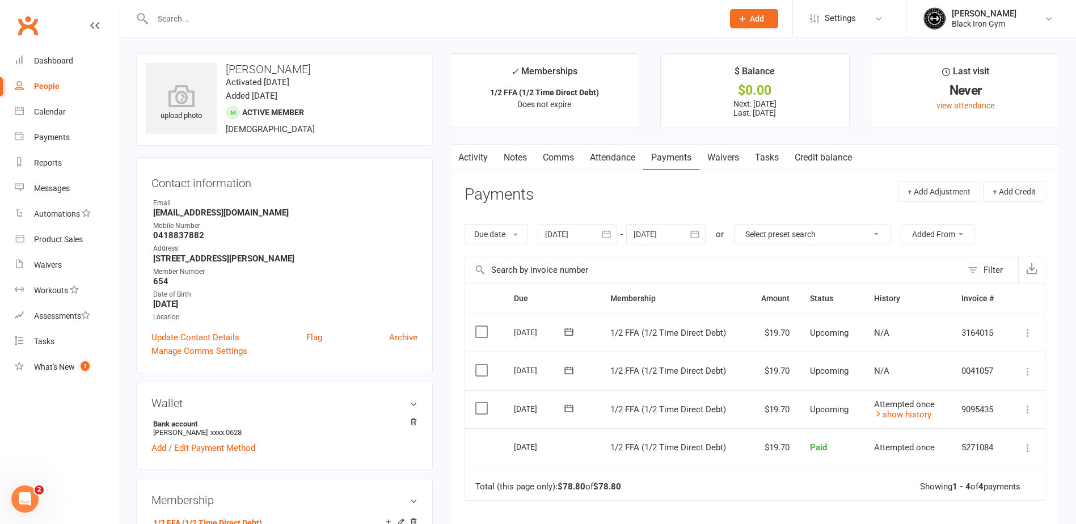
click at [283, 21] on input "text" at bounding box center [432, 19] width 566 height 16
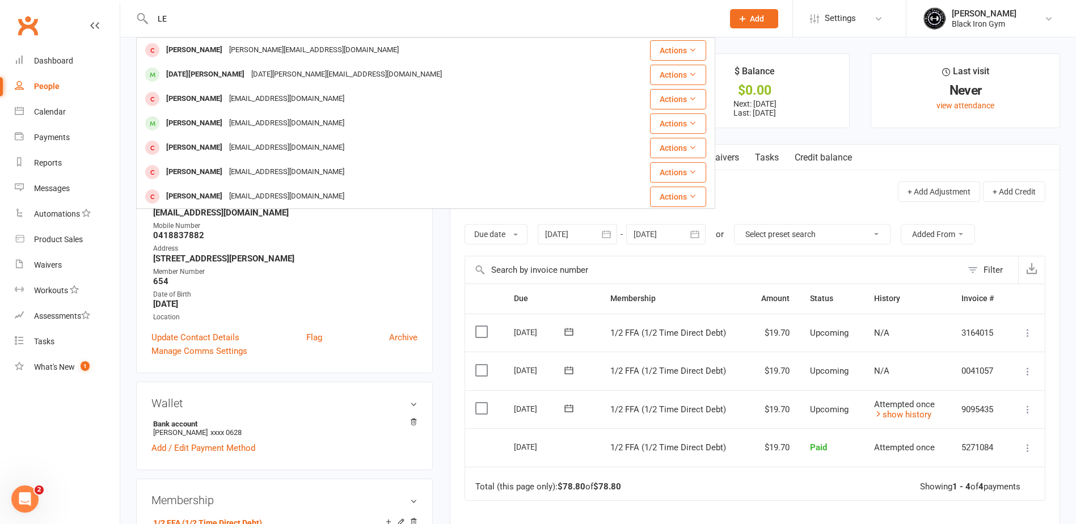
type input "L"
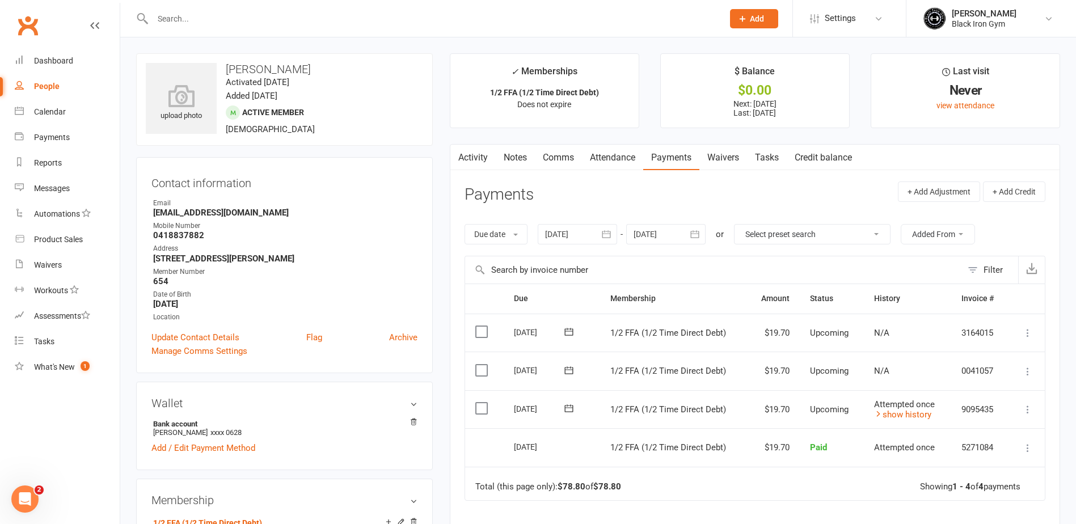
click at [281, 14] on input "text" at bounding box center [432, 19] width 566 height 16
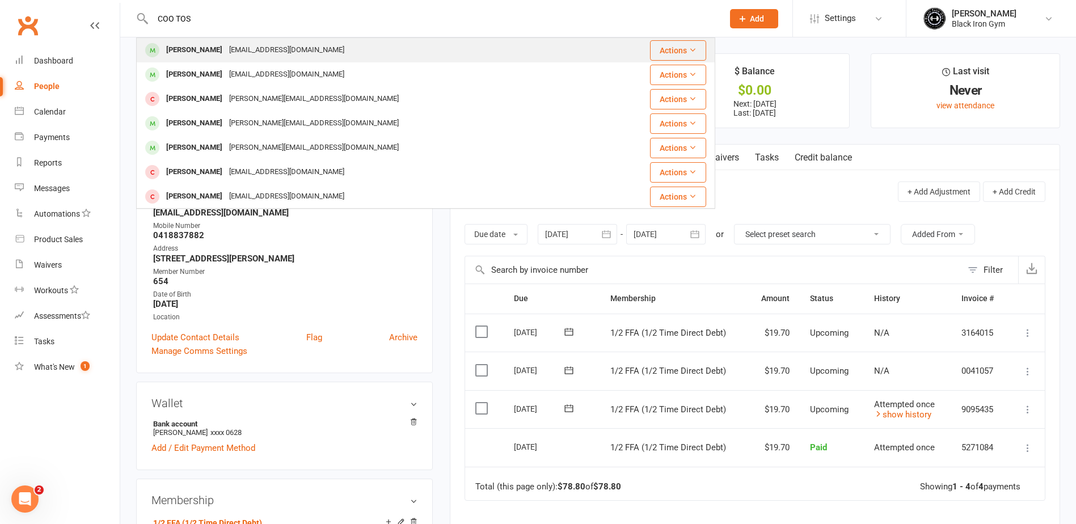
type input "COO TOS"
click at [270, 43] on div "[EMAIL_ADDRESS][DOMAIN_NAME]" at bounding box center [287, 50] width 122 height 16
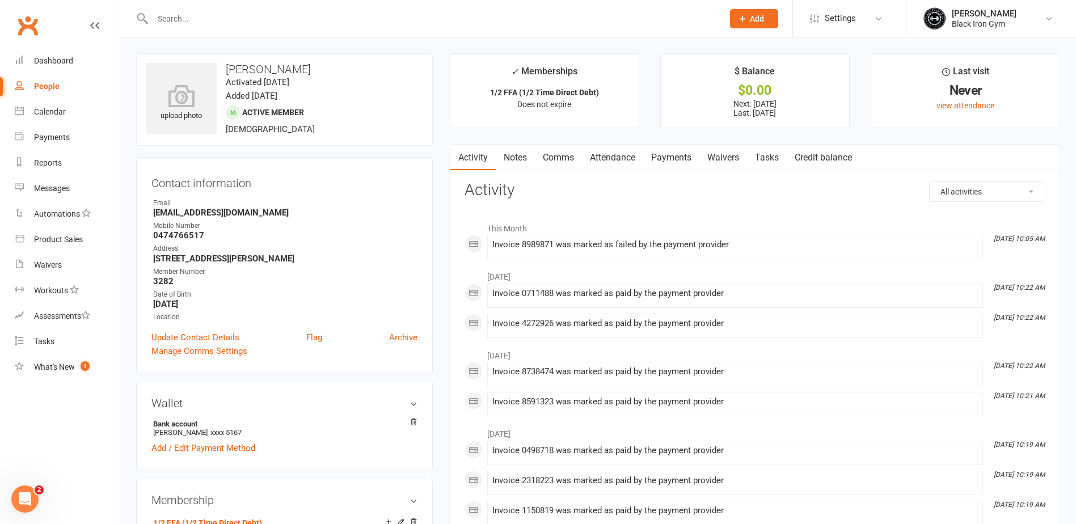
click at [684, 154] on link "Payments" at bounding box center [671, 158] width 56 height 26
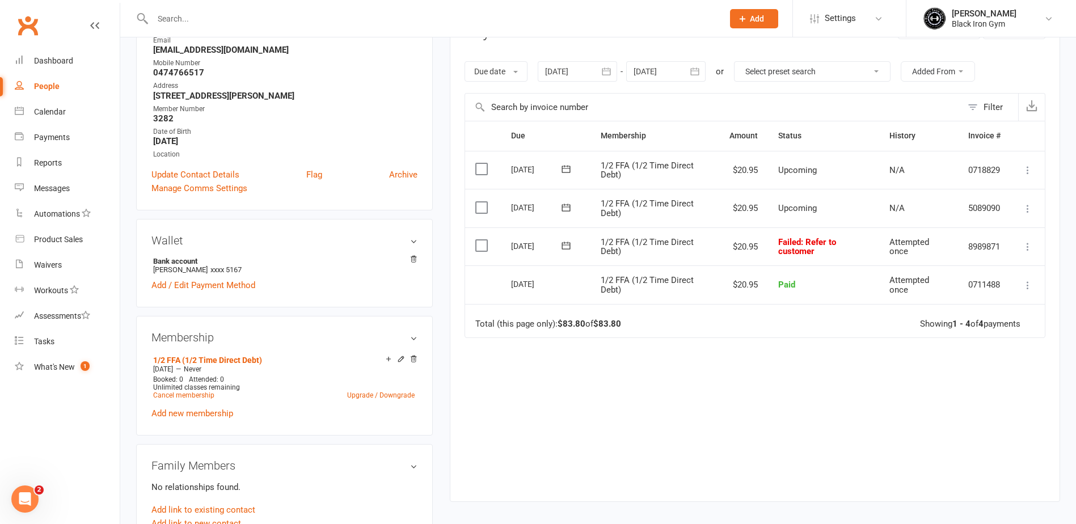
scroll to position [170, 0]
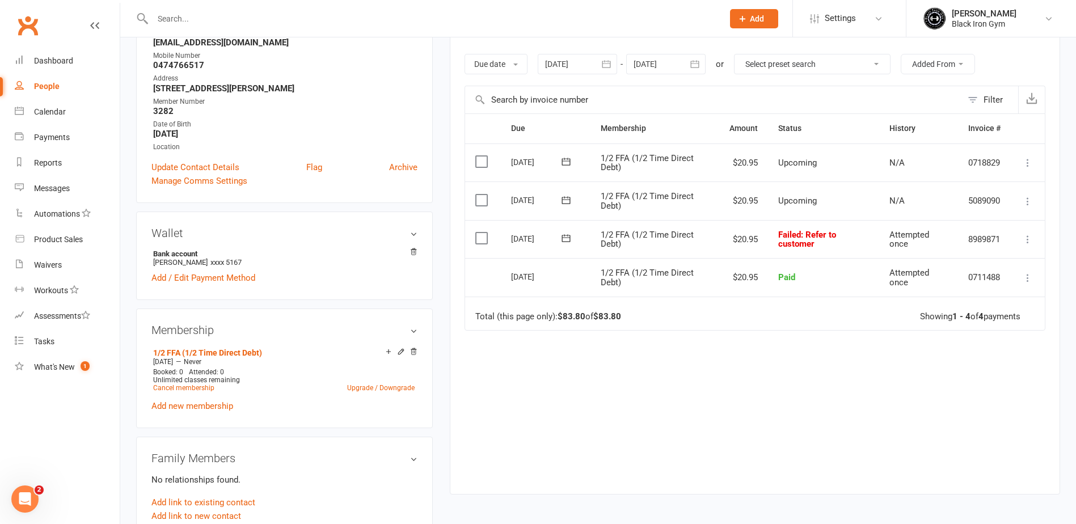
click at [564, 236] on icon at bounding box center [566, 238] width 11 height 11
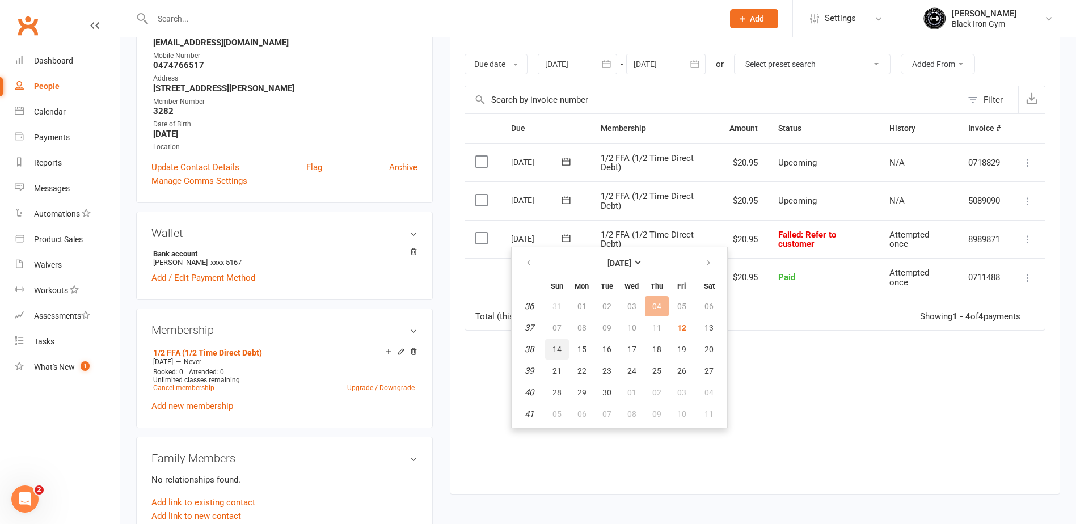
click at [561, 346] on span "14" at bounding box center [557, 349] width 9 height 9
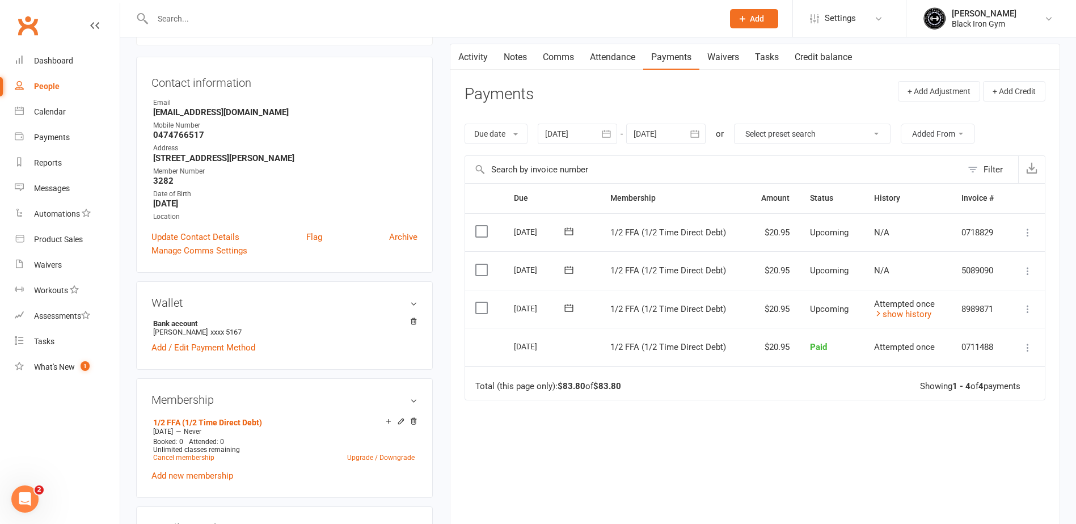
scroll to position [0, 0]
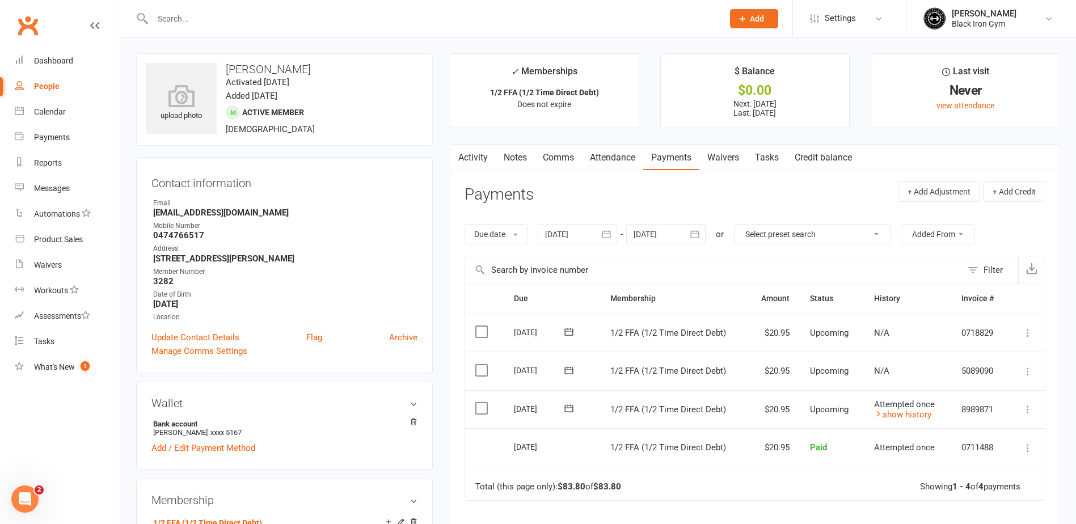
click at [240, 31] on div at bounding box center [425, 18] width 579 height 37
click at [266, 19] on input "text" at bounding box center [432, 19] width 566 height 16
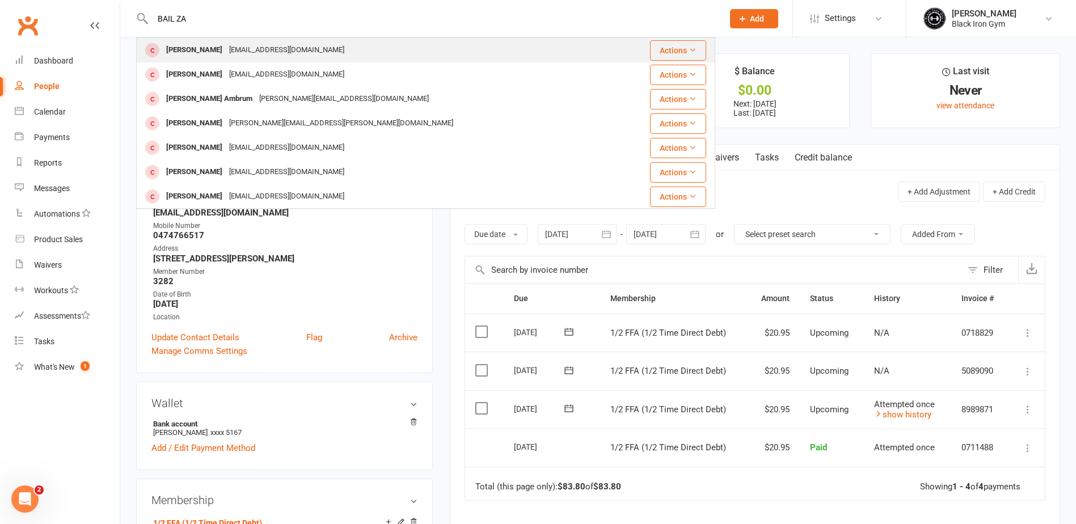
type input "BAIL ZA"
click at [254, 54] on div "[EMAIL_ADDRESS][DOMAIN_NAME]" at bounding box center [287, 50] width 122 height 16
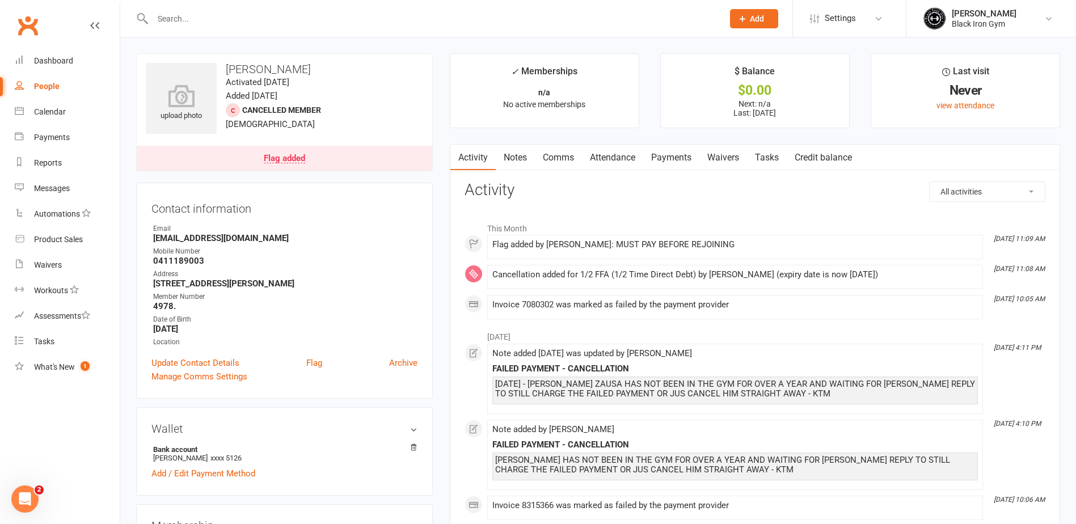
click at [671, 158] on link "Payments" at bounding box center [671, 158] width 56 height 26
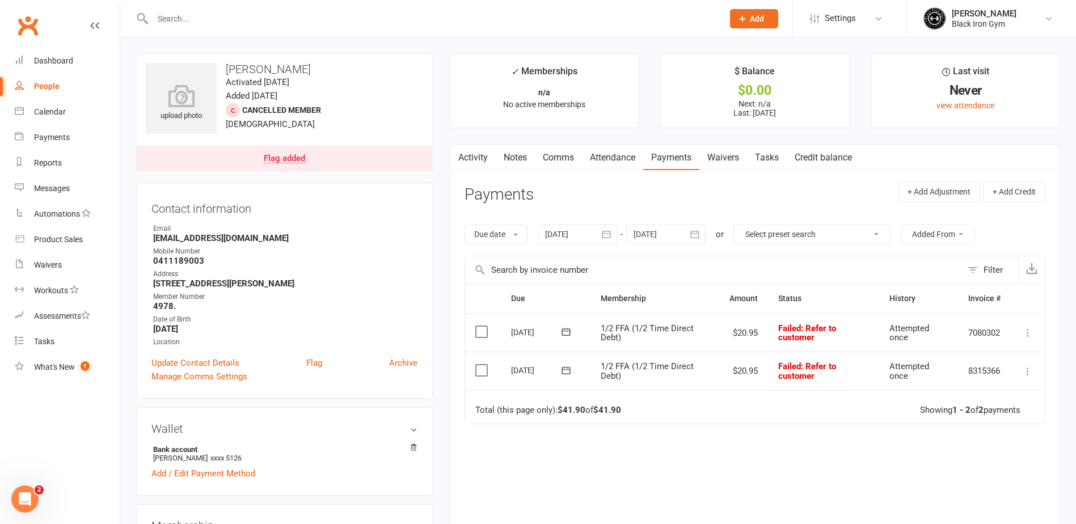
click at [269, 3] on div at bounding box center [425, 18] width 579 height 37
click at [267, 18] on input "text" at bounding box center [432, 19] width 566 height 16
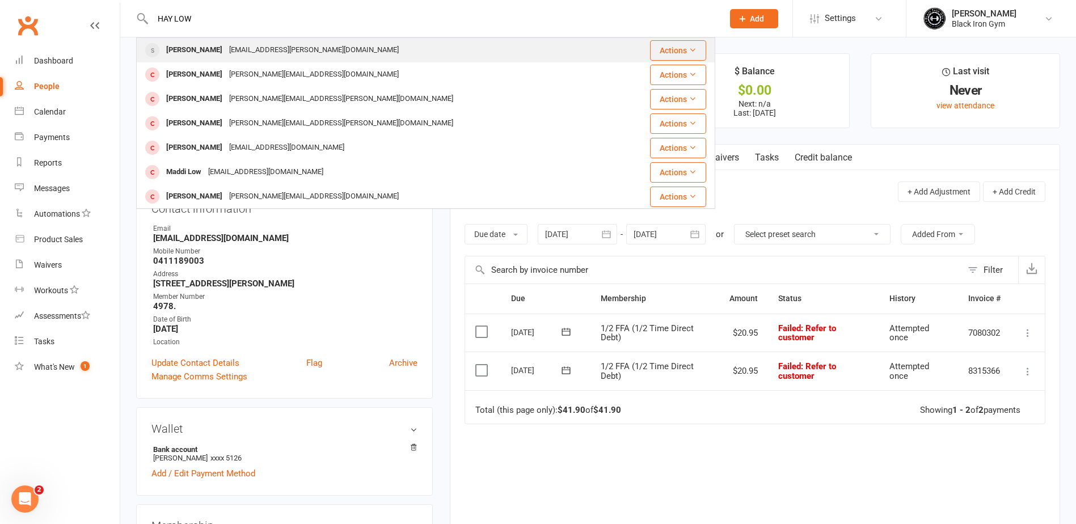
type input "HAY LOW"
click at [253, 49] on div "[EMAIL_ADDRESS][PERSON_NAME][DOMAIN_NAME]" at bounding box center [314, 50] width 176 height 16
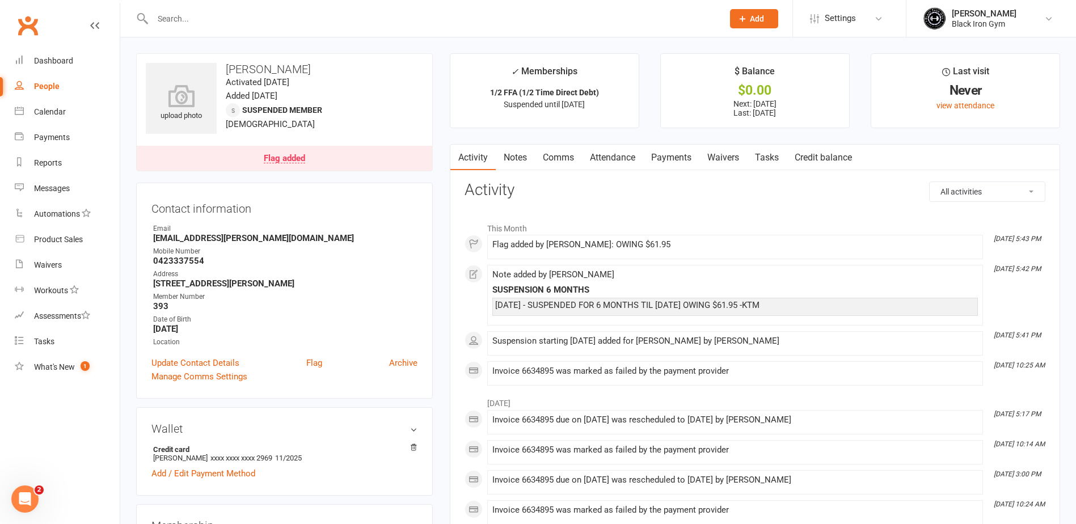
click at [688, 159] on link "Payments" at bounding box center [671, 158] width 56 height 26
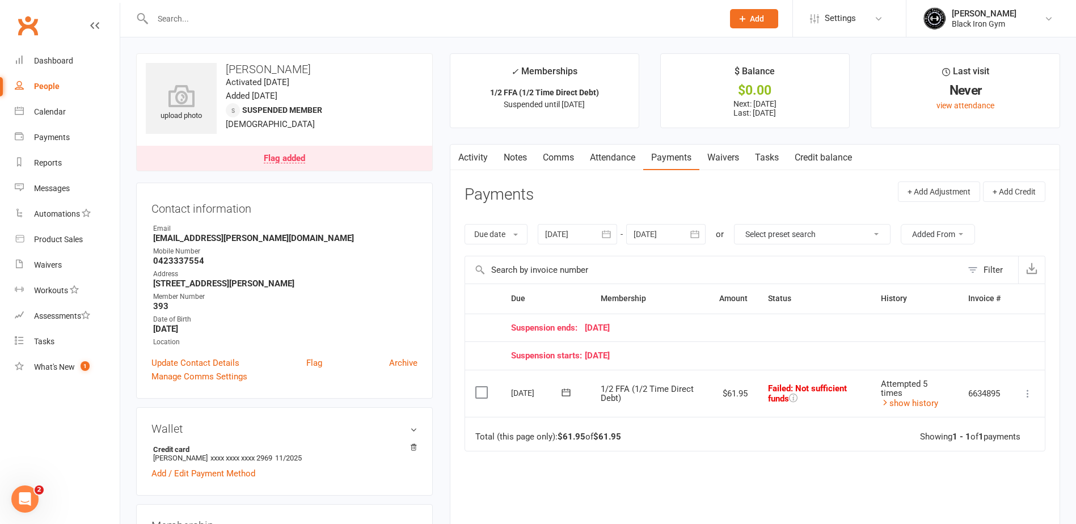
click at [209, 23] on input "text" at bounding box center [432, 19] width 566 height 16
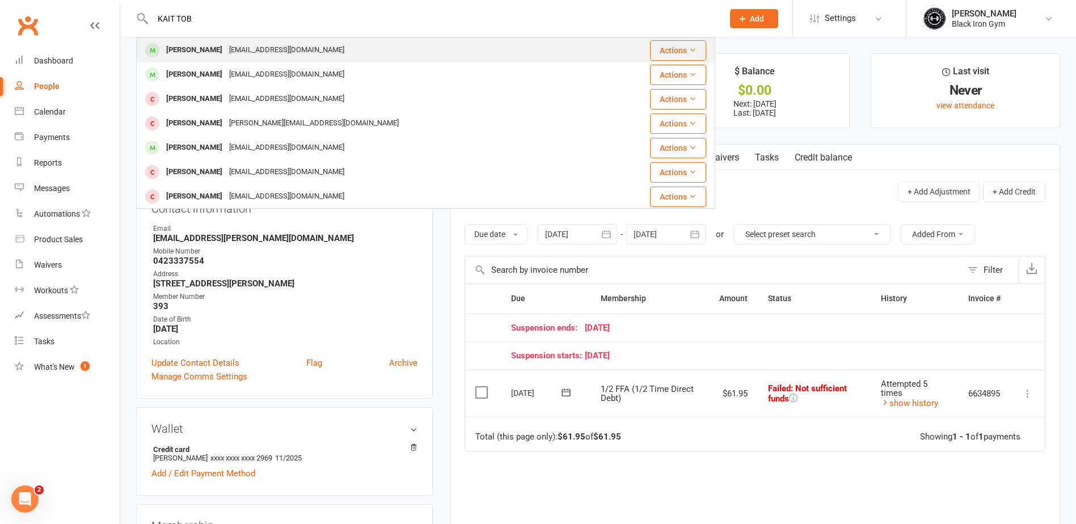
type input "KAIT TOB"
click at [211, 53] on div "[PERSON_NAME]" at bounding box center [194, 50] width 63 height 16
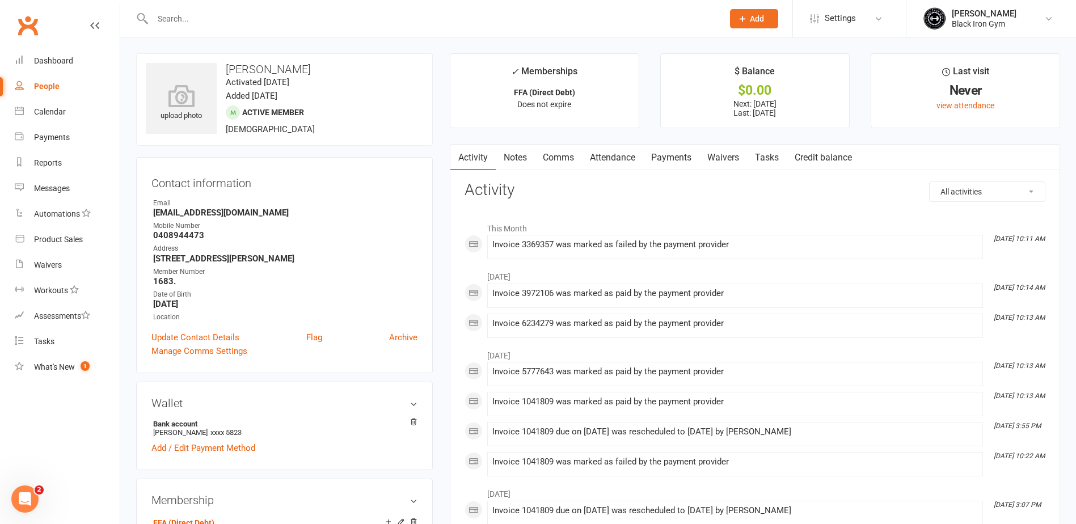
click at [687, 159] on link "Payments" at bounding box center [671, 158] width 56 height 26
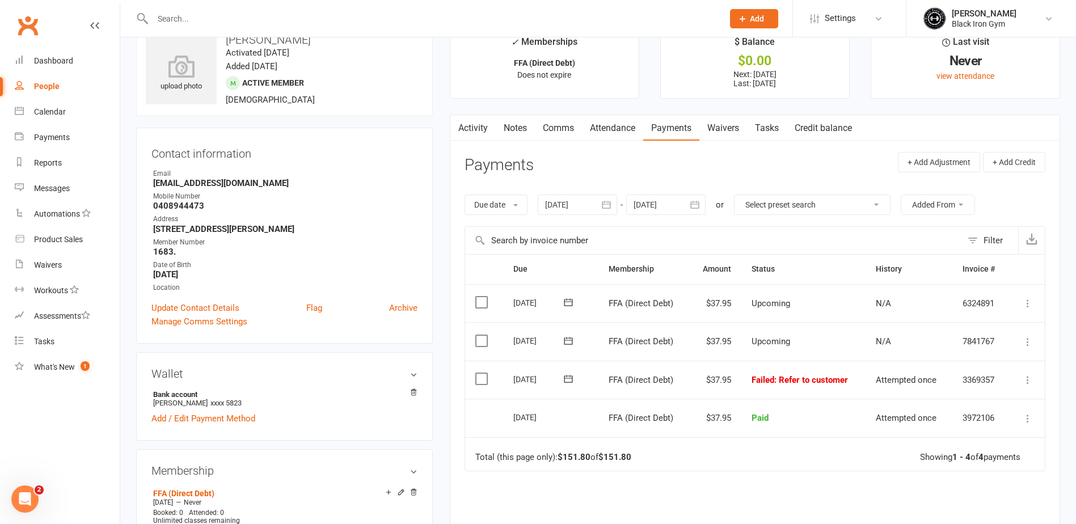
scroll to position [57, 0]
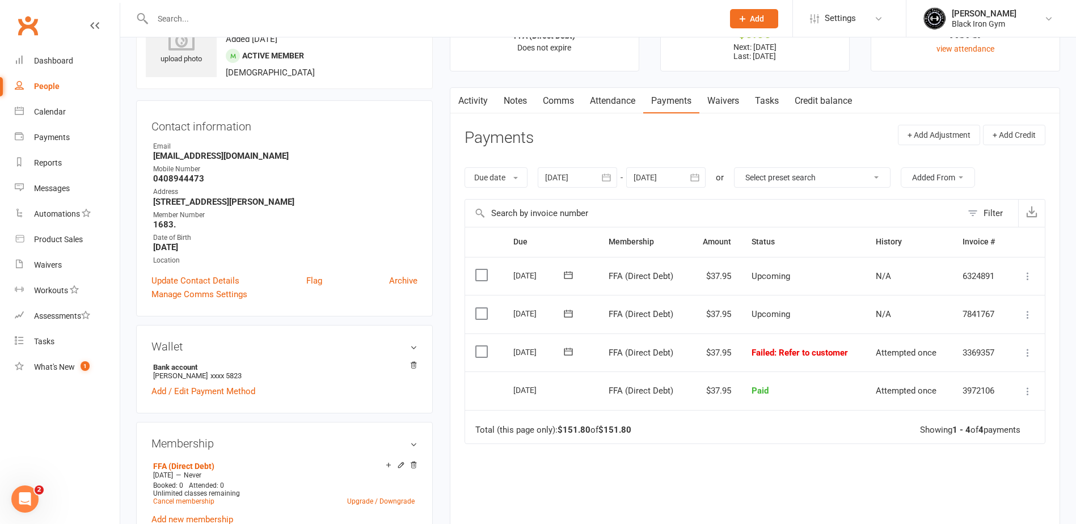
click at [571, 357] on icon at bounding box center [568, 351] width 11 height 11
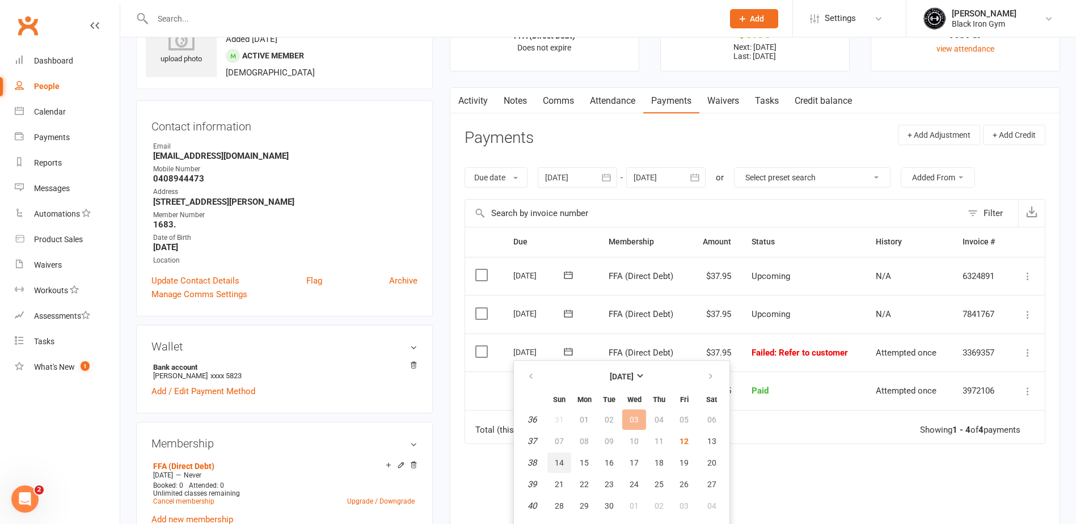
click at [553, 468] on button "14" at bounding box center [560, 463] width 24 height 20
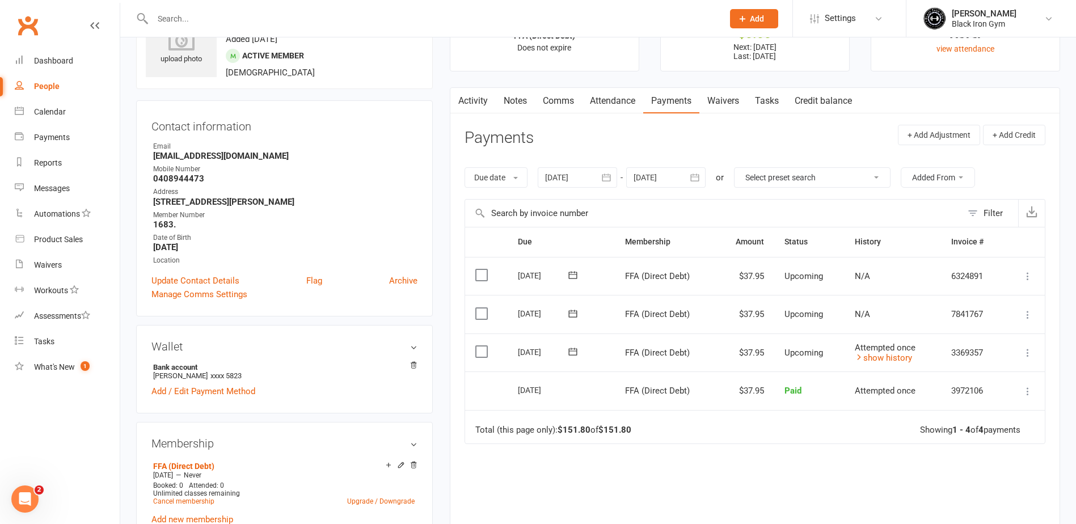
scroll to position [0, 0]
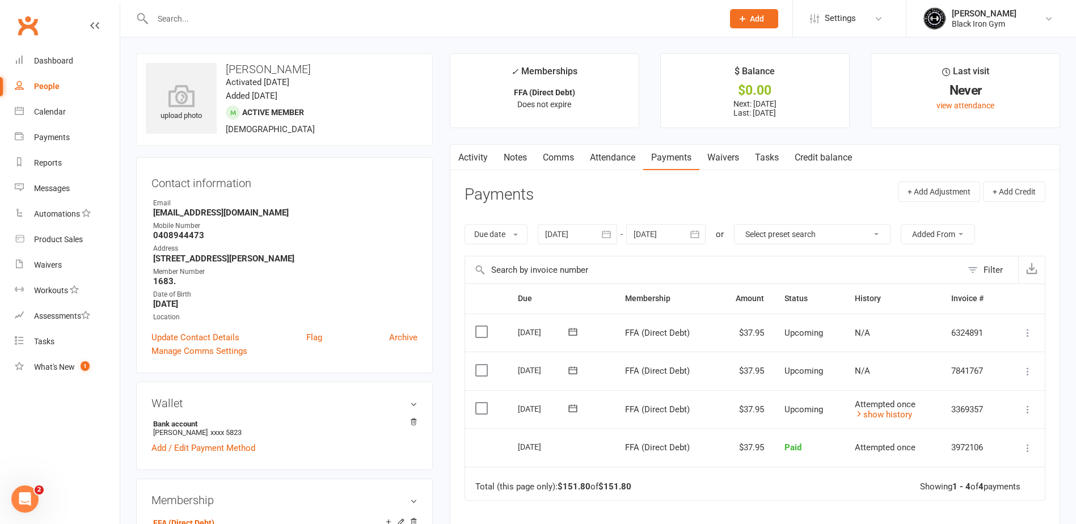
click at [299, 20] on input "text" at bounding box center [432, 19] width 566 height 16
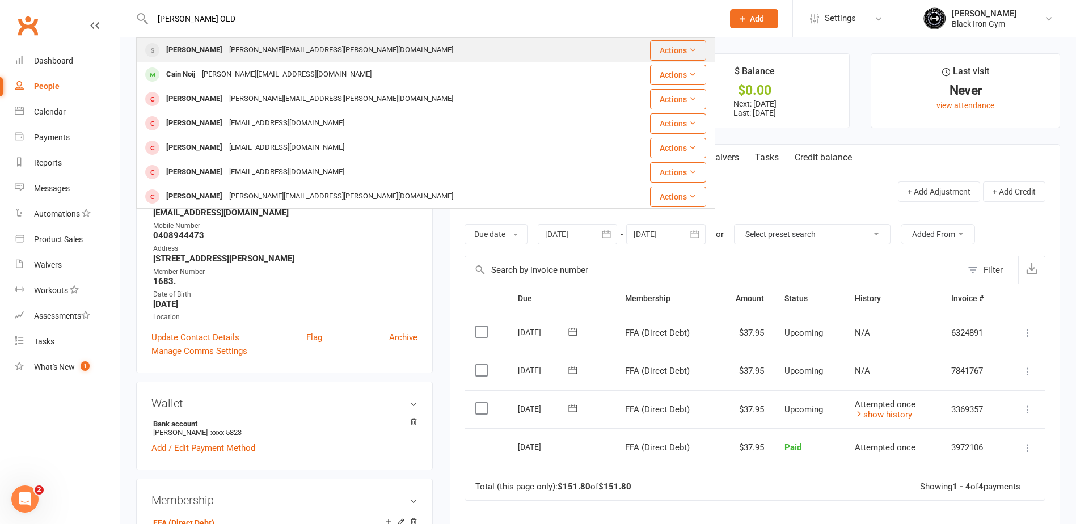
type input "[PERSON_NAME] OLD"
click at [280, 56] on div "[PERSON_NAME][EMAIL_ADDRESS][PERSON_NAME][DOMAIN_NAME]" at bounding box center [341, 50] width 231 height 16
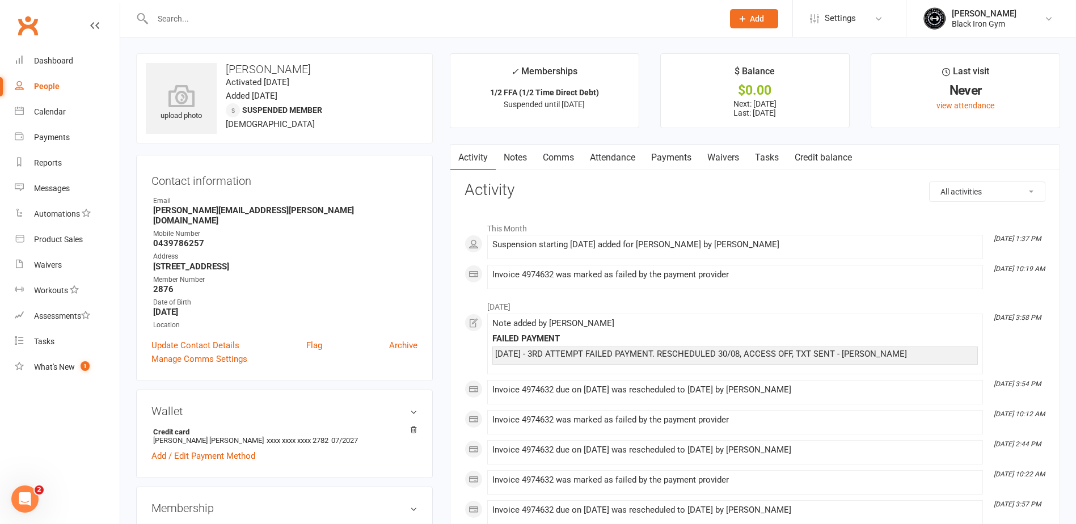
click at [692, 163] on link "Payments" at bounding box center [671, 158] width 56 height 26
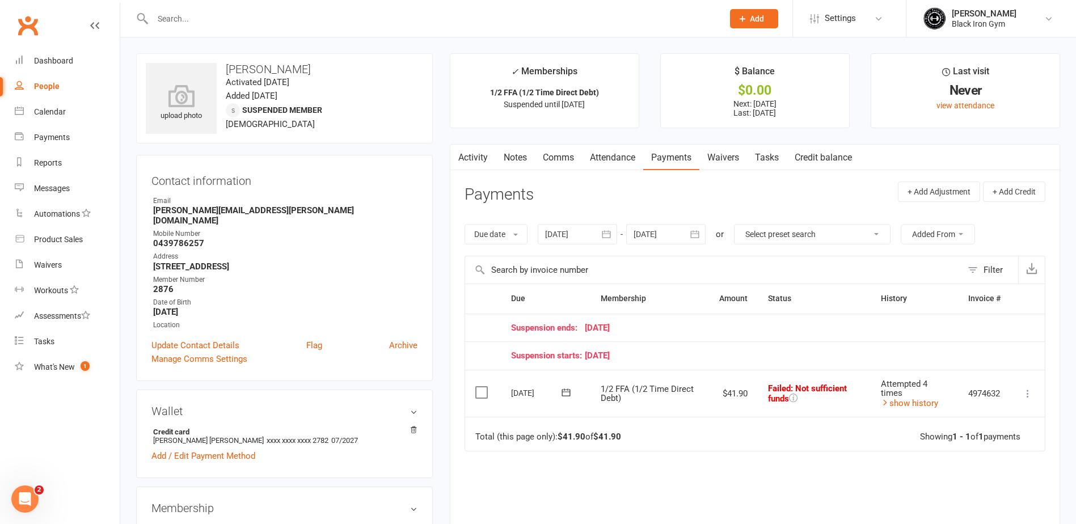
click at [175, 18] on input "text" at bounding box center [432, 19] width 566 height 16
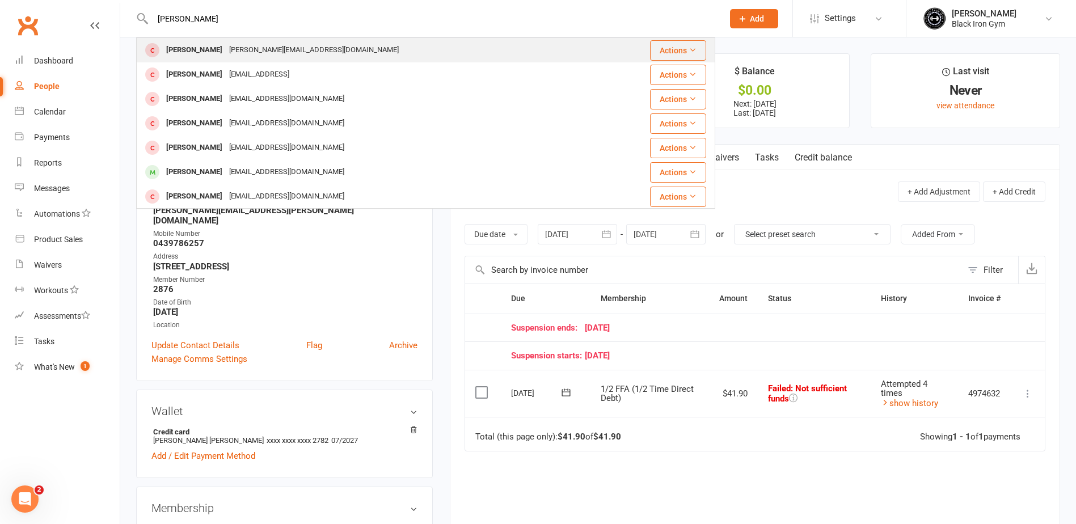
type input "[PERSON_NAME]"
click at [245, 49] on div "[PERSON_NAME][EMAIL_ADDRESS][DOMAIN_NAME]" at bounding box center [314, 50] width 176 height 16
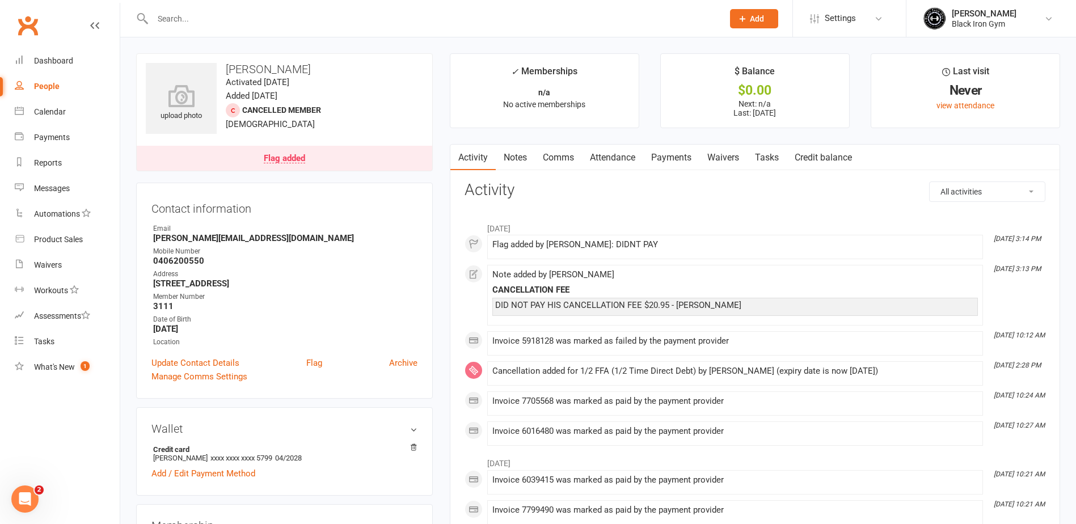
click at [680, 156] on link "Payments" at bounding box center [671, 158] width 56 height 26
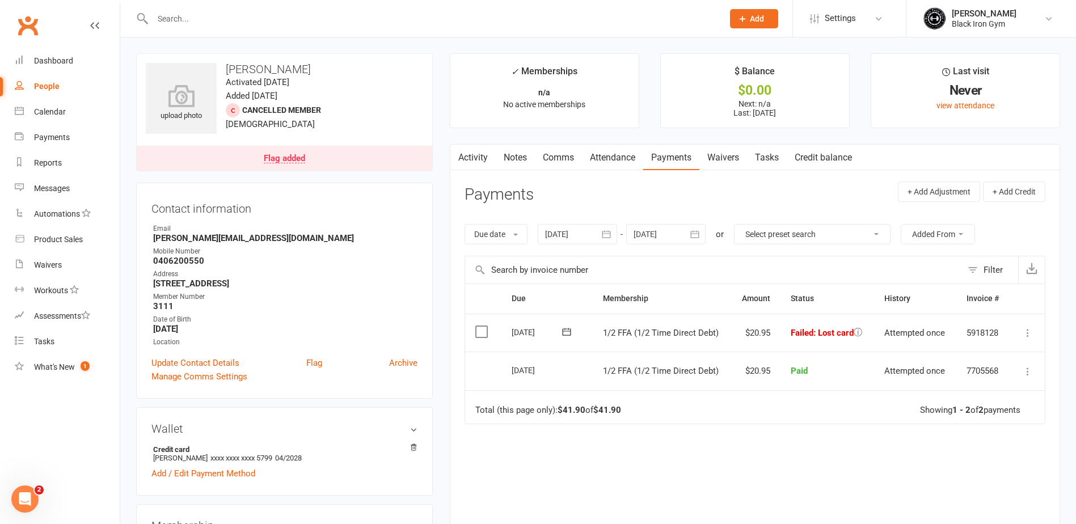
click at [860, 336] on icon at bounding box center [858, 332] width 9 height 9
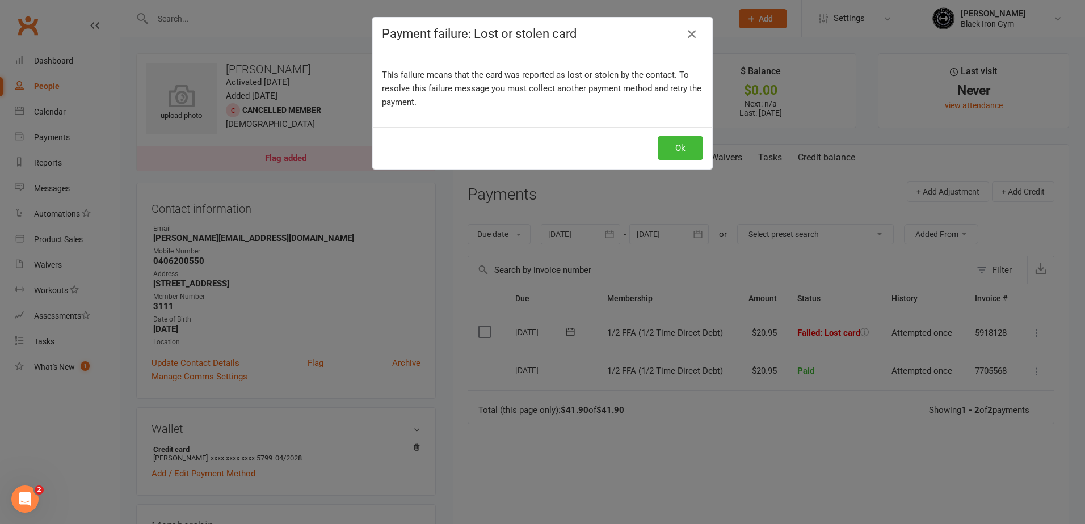
click at [693, 37] on icon "button" at bounding box center [692, 34] width 14 height 14
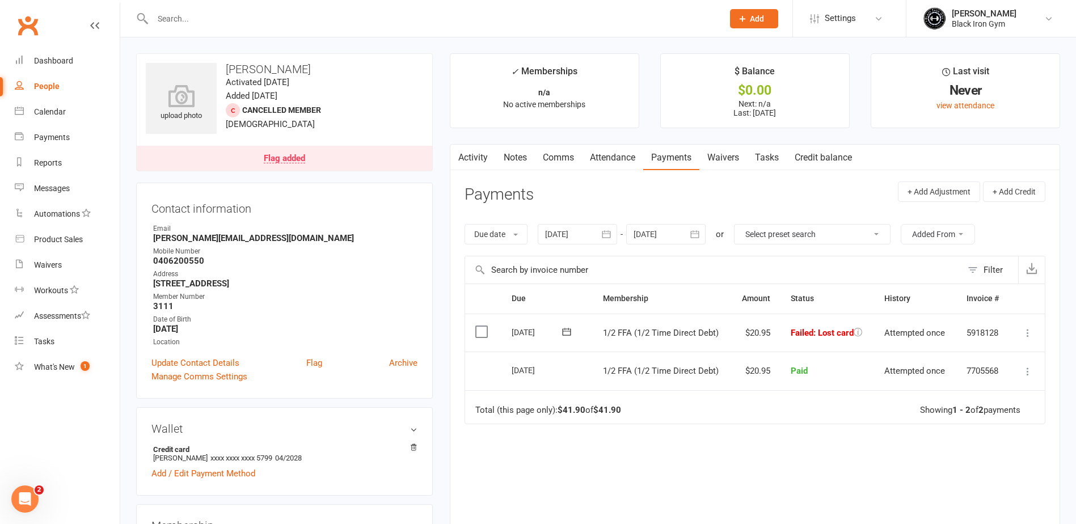
click at [263, 25] on input "text" at bounding box center [432, 19] width 566 height 16
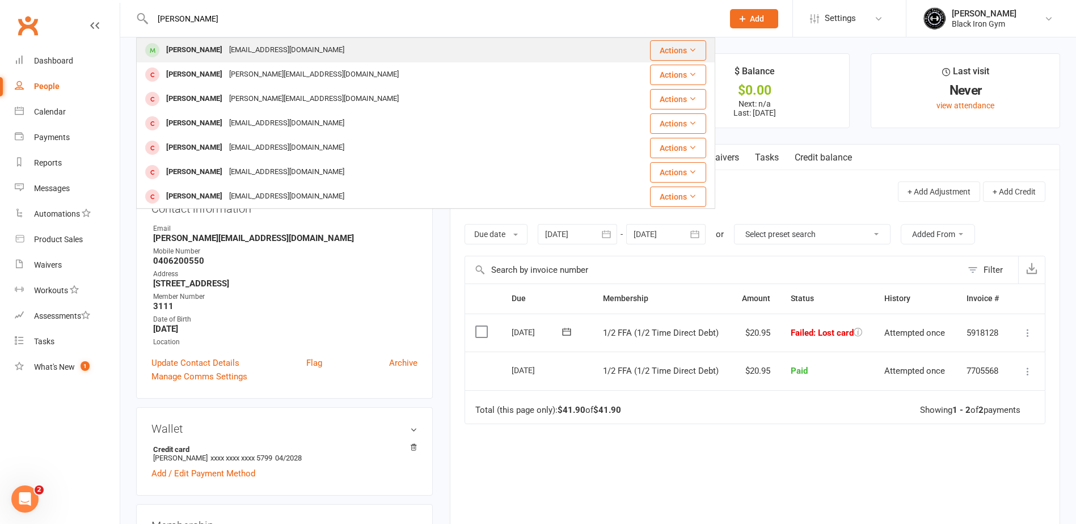
type input "[PERSON_NAME]"
click at [229, 52] on div "[EMAIL_ADDRESS][DOMAIN_NAME]" at bounding box center [287, 50] width 122 height 16
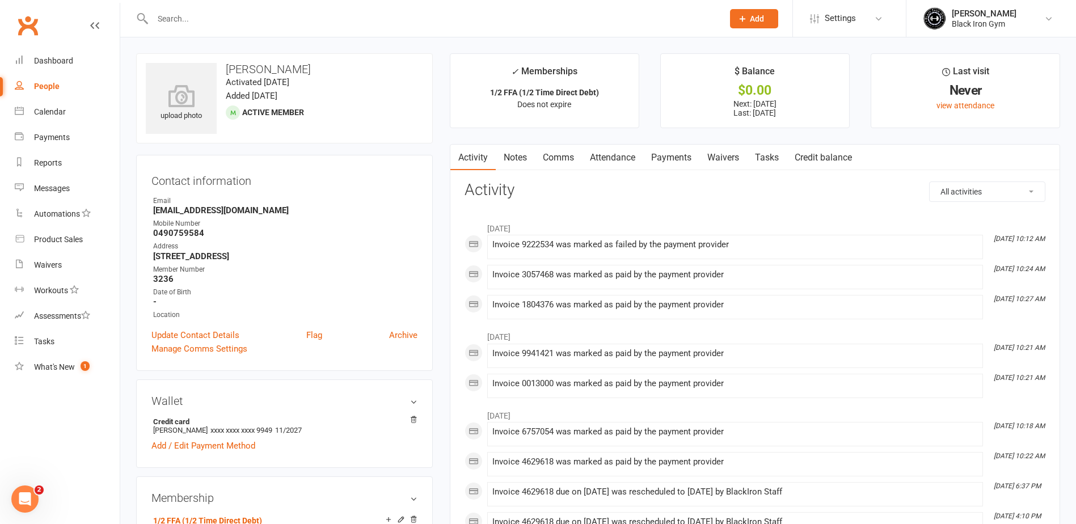
click at [677, 157] on link "Payments" at bounding box center [671, 158] width 56 height 26
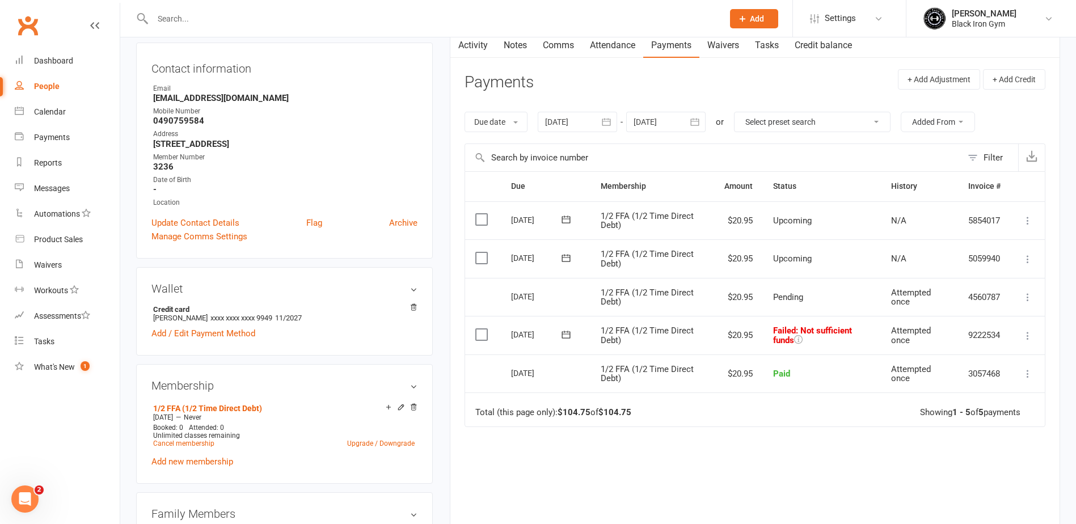
scroll to position [113, 0]
click at [567, 335] on icon at bounding box center [566, 333] width 11 height 11
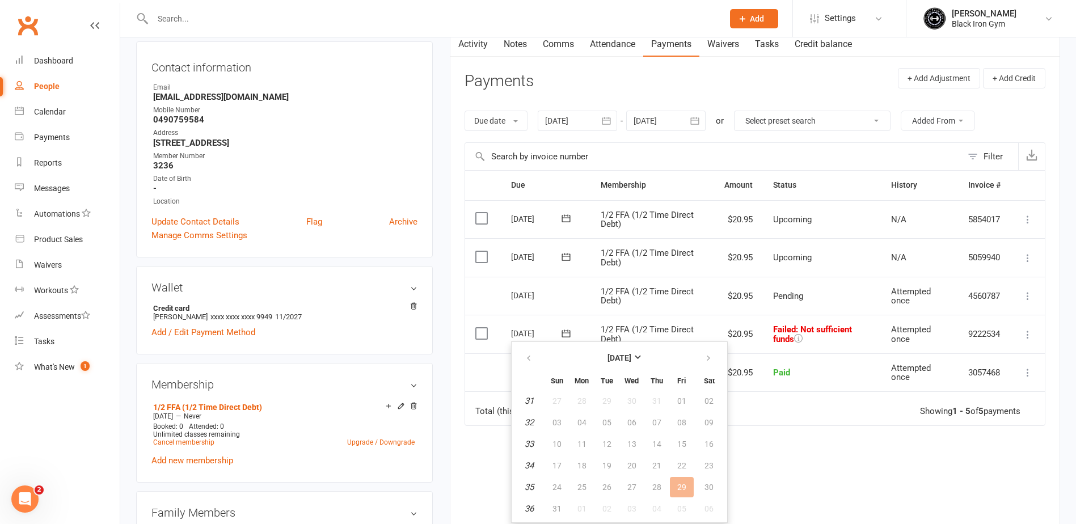
click at [567, 335] on icon at bounding box center [566, 333] width 11 height 11
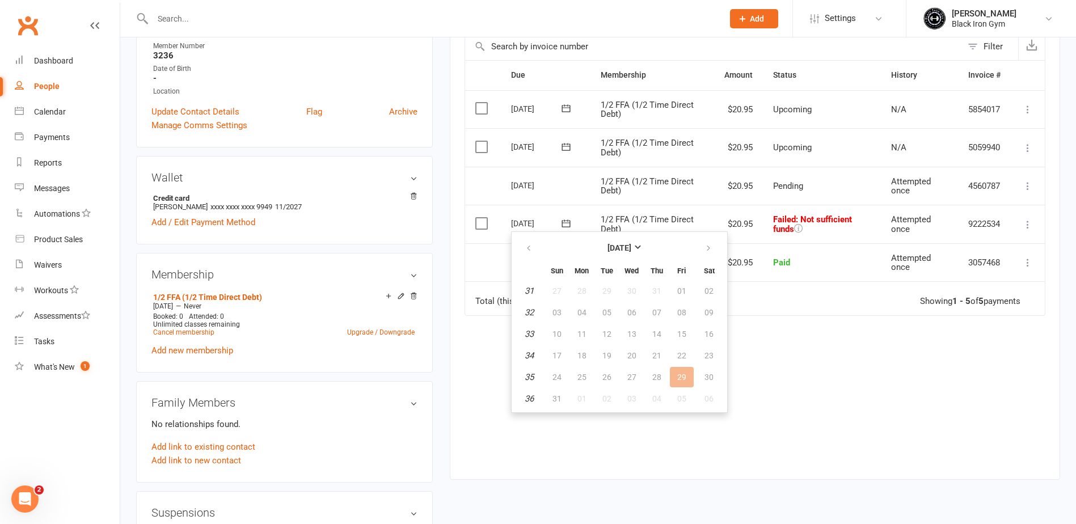
scroll to position [227, 0]
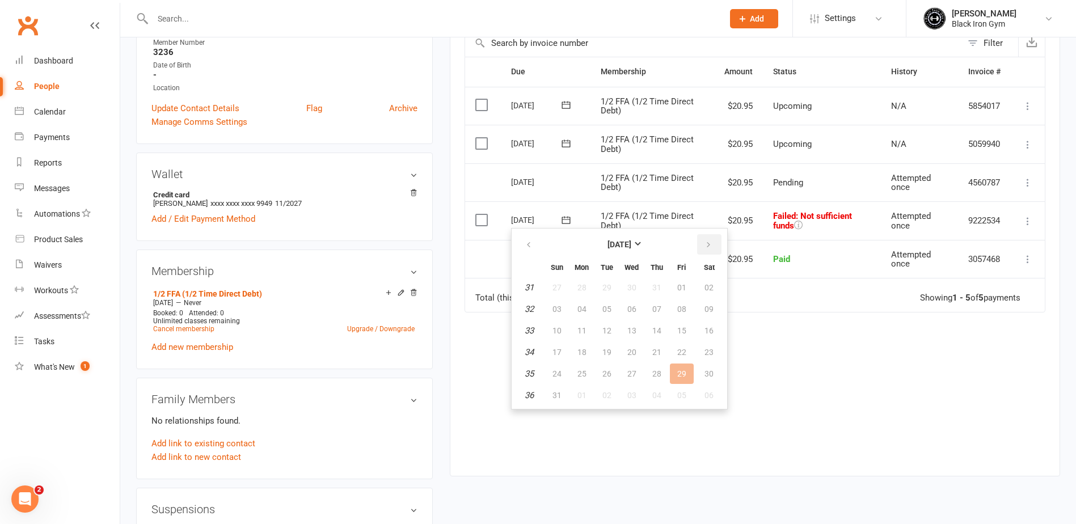
click at [705, 244] on icon "button" at bounding box center [709, 245] width 8 height 9
click at [557, 329] on span "14" at bounding box center [557, 330] width 9 height 9
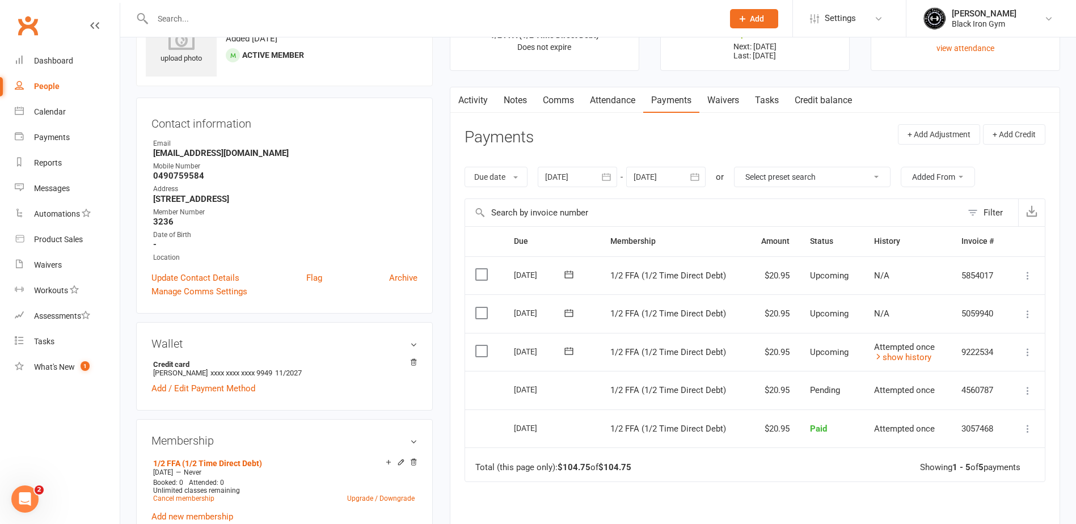
scroll to position [57, 0]
click at [235, 7] on div at bounding box center [425, 18] width 579 height 37
click at [233, 16] on input "text" at bounding box center [432, 19] width 566 height 16
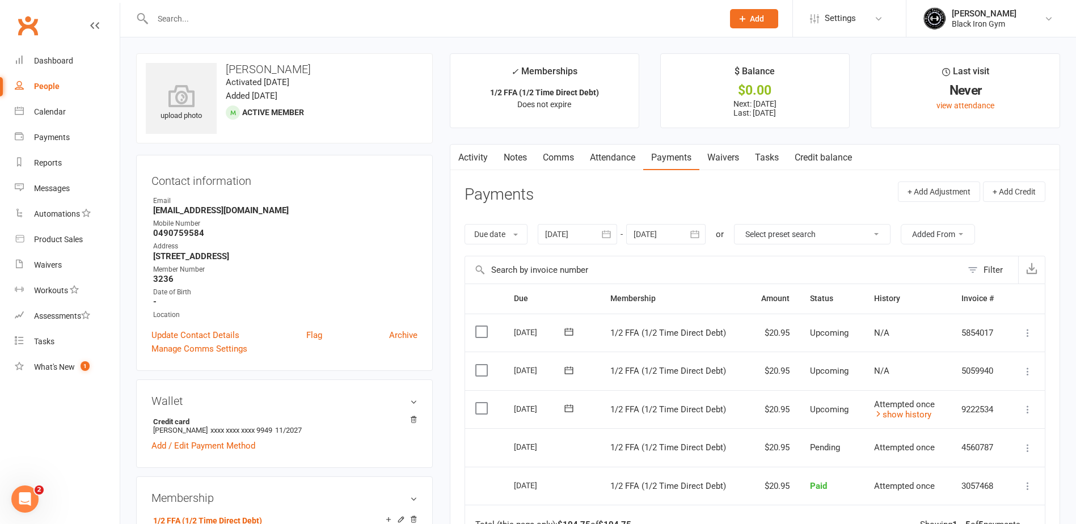
click at [241, 23] on input "text" at bounding box center [432, 19] width 566 height 16
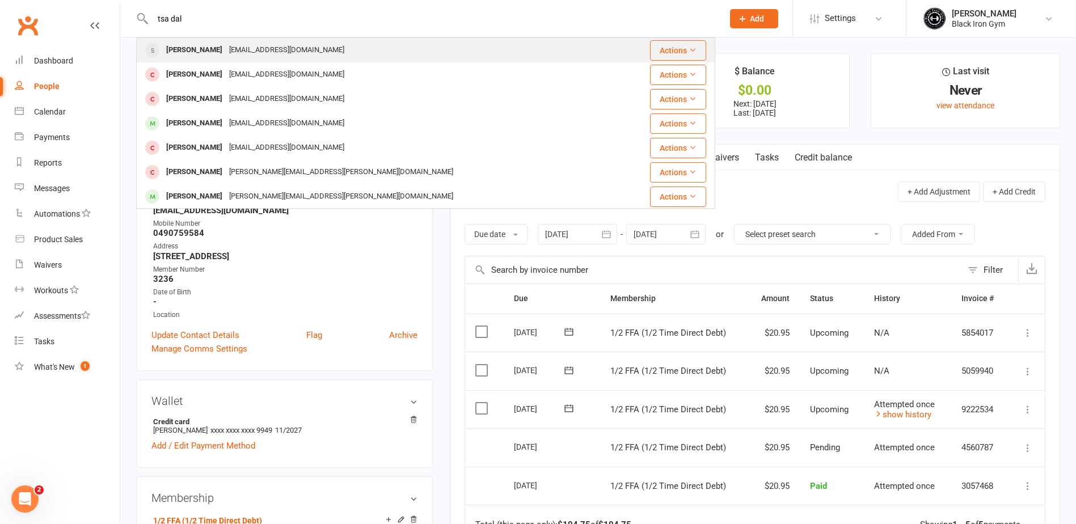
type input "tsa dal"
click at [247, 45] on div "[EMAIL_ADDRESS][DOMAIN_NAME]" at bounding box center [287, 50] width 122 height 16
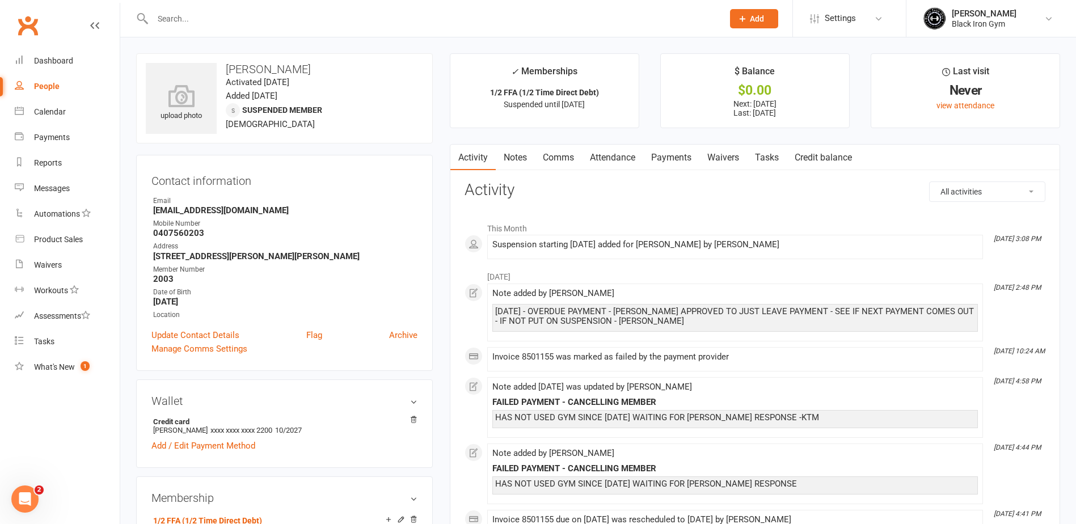
click at [668, 159] on link "Payments" at bounding box center [671, 158] width 56 height 26
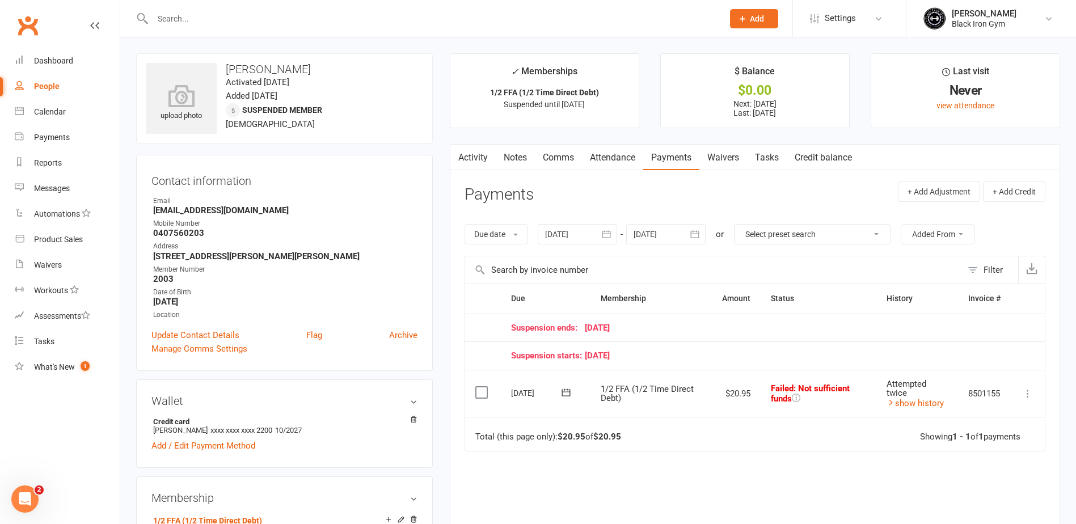
click at [199, 10] on div at bounding box center [425, 18] width 579 height 37
click at [197, 21] on input "text" at bounding box center [432, 19] width 566 height 16
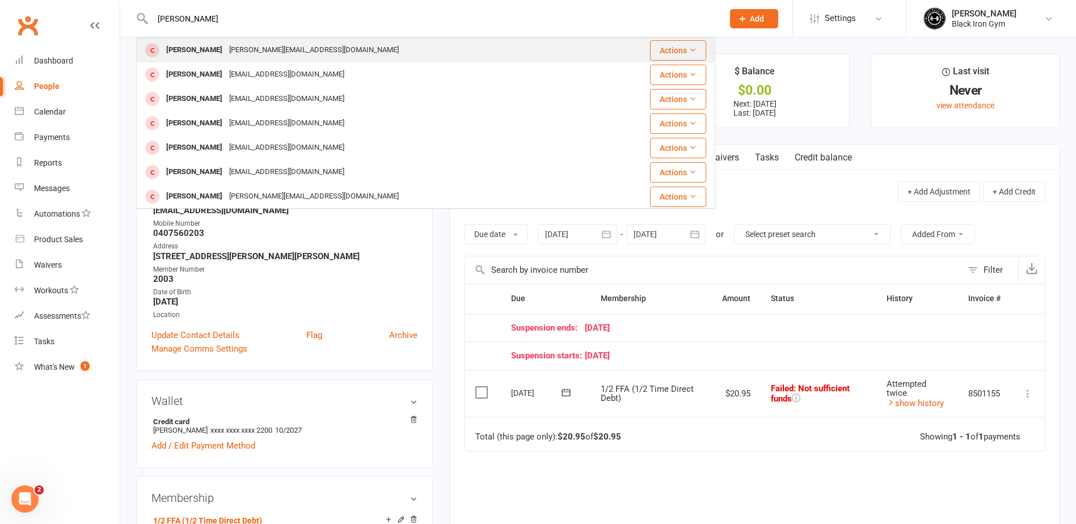
type input "[PERSON_NAME]"
click at [220, 49] on div "[PERSON_NAME]" at bounding box center [194, 50] width 63 height 16
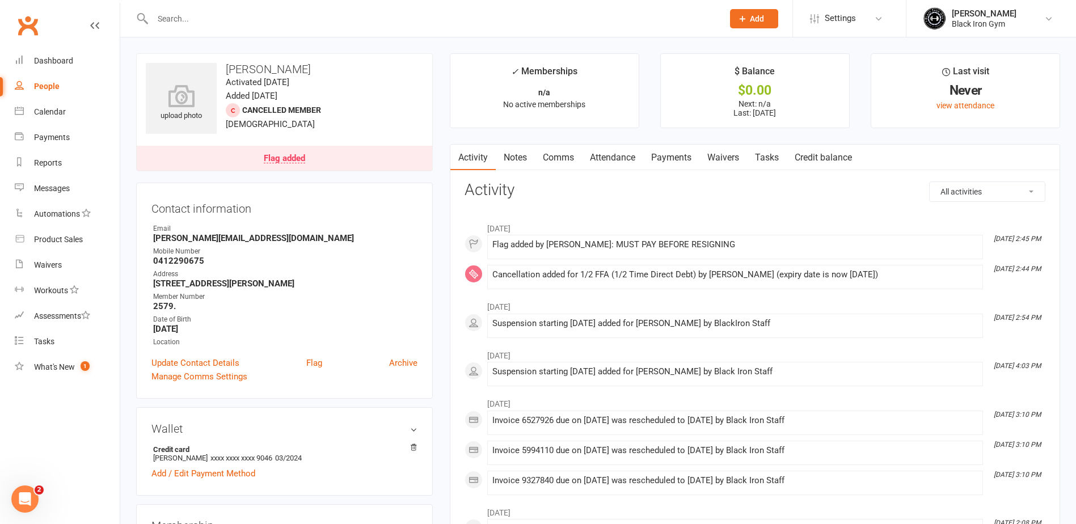
click at [686, 157] on link "Payments" at bounding box center [671, 158] width 56 height 26
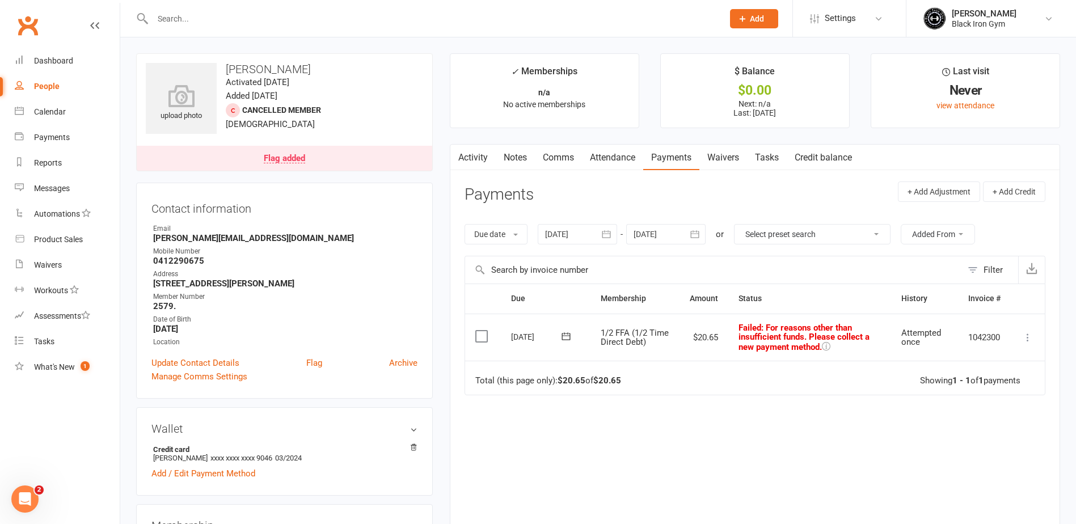
click at [255, 25] on input "text" at bounding box center [432, 19] width 566 height 16
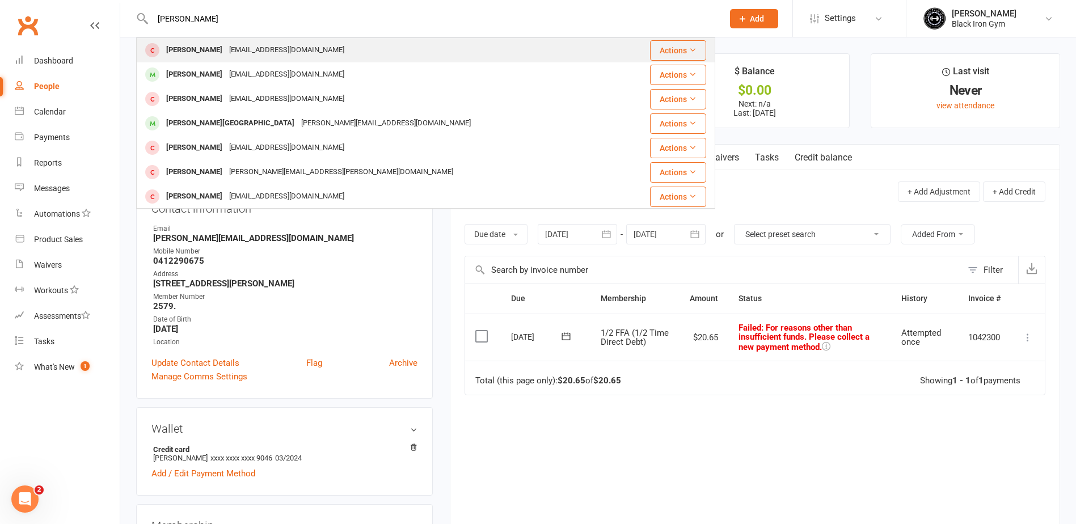
type input "[PERSON_NAME]"
click at [250, 55] on div "[EMAIL_ADDRESS][DOMAIN_NAME]" at bounding box center [287, 50] width 122 height 16
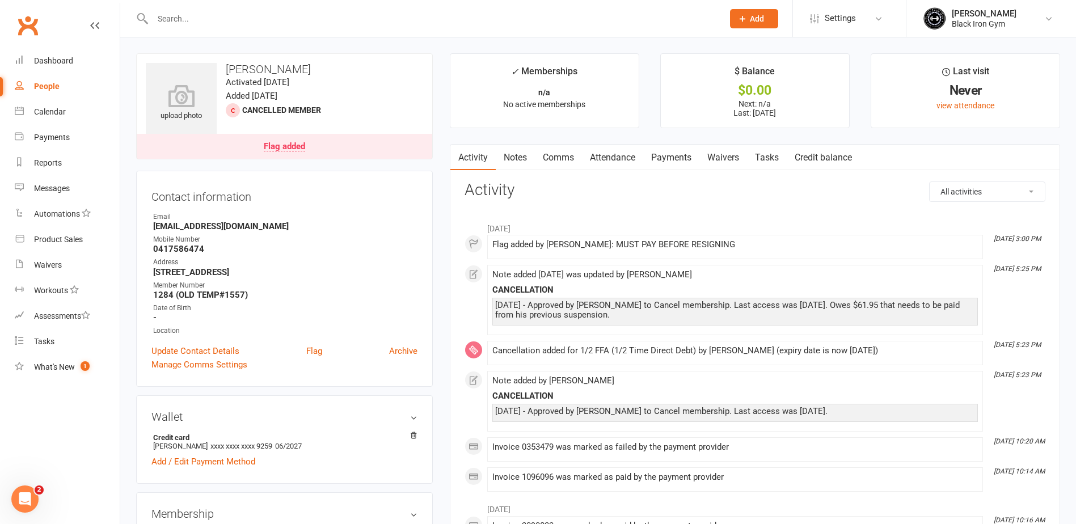
click at [671, 161] on link "Payments" at bounding box center [671, 158] width 56 height 26
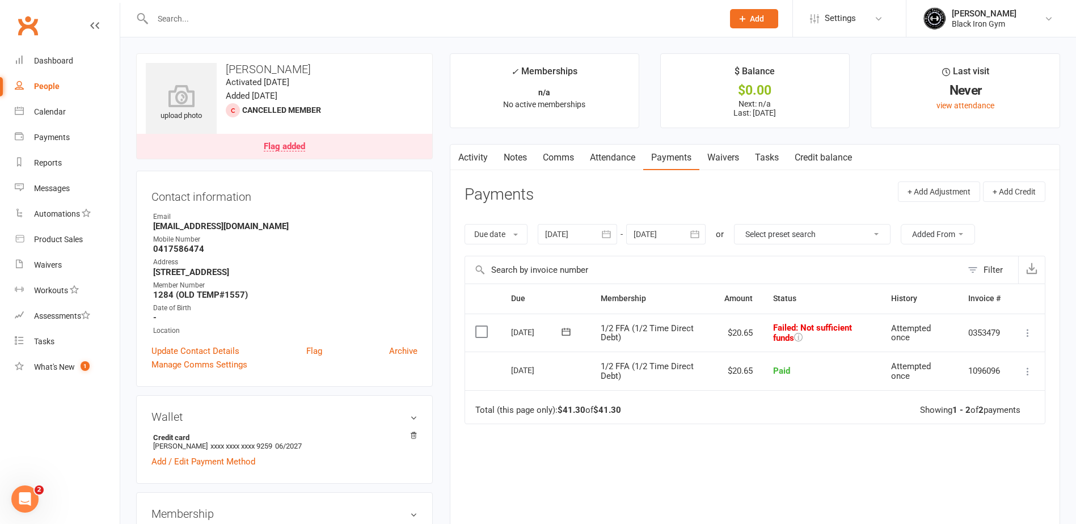
click at [242, 21] on input "text" at bounding box center [432, 19] width 566 height 16
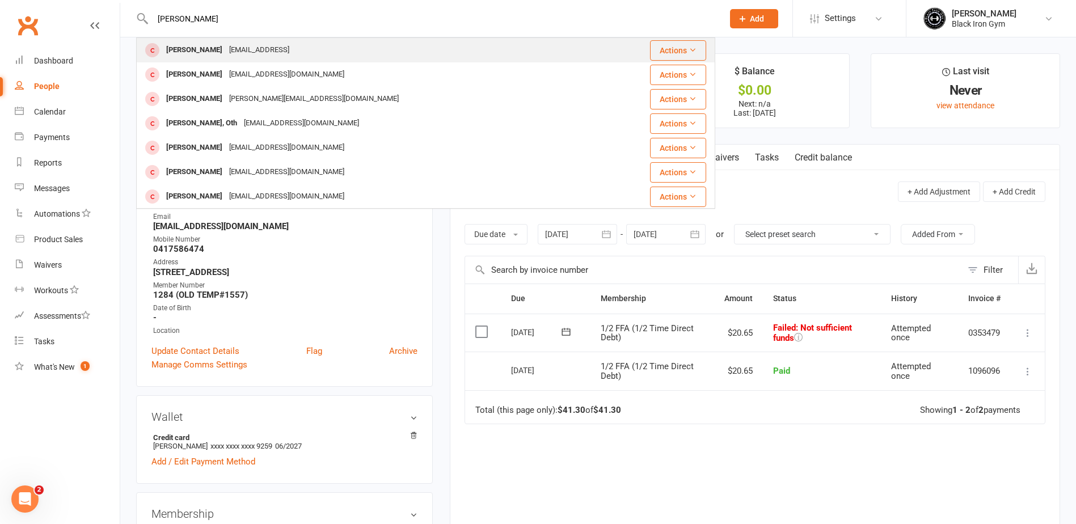
type input "[PERSON_NAME]"
click at [238, 50] on div "[EMAIL_ADDRESS]" at bounding box center [259, 50] width 67 height 16
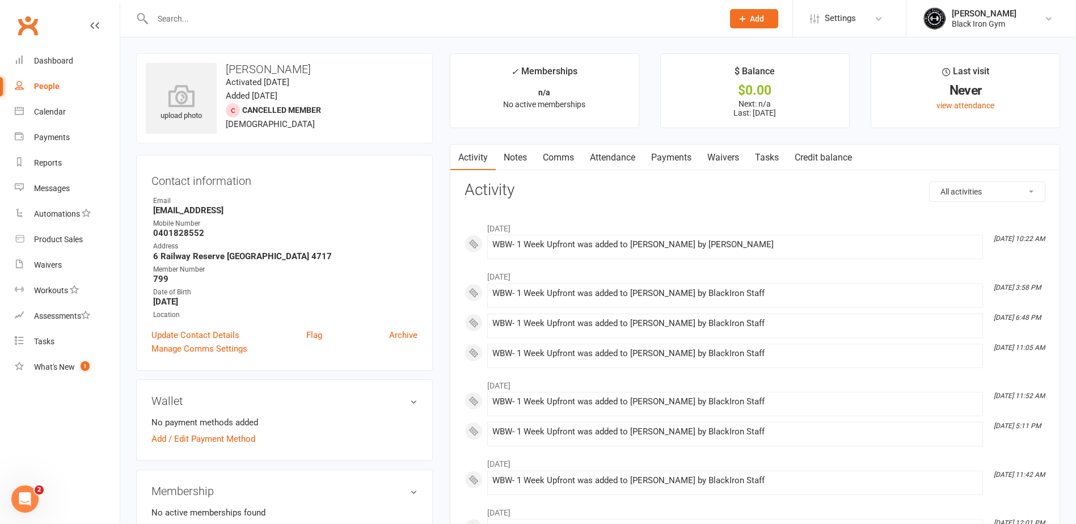
click at [176, 20] on input "text" at bounding box center [432, 19] width 566 height 16
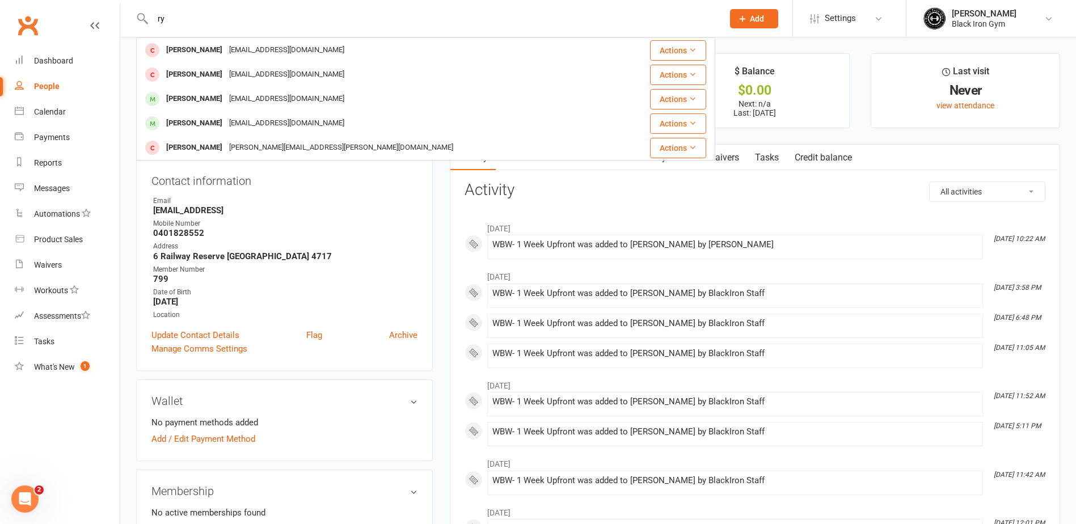
type input "r"
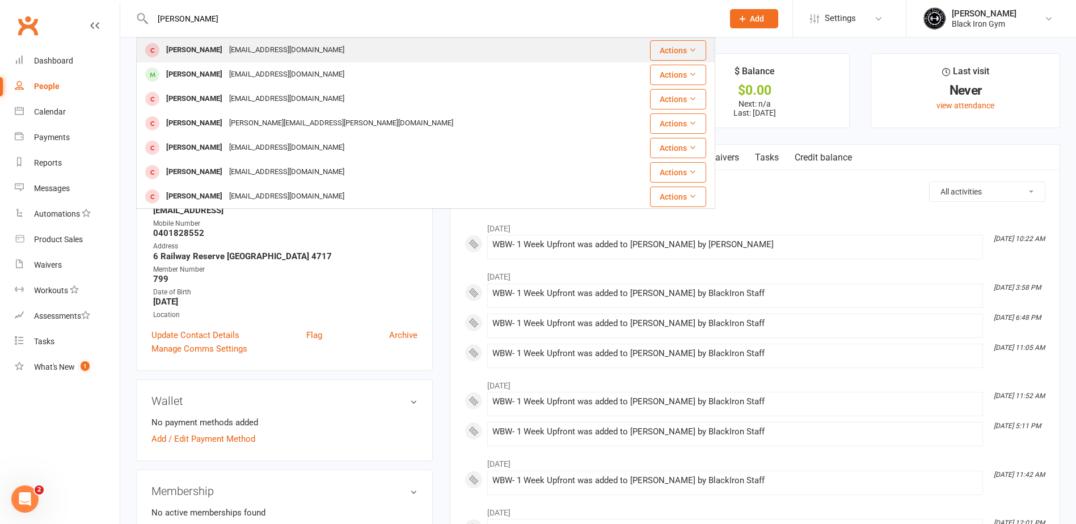
type input "[PERSON_NAME]"
click at [226, 46] on div "[EMAIL_ADDRESS][DOMAIN_NAME]" at bounding box center [287, 50] width 122 height 16
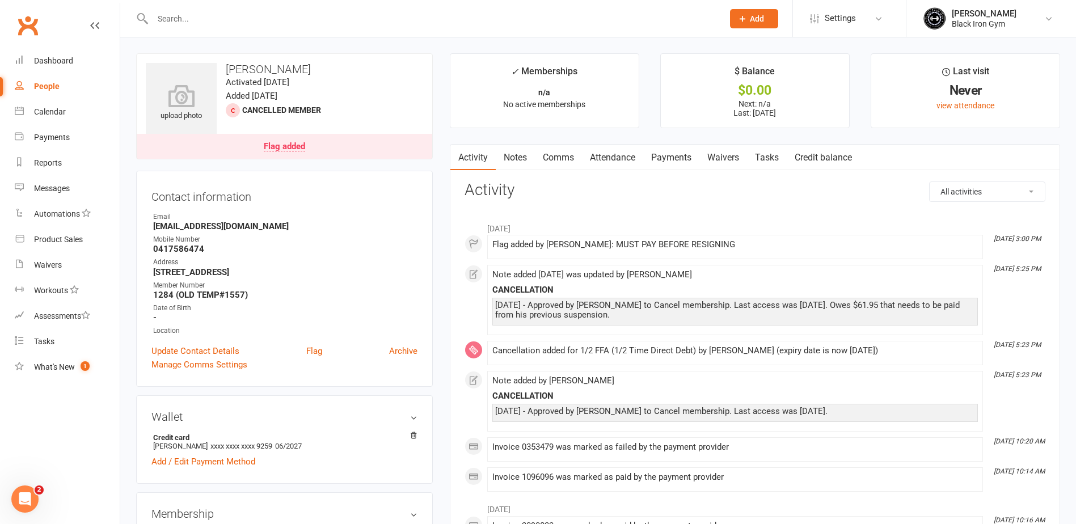
click at [169, 20] on input "text" at bounding box center [432, 19] width 566 height 16
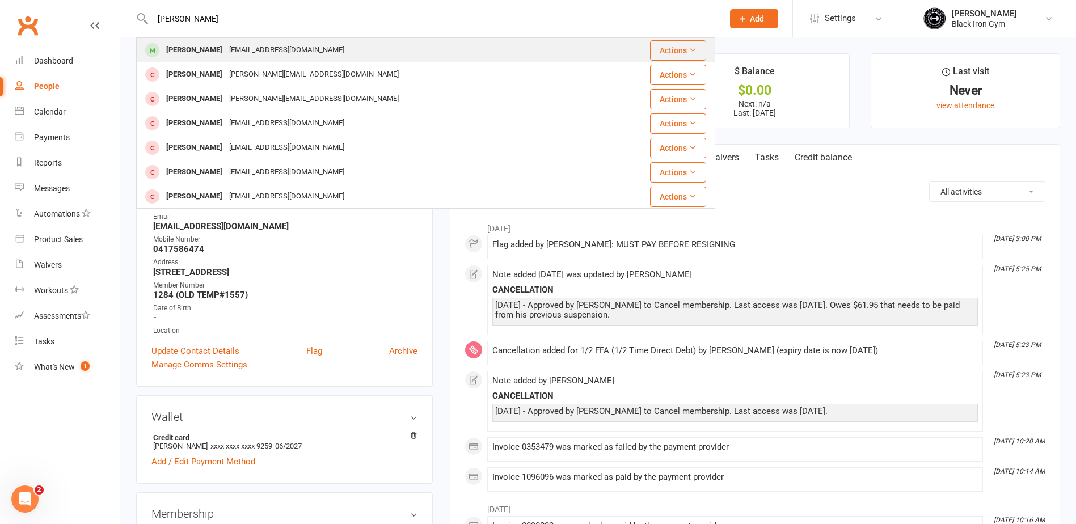
type input "[PERSON_NAME]"
click at [258, 52] on div "[EMAIL_ADDRESS][DOMAIN_NAME]" at bounding box center [287, 50] width 122 height 16
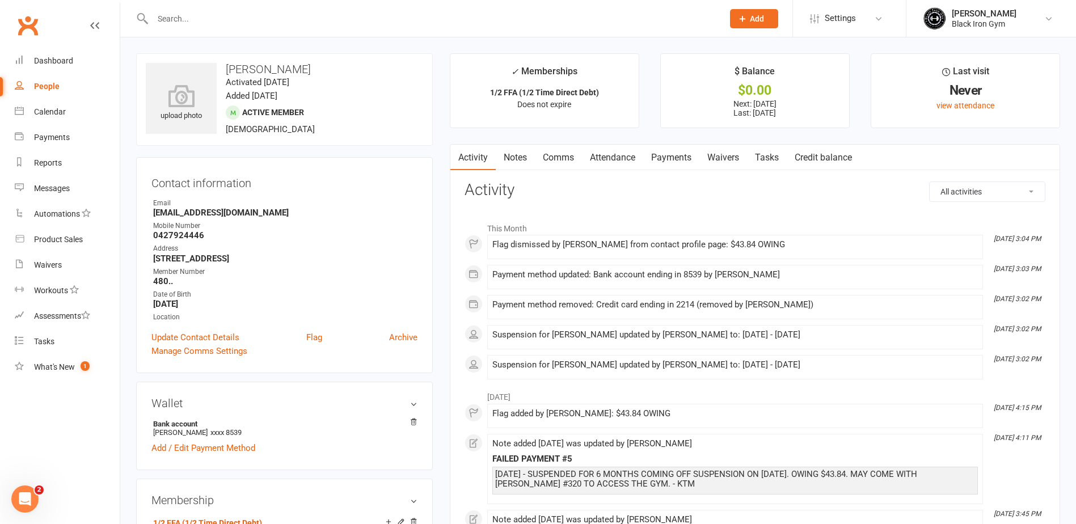
click at [680, 165] on link "Payments" at bounding box center [671, 158] width 56 height 26
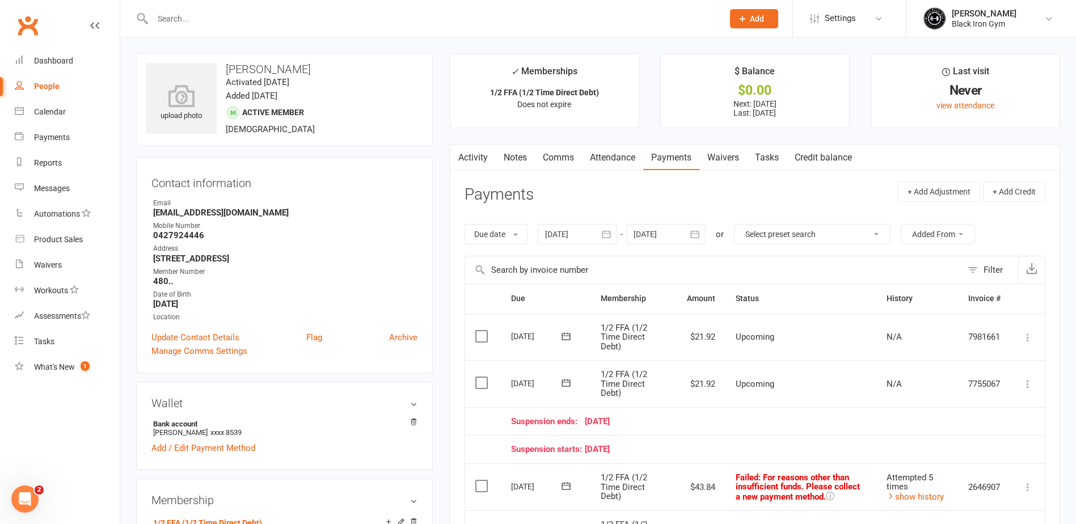
click at [638, 303] on th "Membership" at bounding box center [634, 298] width 86 height 29
click at [355, 15] on input "text" at bounding box center [432, 19] width 566 height 16
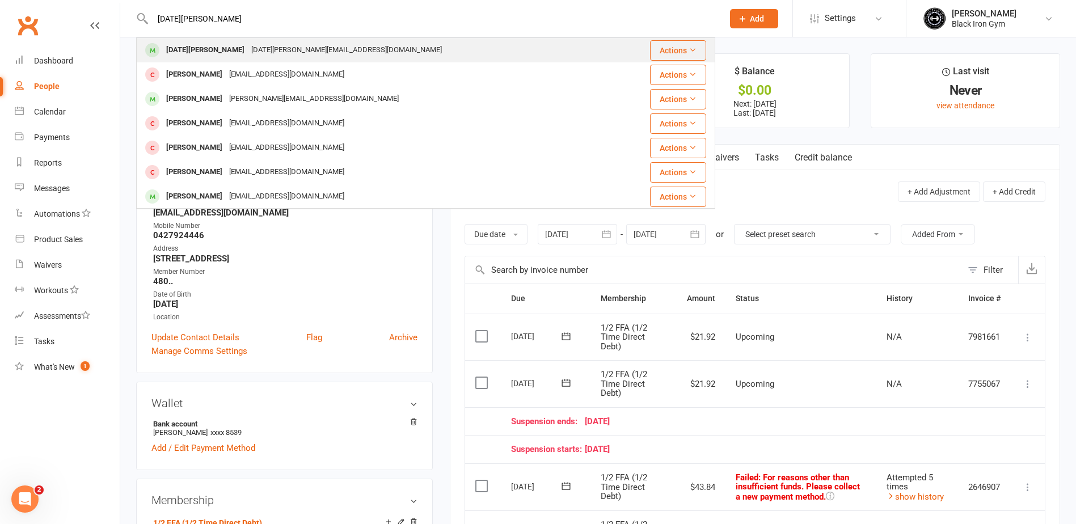
type input "[DATE][PERSON_NAME]"
click at [339, 48] on div "[DATE][PERSON_NAME] [DATE][PERSON_NAME][EMAIL_ADDRESS][DOMAIN_NAME]" at bounding box center [376, 50] width 478 height 23
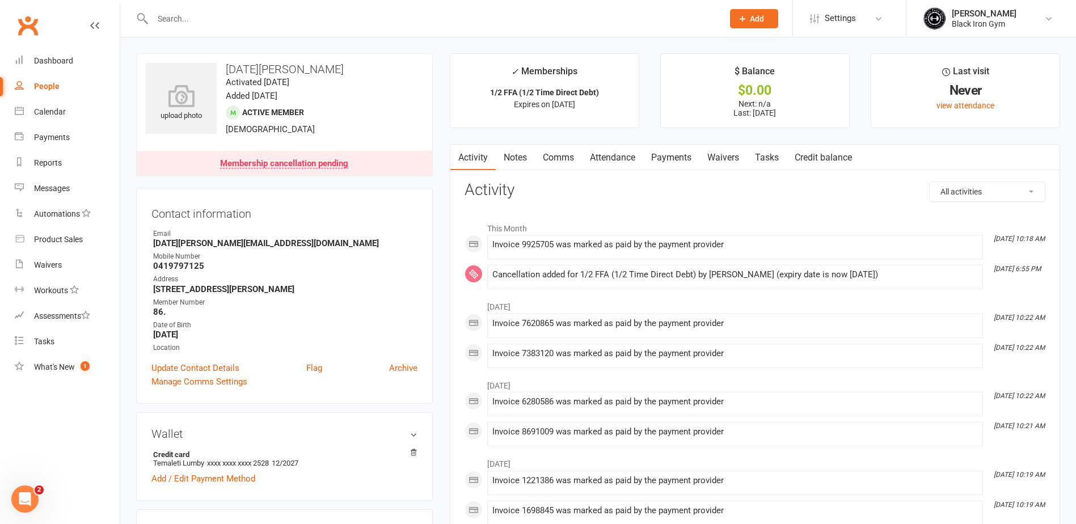
click at [686, 157] on link "Payments" at bounding box center [671, 158] width 56 height 26
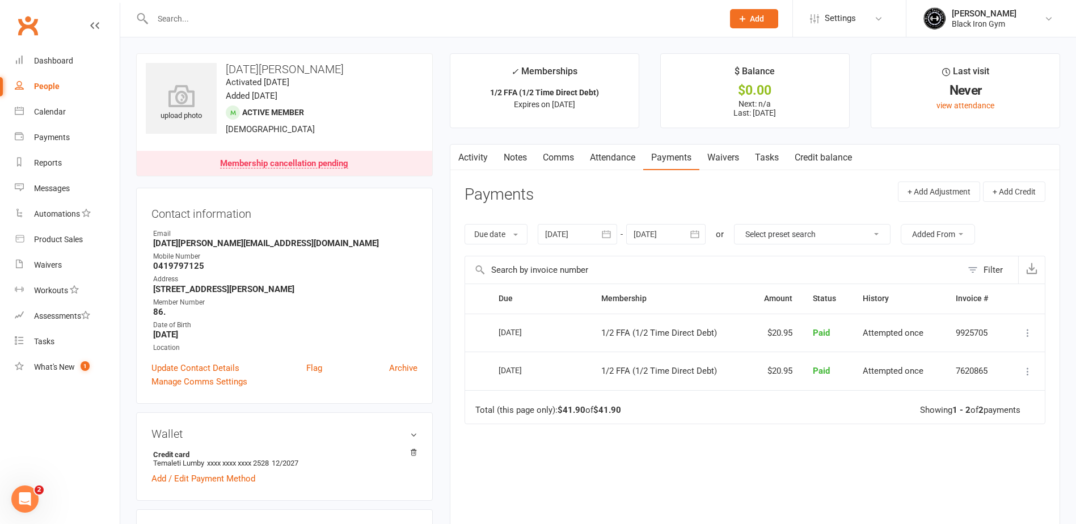
click at [306, 12] on input "text" at bounding box center [432, 19] width 566 height 16
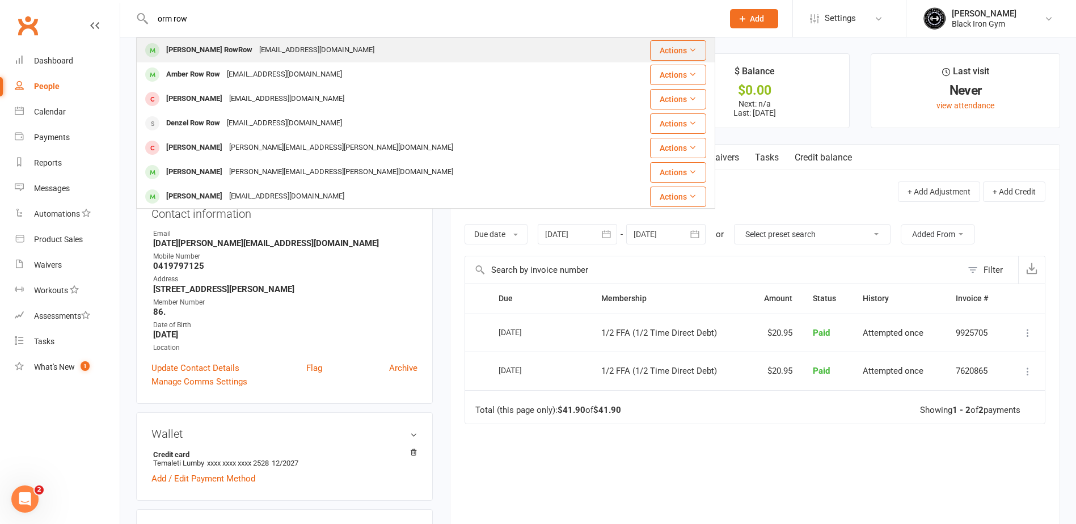
type input "orm row"
click at [313, 45] on div "[PERSON_NAME] RowRow [EMAIL_ADDRESS][DOMAIN_NAME]" at bounding box center [377, 50] width 481 height 23
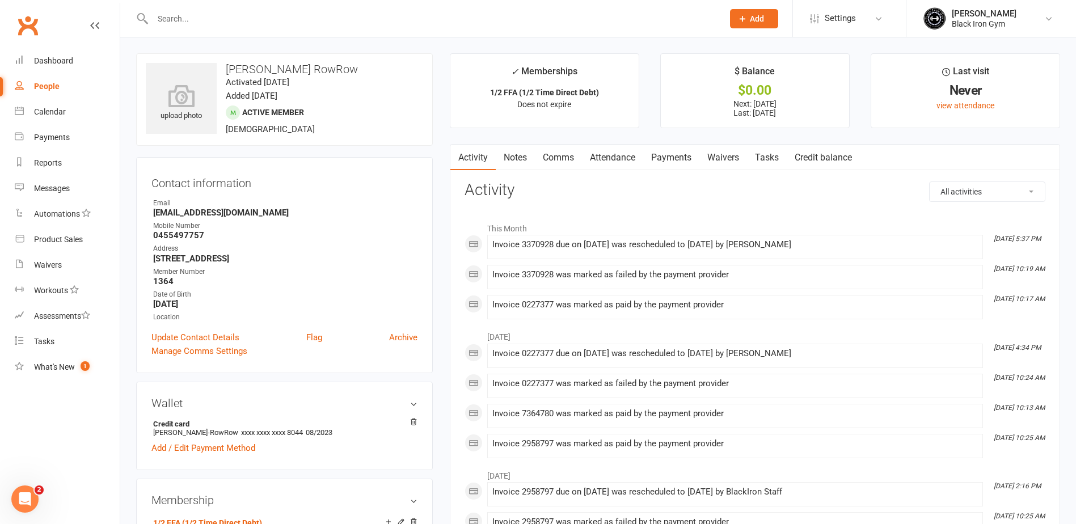
click at [686, 161] on link "Payments" at bounding box center [671, 158] width 56 height 26
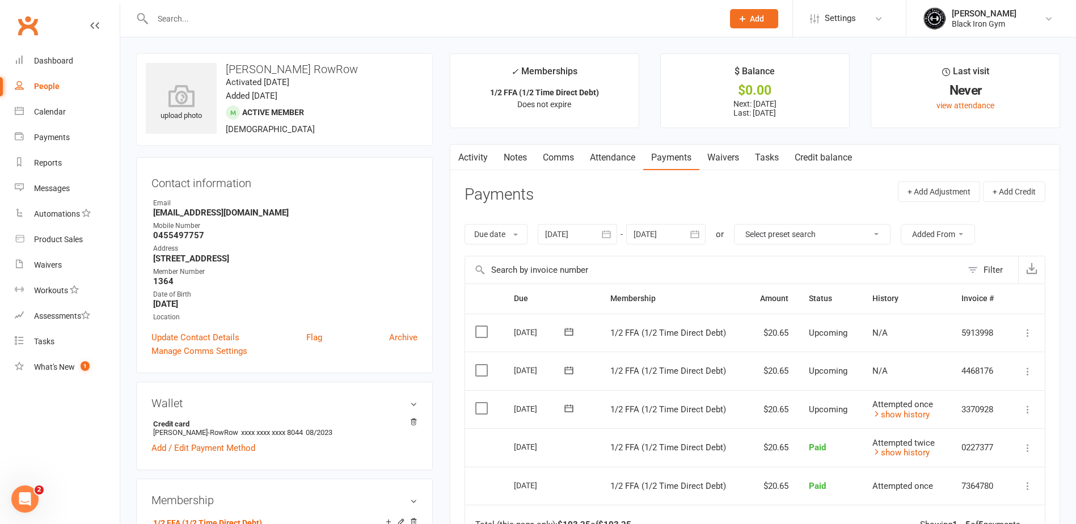
click at [315, 9] on div at bounding box center [425, 18] width 579 height 37
click at [310, 21] on input "text" at bounding box center [432, 19] width 566 height 16
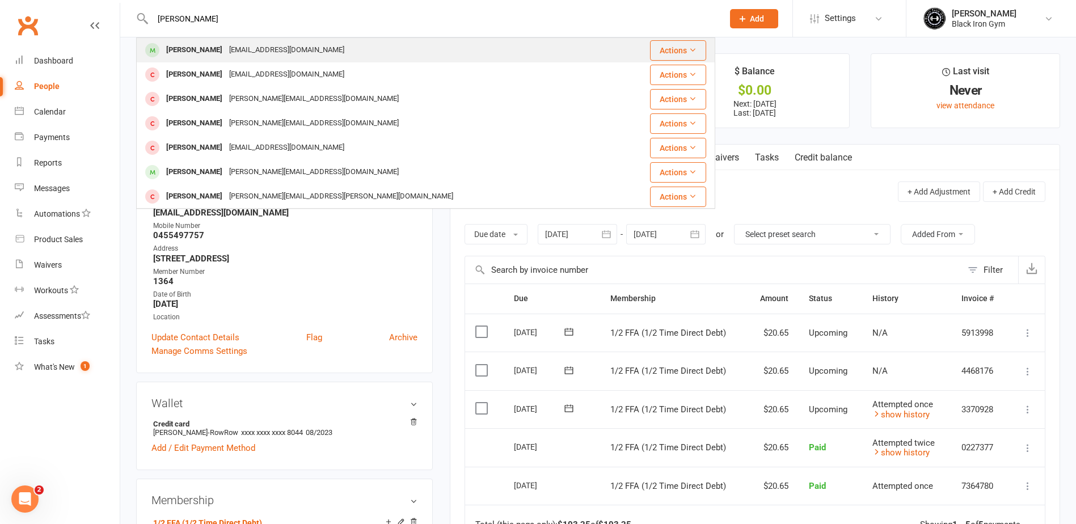
type input "[PERSON_NAME]"
click at [304, 50] on div "[EMAIL_ADDRESS][DOMAIN_NAME]" at bounding box center [287, 50] width 122 height 16
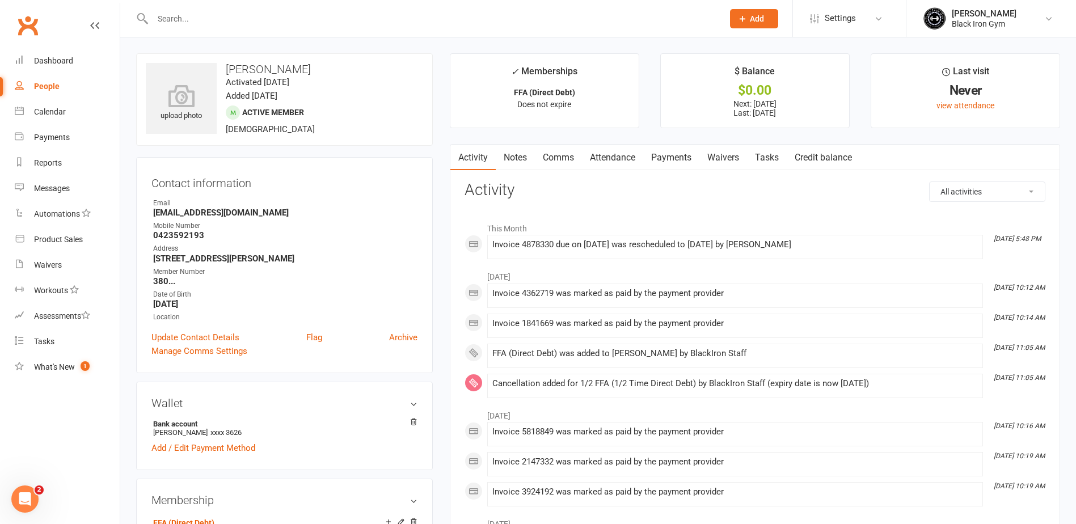
click at [685, 158] on link "Payments" at bounding box center [671, 158] width 56 height 26
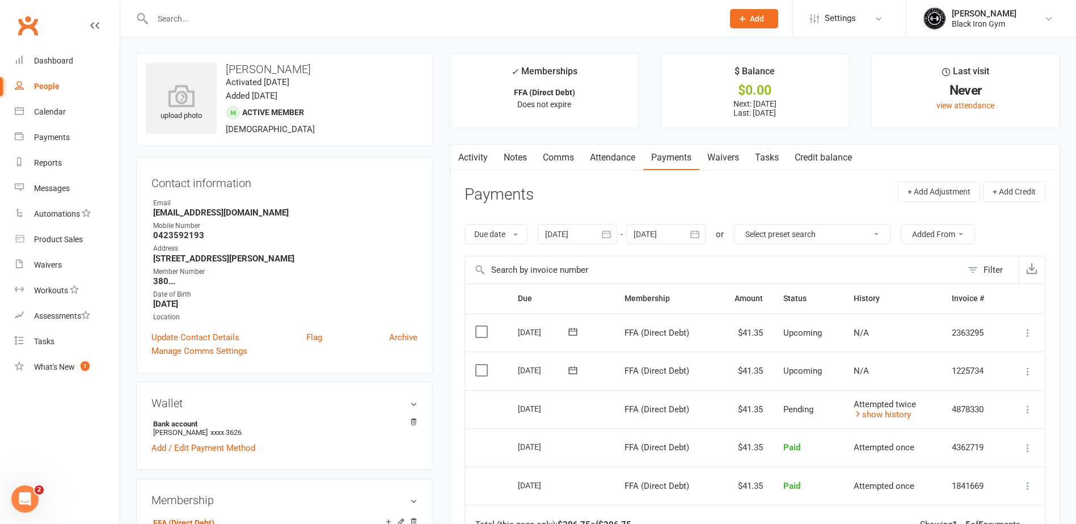
click at [243, 23] on input "text" at bounding box center [432, 19] width 566 height 16
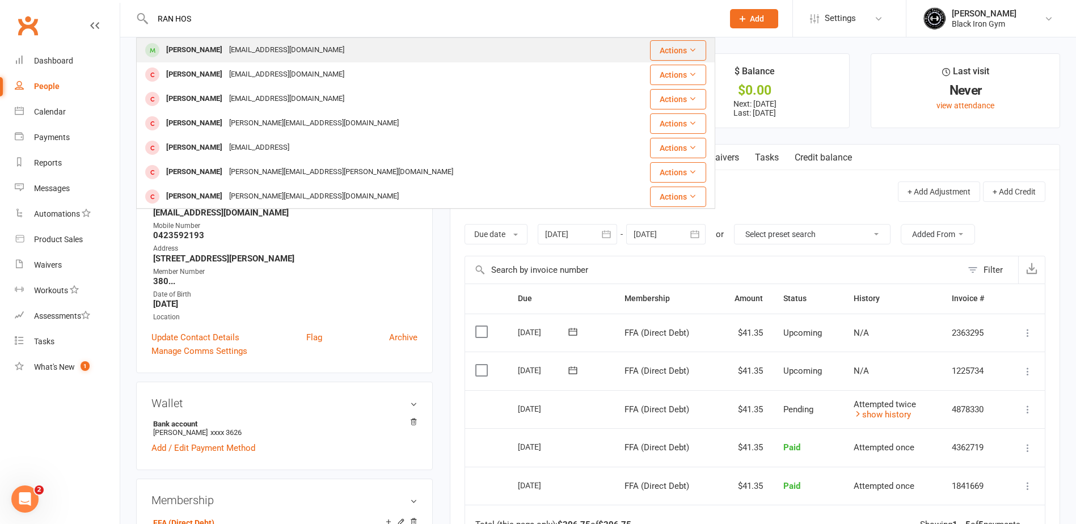
type input "RAN HOS"
click at [248, 40] on div "[PERSON_NAME] [EMAIL_ADDRESS][DOMAIN_NAME]" at bounding box center [377, 50] width 481 height 23
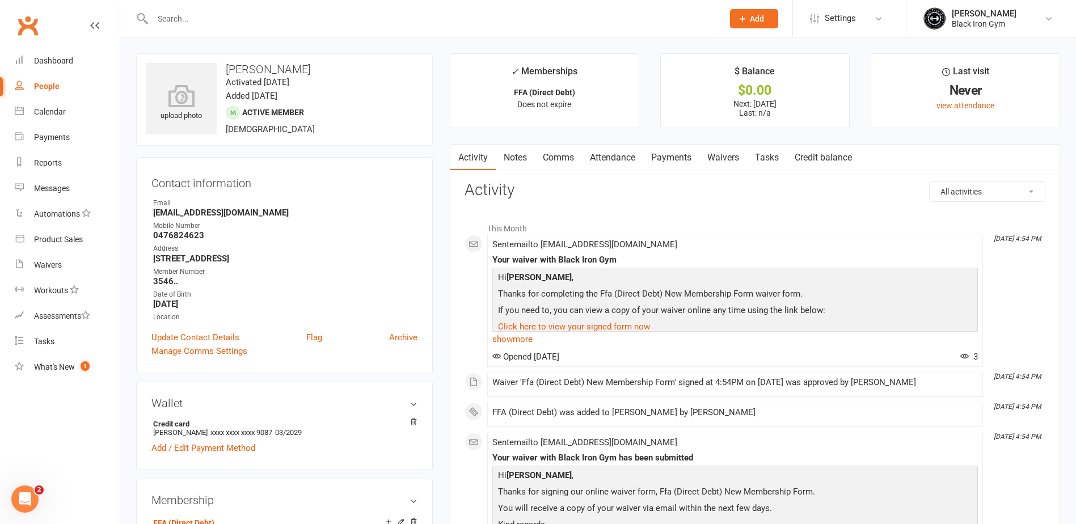
click at [674, 156] on link "Payments" at bounding box center [671, 158] width 56 height 26
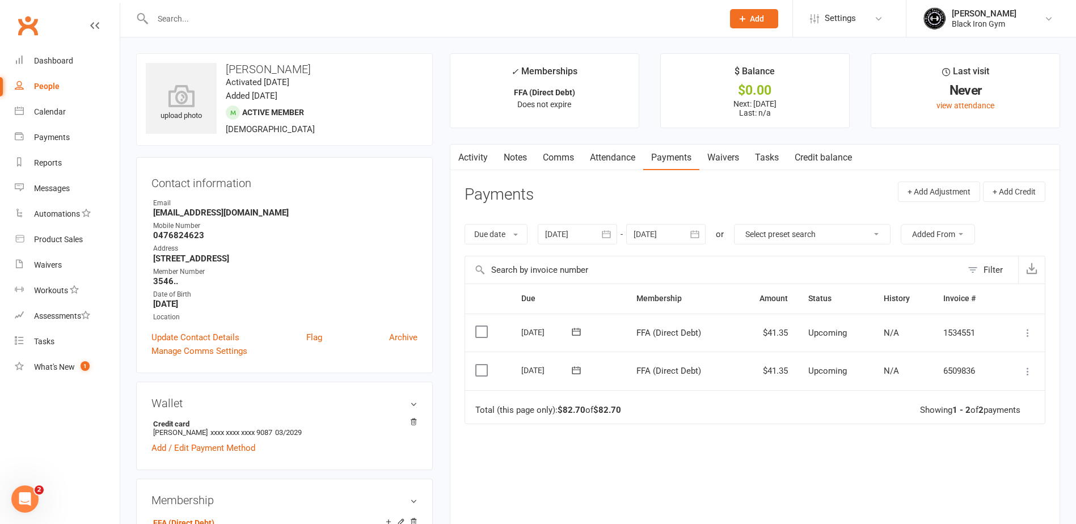
click at [250, 22] on input "text" at bounding box center [432, 19] width 566 height 16
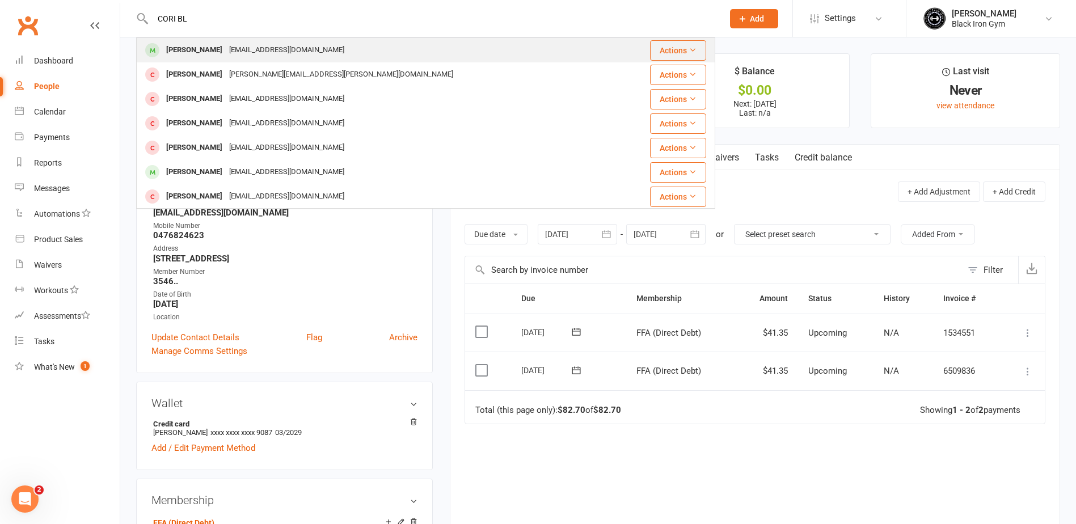
type input "CORI BL"
click at [245, 54] on div "[EMAIL_ADDRESS][DOMAIN_NAME]" at bounding box center [287, 50] width 122 height 16
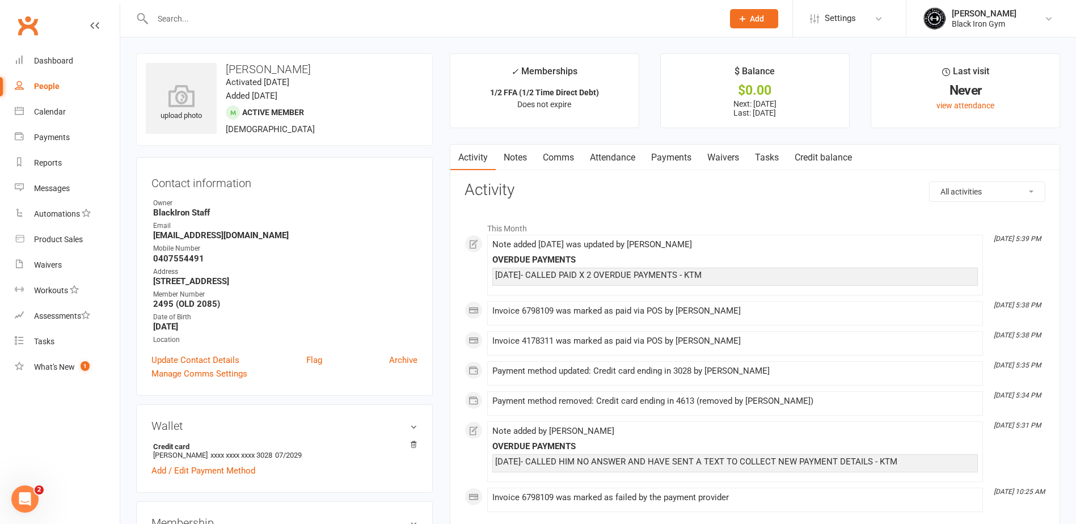
click at [660, 159] on link "Payments" at bounding box center [671, 158] width 56 height 26
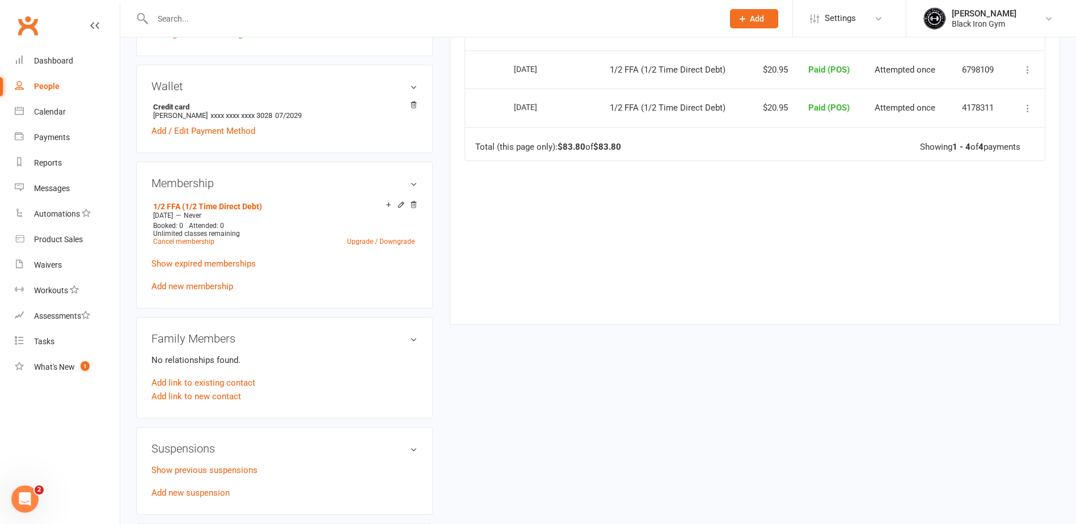
scroll to position [340, 0]
click at [178, 22] on input "text" at bounding box center [432, 19] width 566 height 16
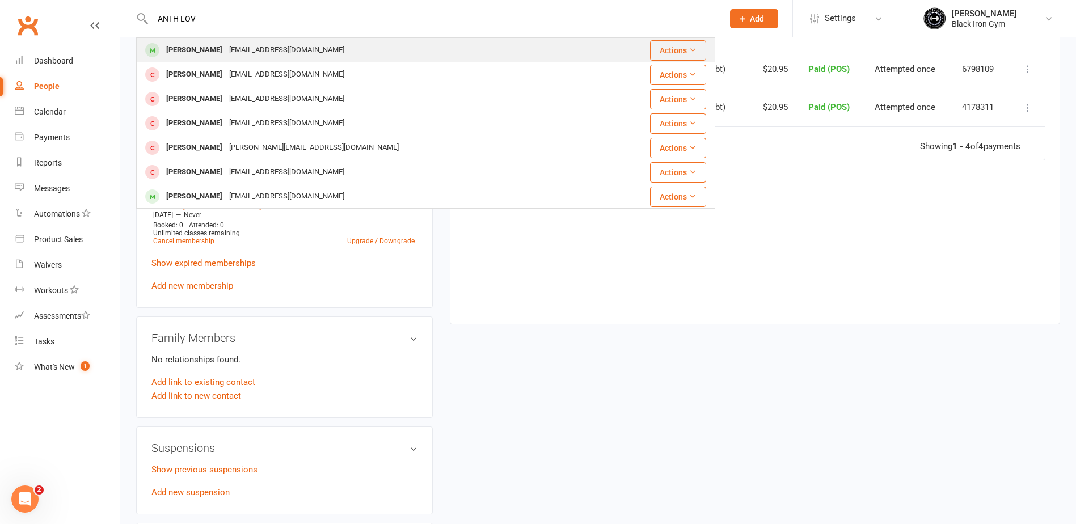
type input "ANTH LOV"
click at [188, 49] on div "[PERSON_NAME]" at bounding box center [194, 50] width 63 height 16
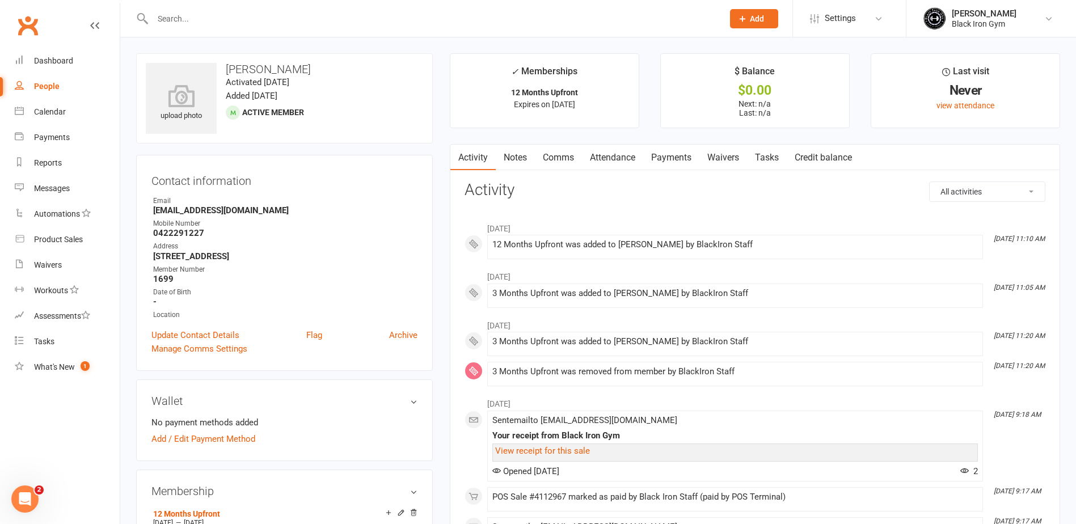
click at [259, 19] on input "text" at bounding box center [432, 19] width 566 height 16
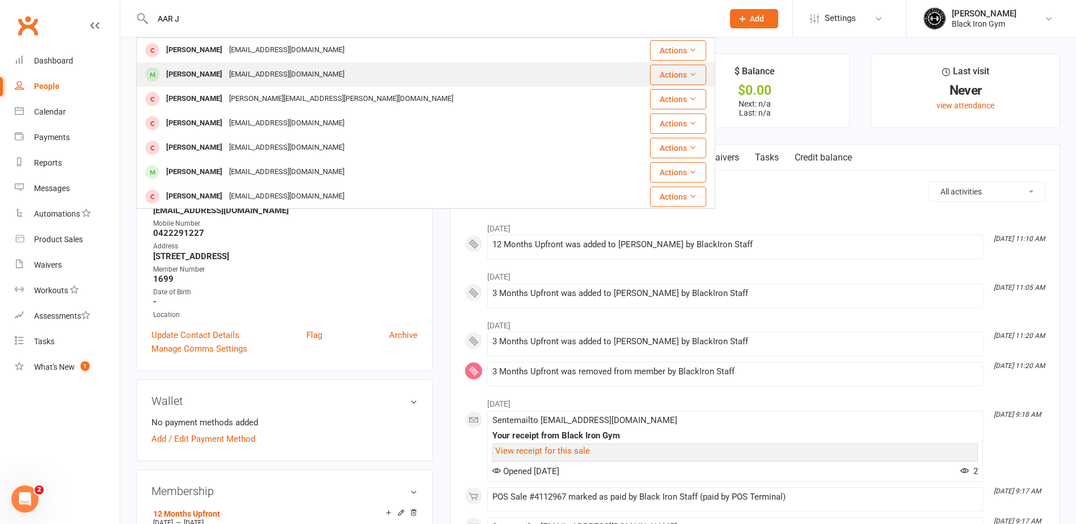
type input "AAR J"
click at [250, 71] on div "[EMAIL_ADDRESS][DOMAIN_NAME]" at bounding box center [287, 74] width 122 height 16
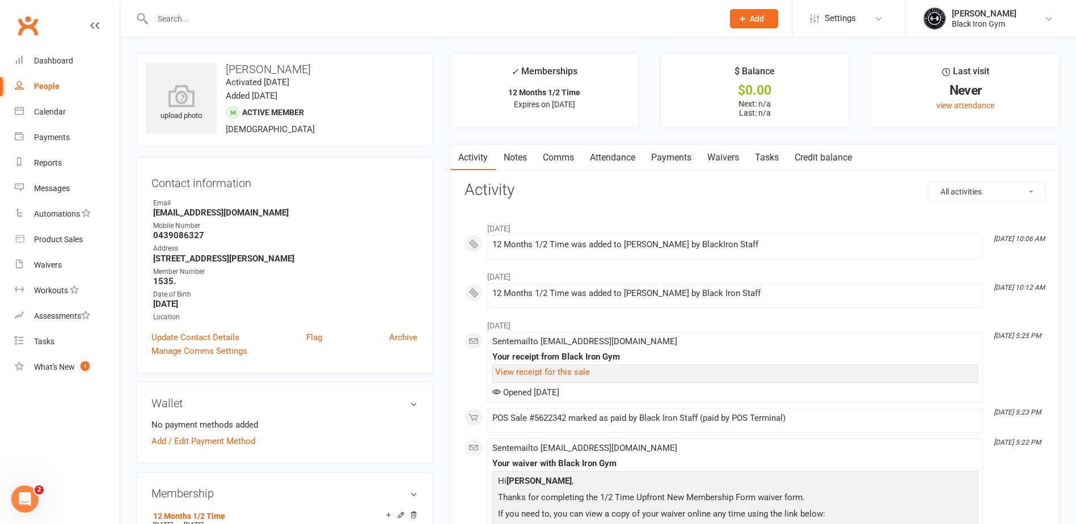
click at [254, 22] on input "text" at bounding box center [432, 19] width 566 height 16
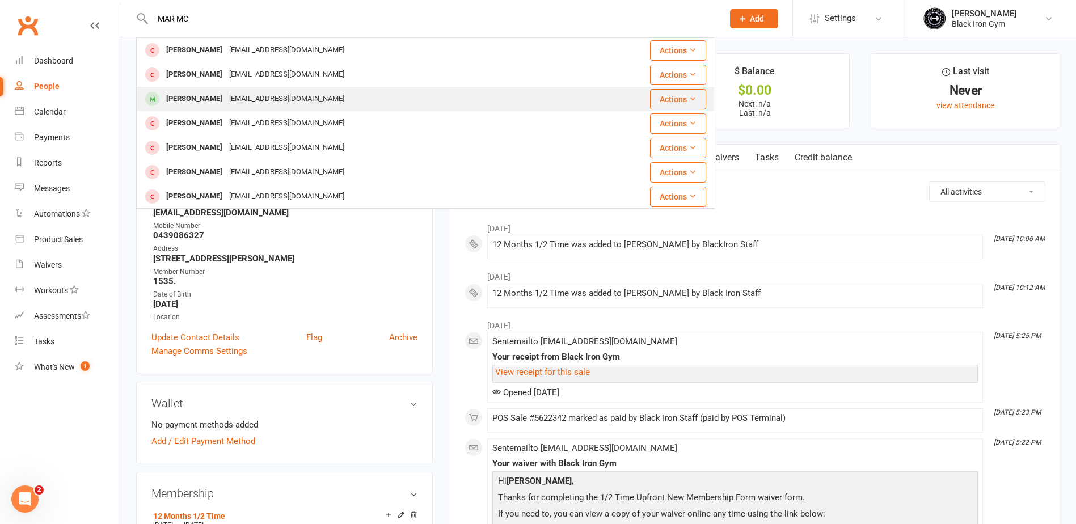
type input "MAR MC"
click at [270, 108] on div "[PERSON_NAME] [EMAIL_ADDRESS][DOMAIN_NAME]" at bounding box center [377, 98] width 481 height 23
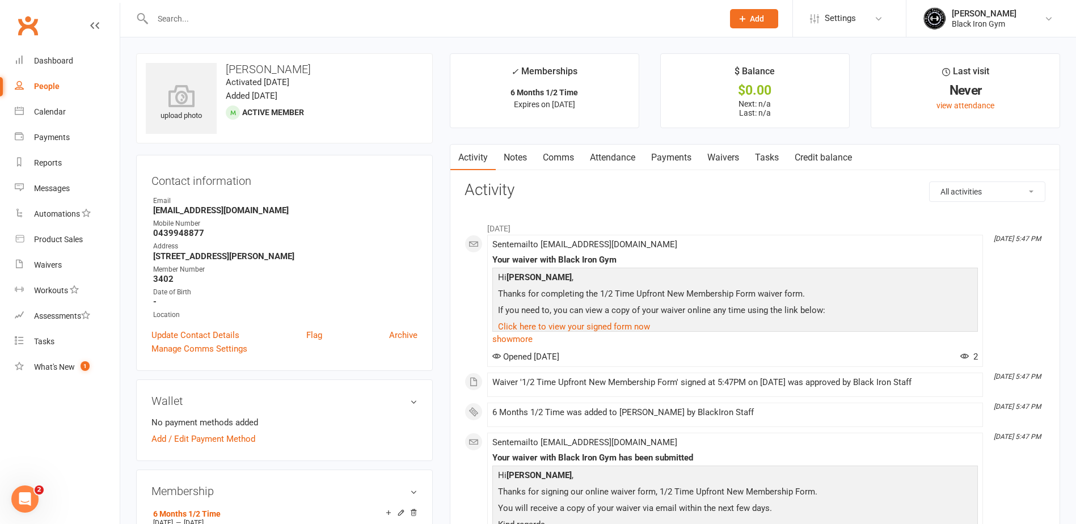
click at [313, 219] on div "Mobile Number" at bounding box center [285, 223] width 264 height 11
drag, startPoint x: 276, startPoint y: 213, endPoint x: 149, endPoint y: 210, distance: 127.1
click at [149, 210] on div "Contact information Owner Email [EMAIL_ADDRESS][DOMAIN_NAME] Mobile Number [PHO…" at bounding box center [284, 263] width 297 height 216
copy strong "[EMAIL_ADDRESS][DOMAIN_NAME]"
click at [204, 245] on div "Address" at bounding box center [285, 246] width 264 height 11
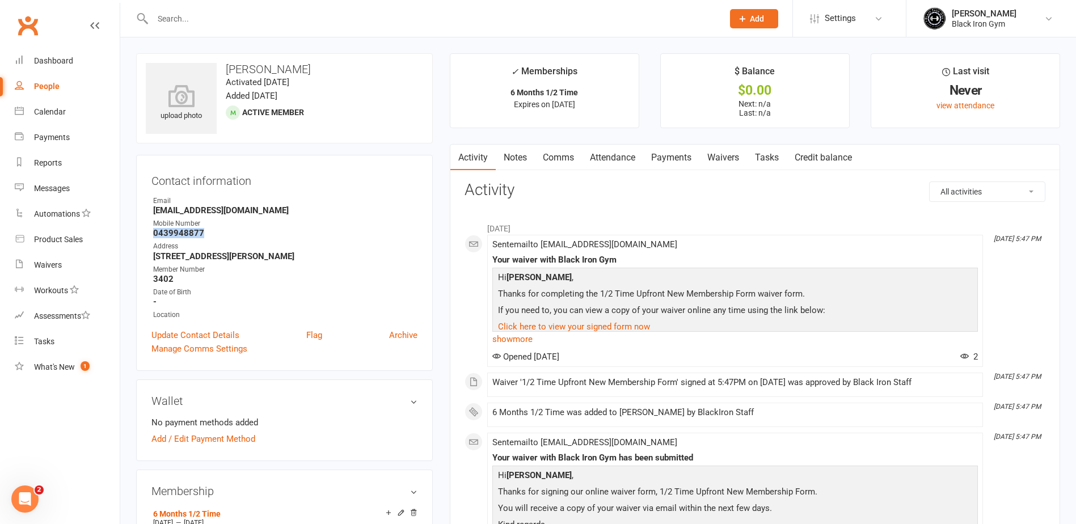
drag, startPoint x: 207, startPoint y: 234, endPoint x: 150, endPoint y: 235, distance: 56.2
click at [150, 235] on div "Contact information Owner Email [EMAIL_ADDRESS][DOMAIN_NAME] Mobile Number [PHO…" at bounding box center [284, 263] width 297 height 216
copy strong "0439948877"
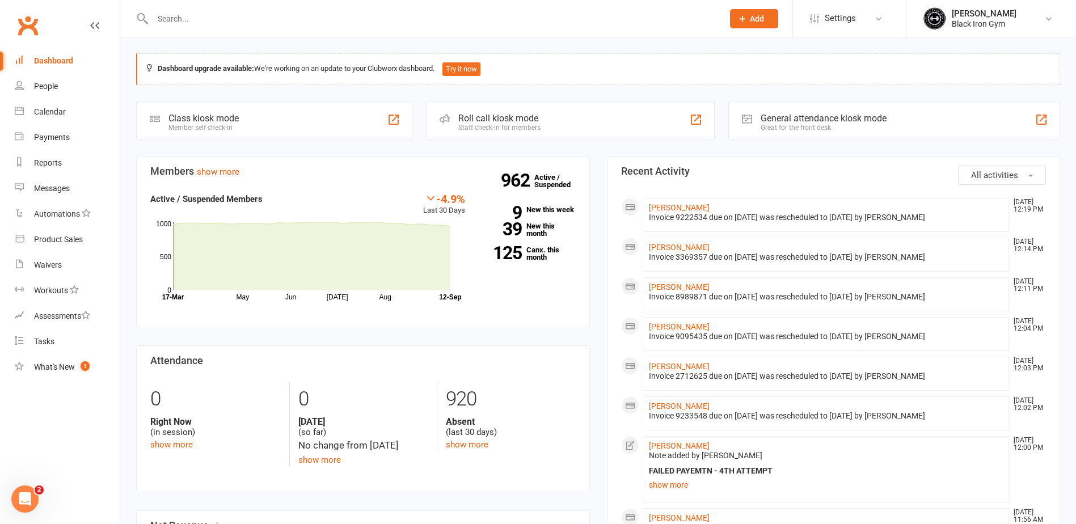
click at [214, 25] on input "text" at bounding box center [432, 19] width 566 height 16
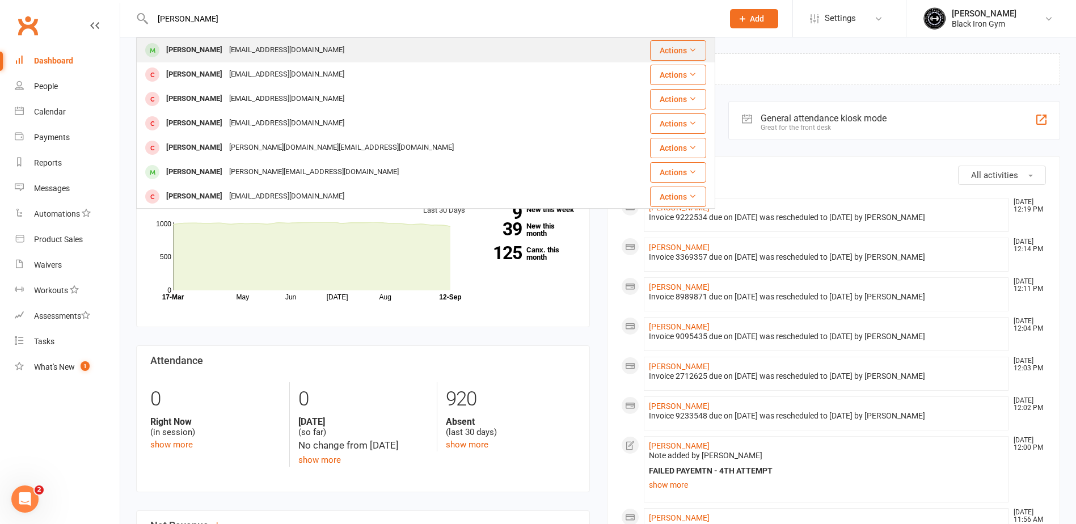
type input "JOANNE CAREY"
click at [236, 50] on div "jojoes81@hotmail.com" at bounding box center [287, 50] width 122 height 16
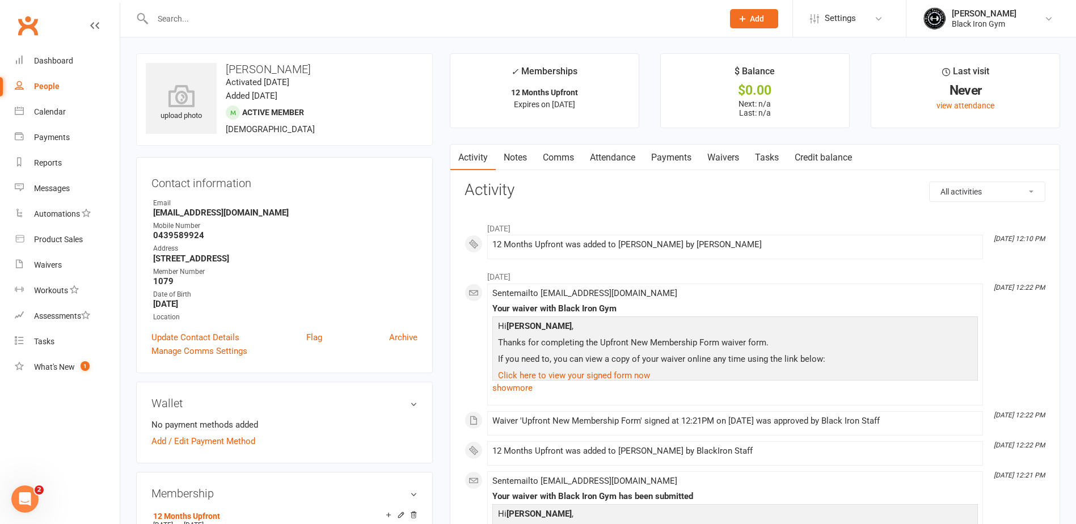
click at [267, 223] on div "Mobile Number" at bounding box center [285, 226] width 264 height 11
drag, startPoint x: 228, startPoint y: 217, endPoint x: 149, endPoint y: 217, distance: 78.9
click at [149, 217] on div "Contact information Owner Email jojoes81@hotmail.com Mobile Number 0439589924 A…" at bounding box center [284, 265] width 297 height 216
copy strong "jojoes81@hotmail.com"
click at [216, 234] on strong "0439589924" at bounding box center [285, 235] width 264 height 10
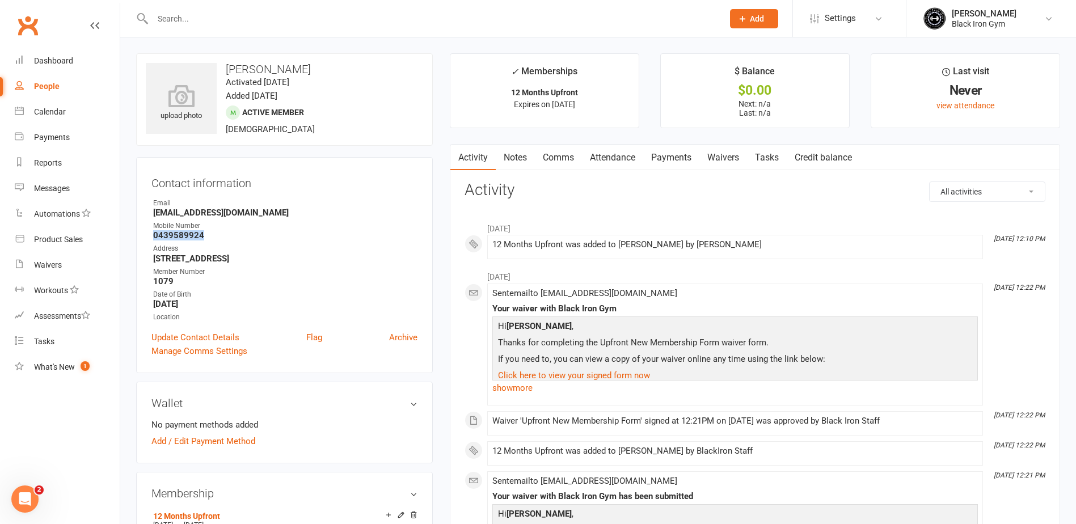
drag, startPoint x: 196, startPoint y: 236, endPoint x: 143, endPoint y: 236, distance: 53.3
click at [143, 236] on div "Contact information Owner Email jojoes81@hotmail.com Mobile Number 0439589924 A…" at bounding box center [284, 265] width 297 height 216
copy strong "0439589924"
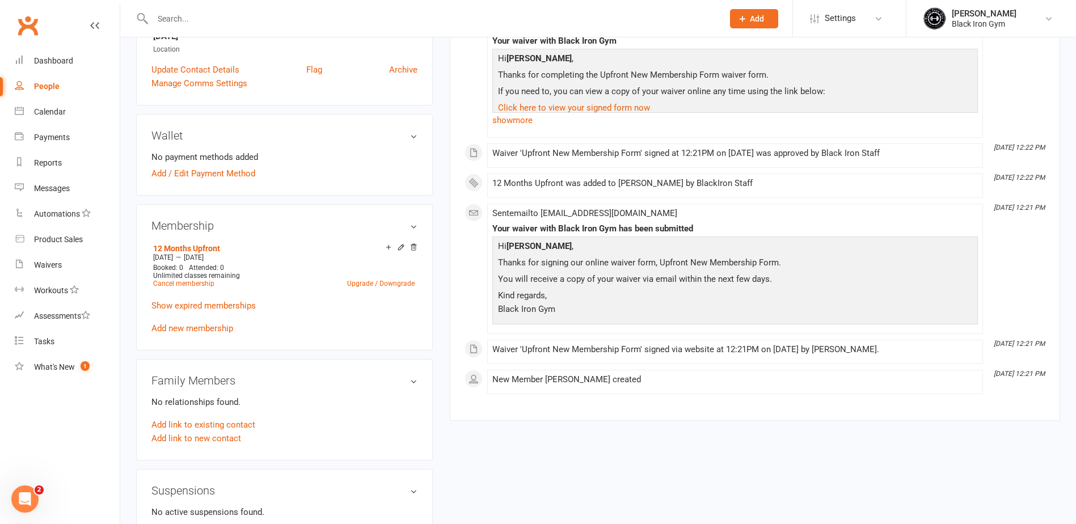
scroll to position [284, 0]
